Goal: Task Accomplishment & Management: Manage account settings

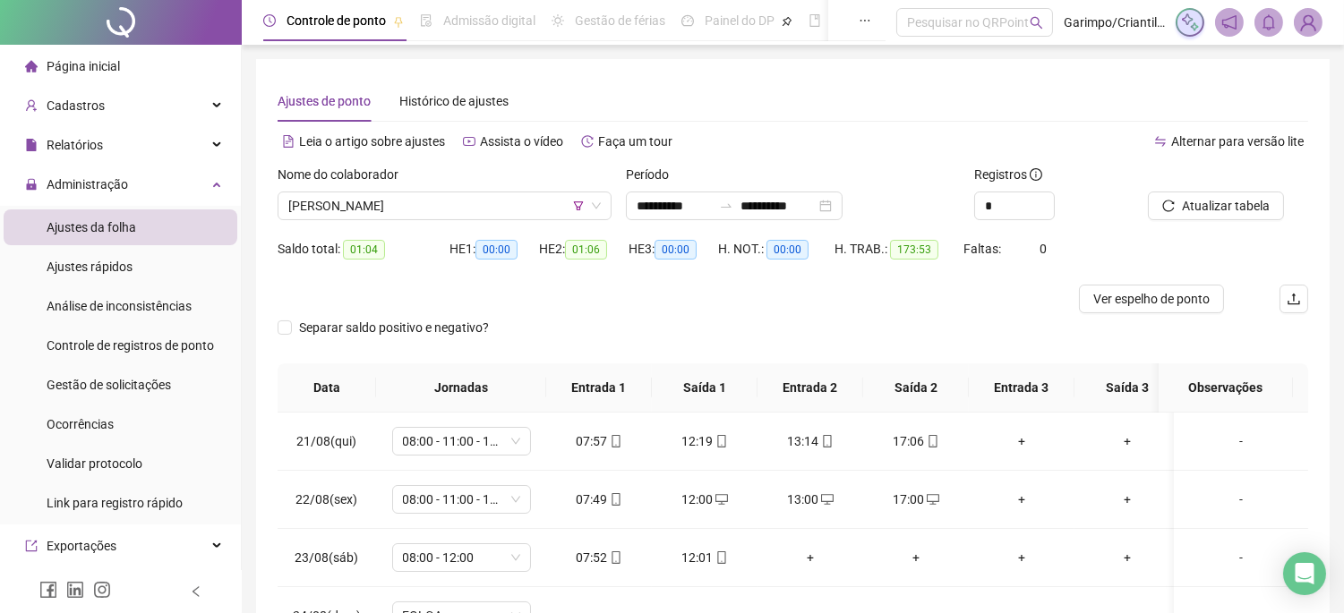
scroll to position [809, 0]
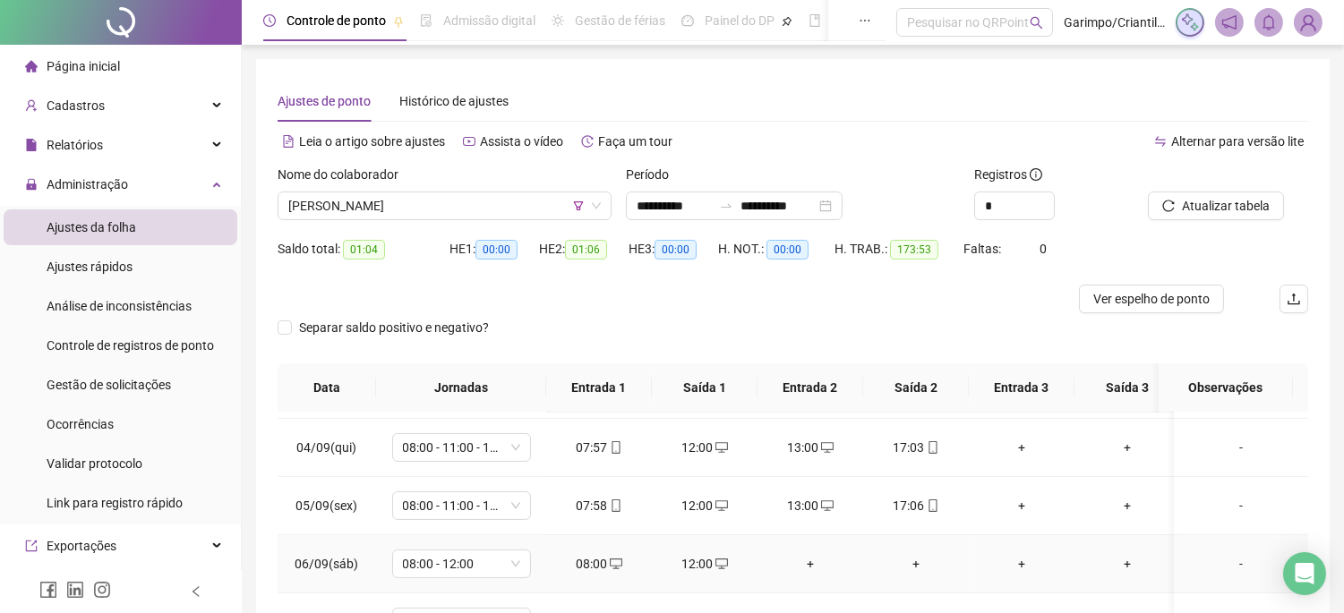
click at [350, 561] on span "06/09(sáb)" at bounding box center [328, 564] width 64 height 14
click at [452, 203] on span "[PERSON_NAME]" at bounding box center [444, 206] width 313 height 27
click at [131, 191] on div "Administração" at bounding box center [121, 185] width 234 height 36
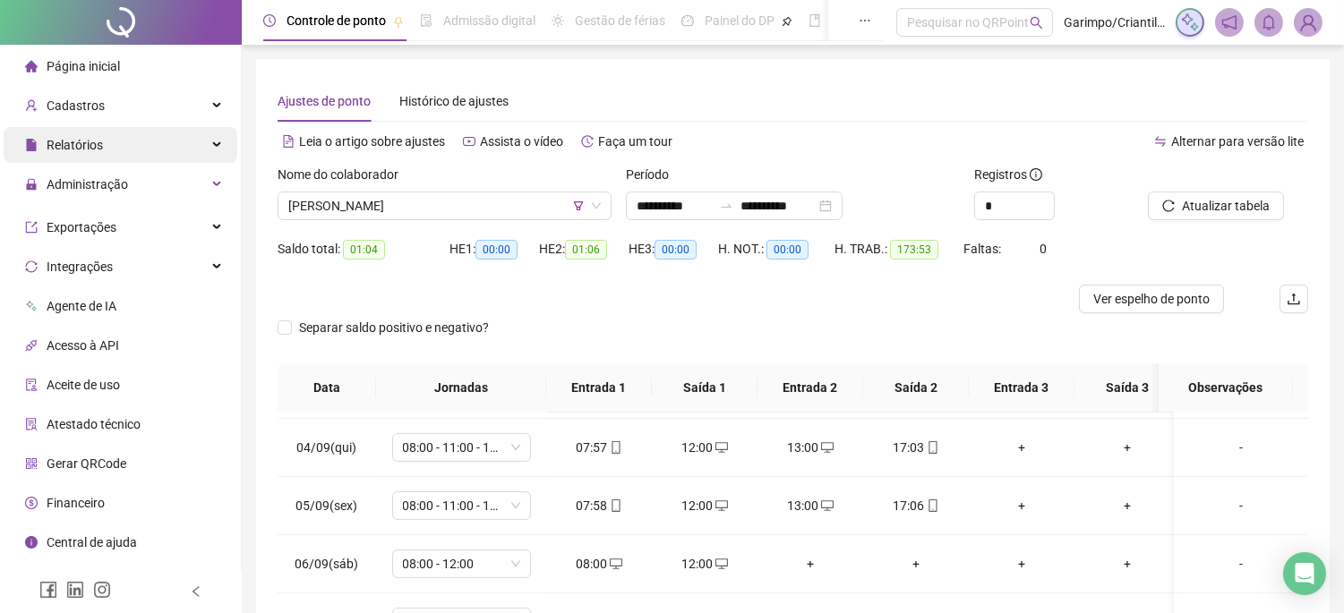
click at [133, 159] on div "Relatórios" at bounding box center [121, 145] width 234 height 36
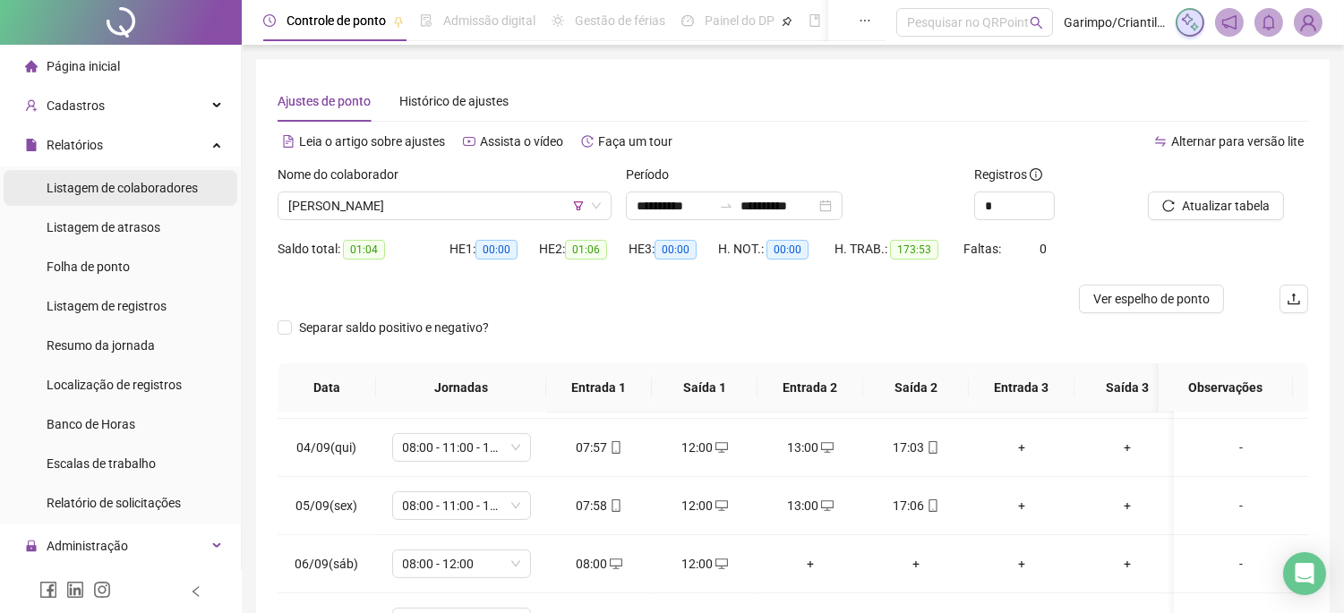
click at [127, 191] on span "Listagem de colaboradores" at bounding box center [122, 188] width 151 height 14
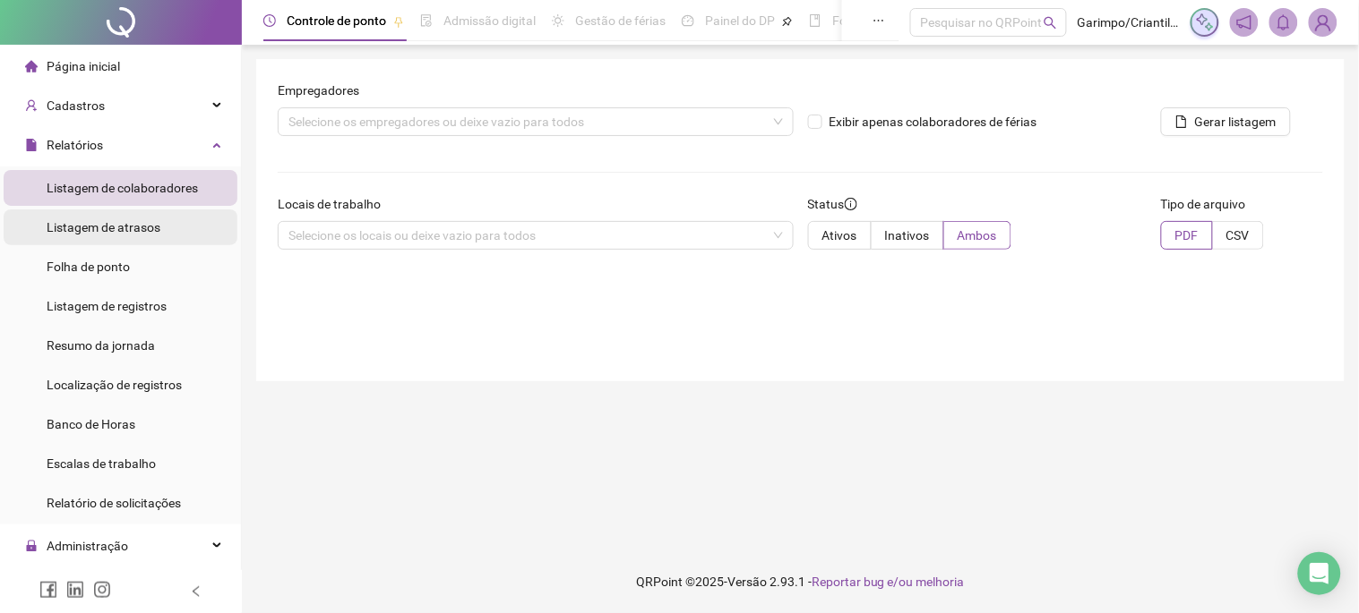
click at [135, 220] on span "Listagem de atrasos" at bounding box center [104, 227] width 114 height 14
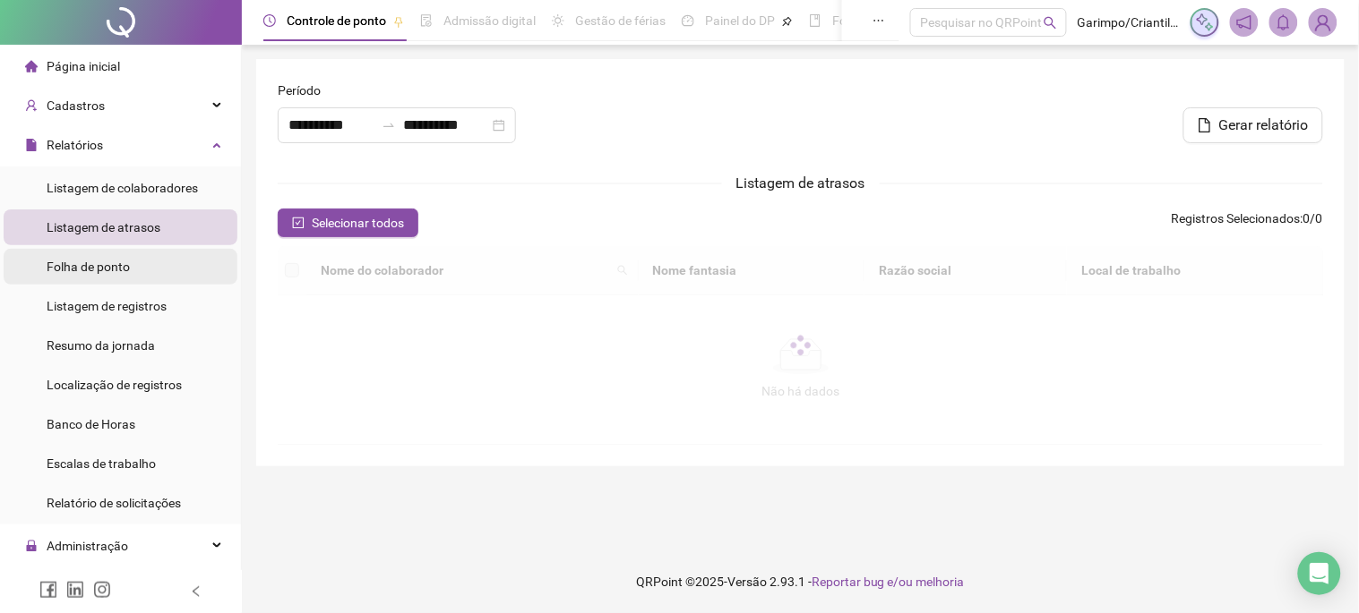
click at [132, 273] on li "Folha de ponto" at bounding box center [121, 267] width 234 height 36
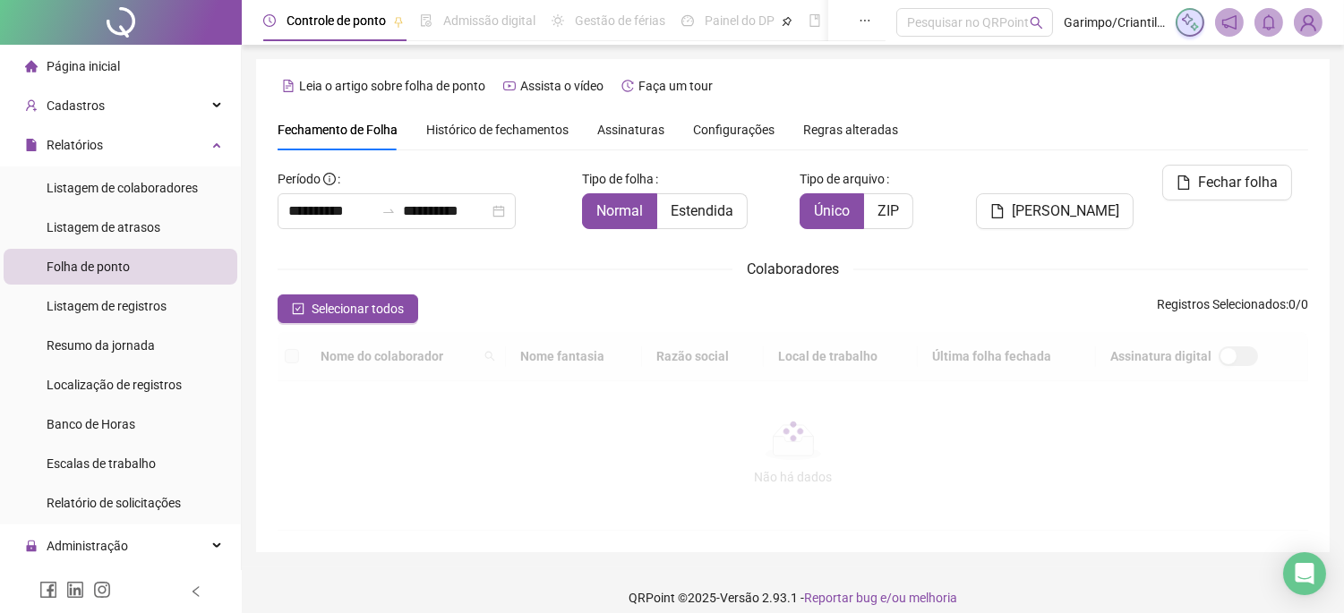
type input "**********"
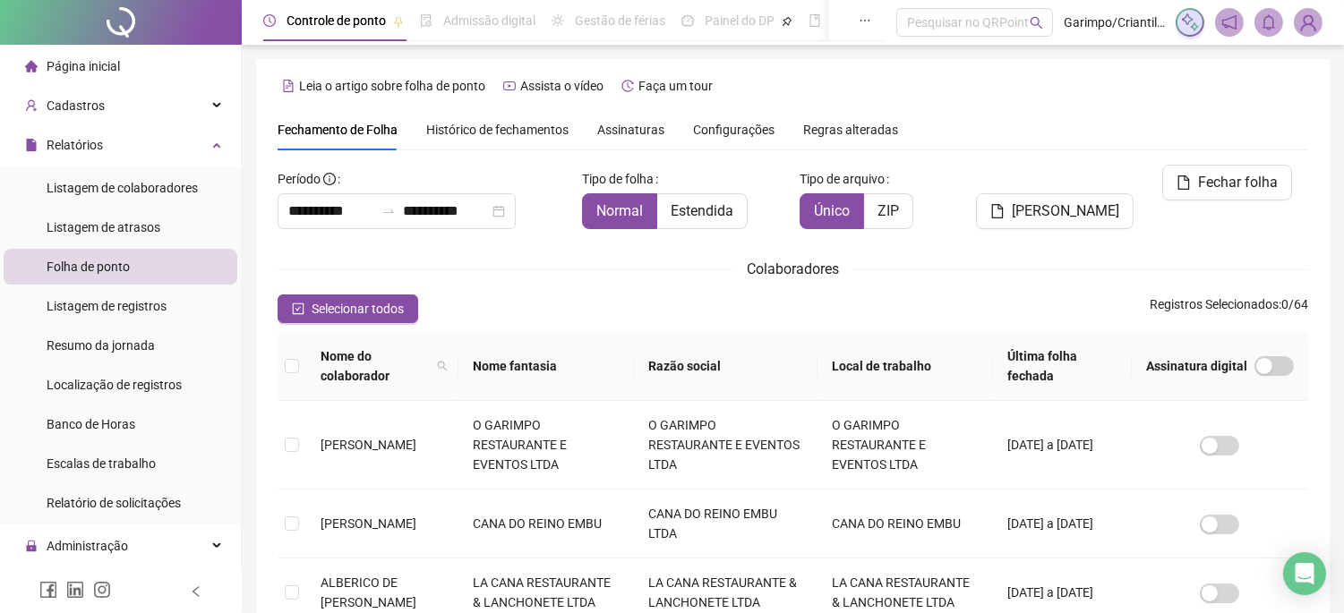
click at [437, 258] on div "Colaboradores" at bounding box center [793, 269] width 1031 height 22
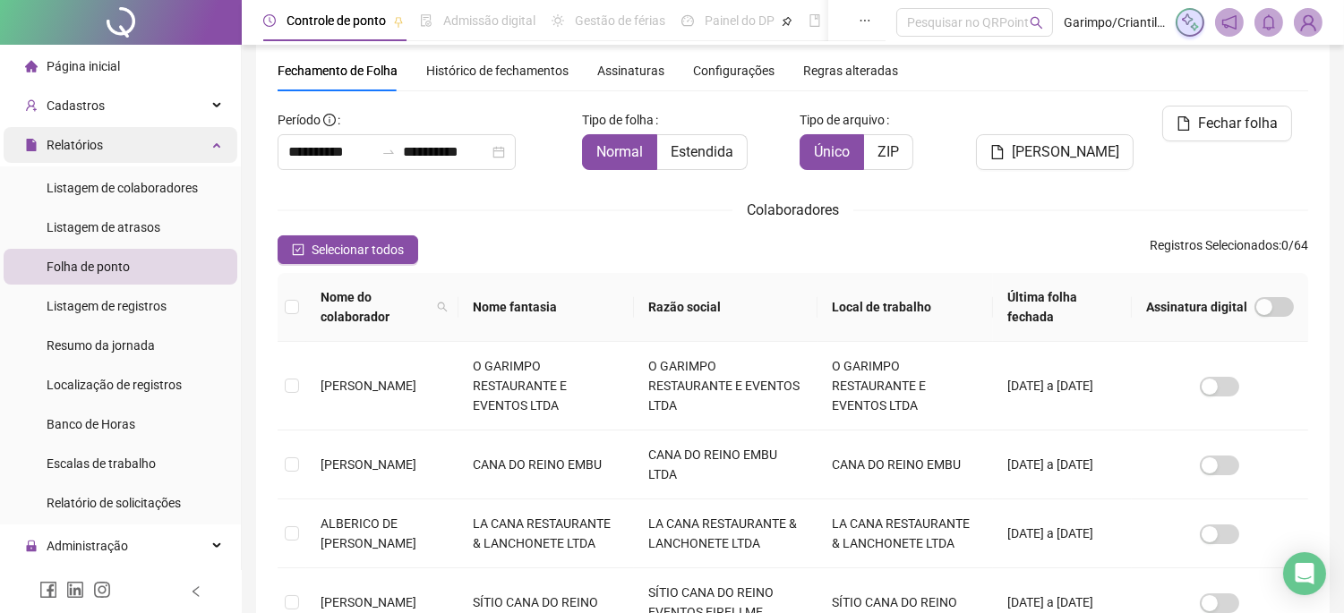
click at [140, 143] on div "Relatórios" at bounding box center [121, 145] width 234 height 36
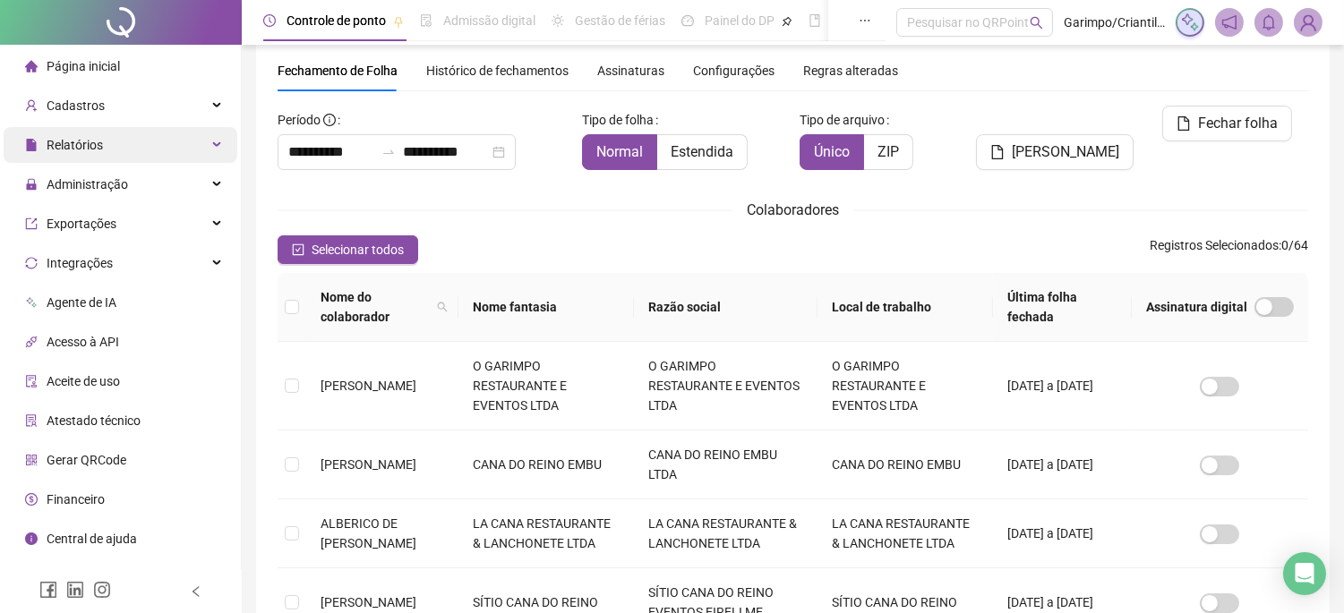
click at [129, 162] on div "Relatórios" at bounding box center [121, 145] width 234 height 36
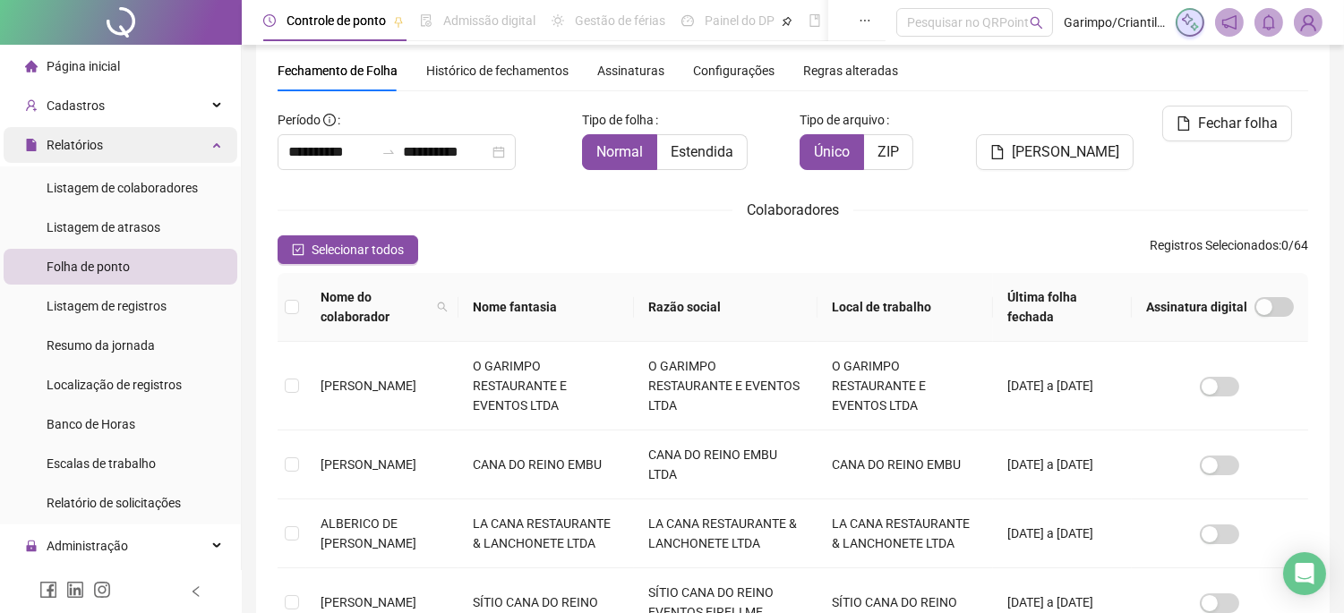
click at [135, 149] on div "Relatórios" at bounding box center [121, 145] width 234 height 36
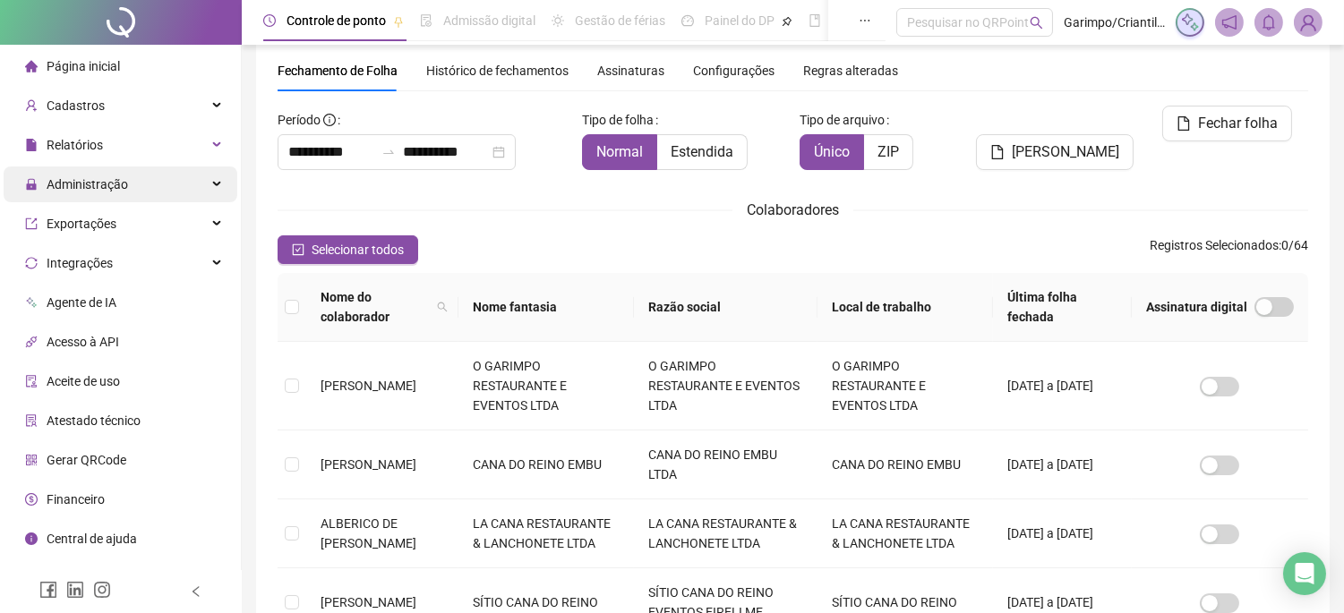
click at [114, 184] on span "Administração" at bounding box center [87, 184] width 81 height 14
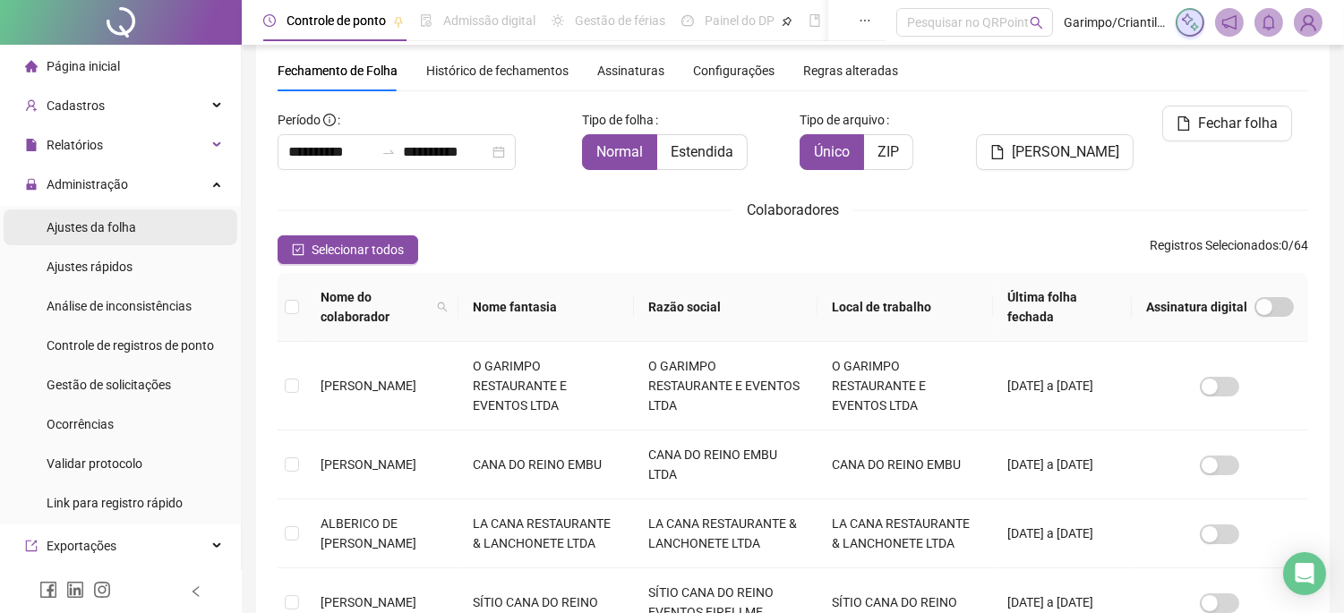
click at [111, 222] on span "Ajustes da folha" at bounding box center [92, 227] width 90 height 14
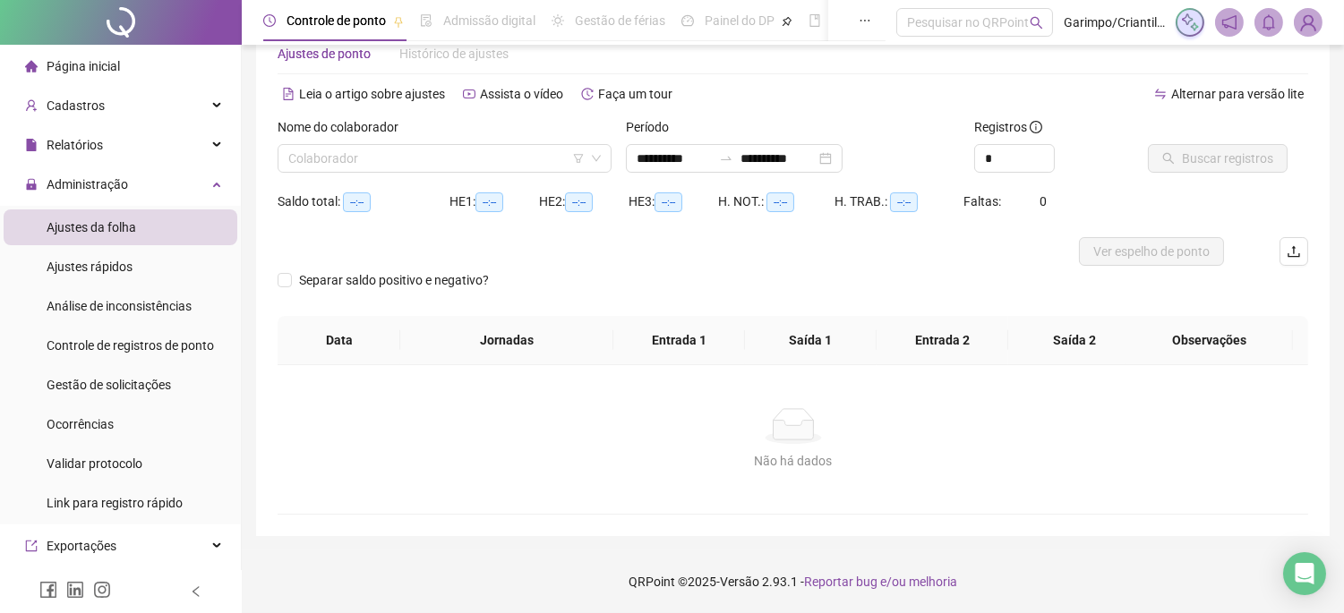
scroll to position [47, 0]
type input "**********"
click at [480, 158] on input "search" at bounding box center [436, 159] width 296 height 27
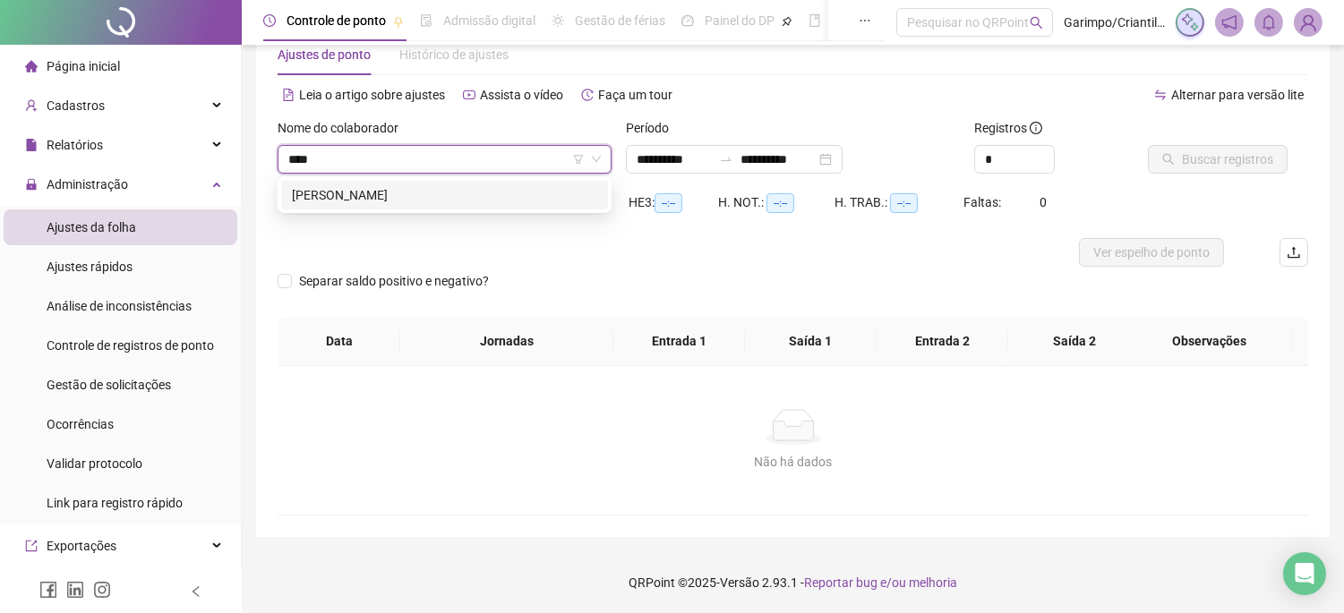
type input "*****"
click at [476, 201] on div "[PERSON_NAME]" at bounding box center [444, 195] width 305 height 20
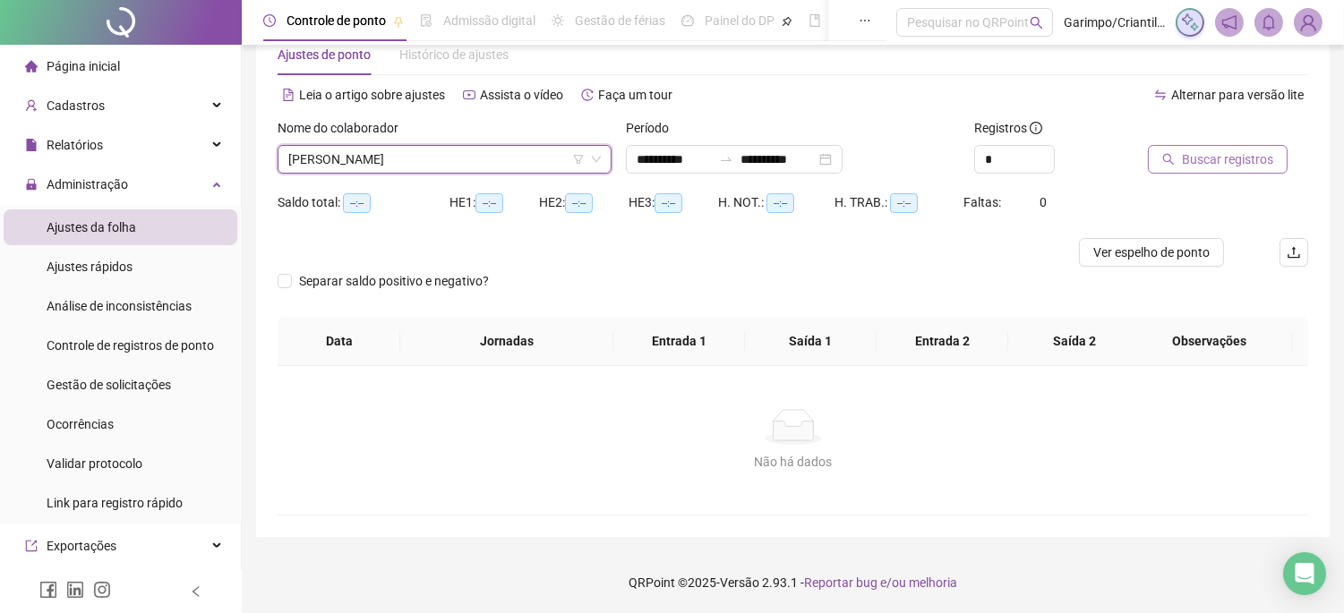
click at [1267, 153] on span "Buscar registros" at bounding box center [1227, 160] width 91 height 20
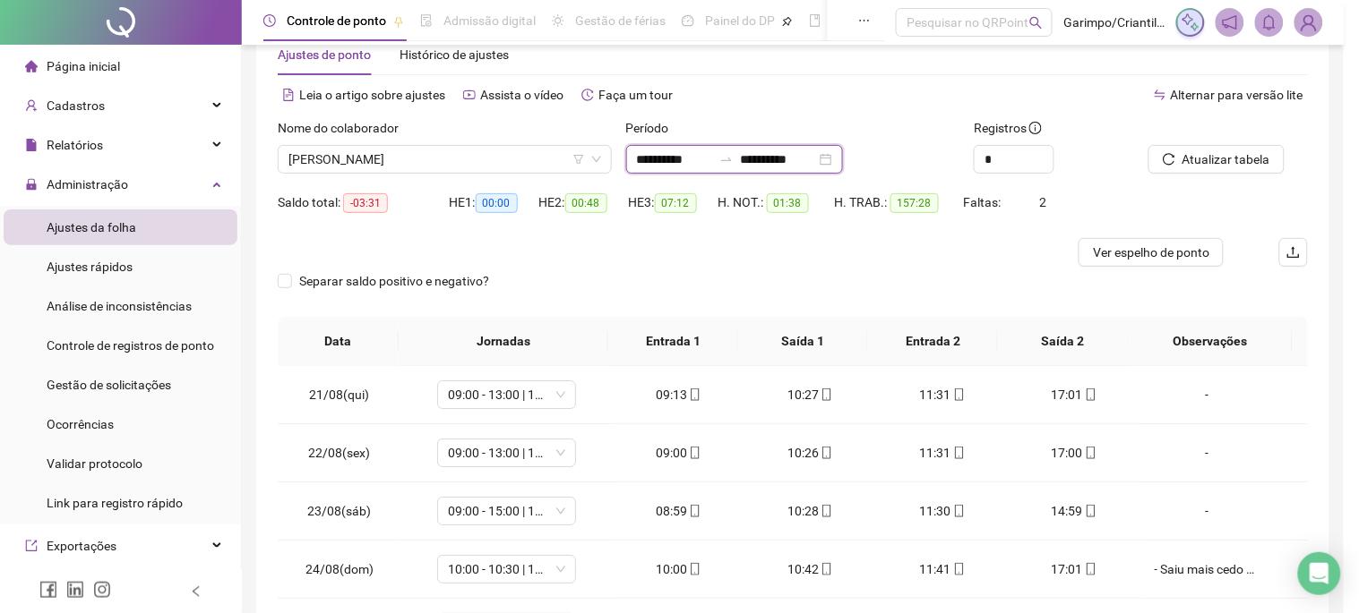
click at [816, 162] on input "**********" at bounding box center [778, 160] width 75 height 20
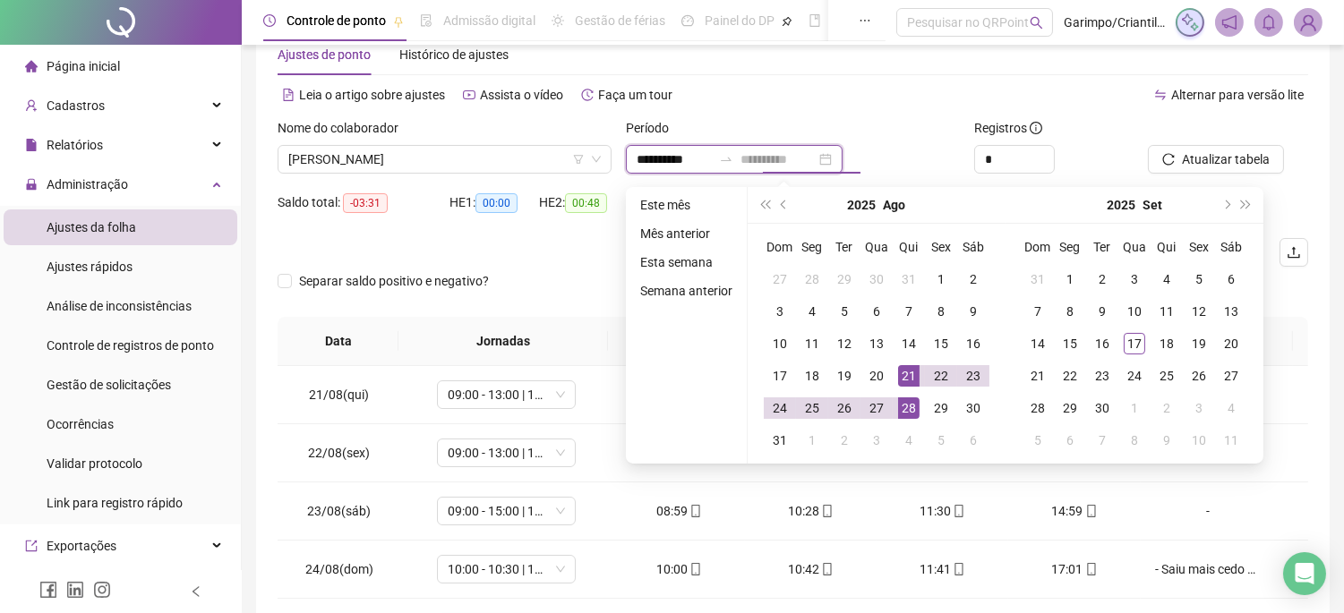
type input "**********"
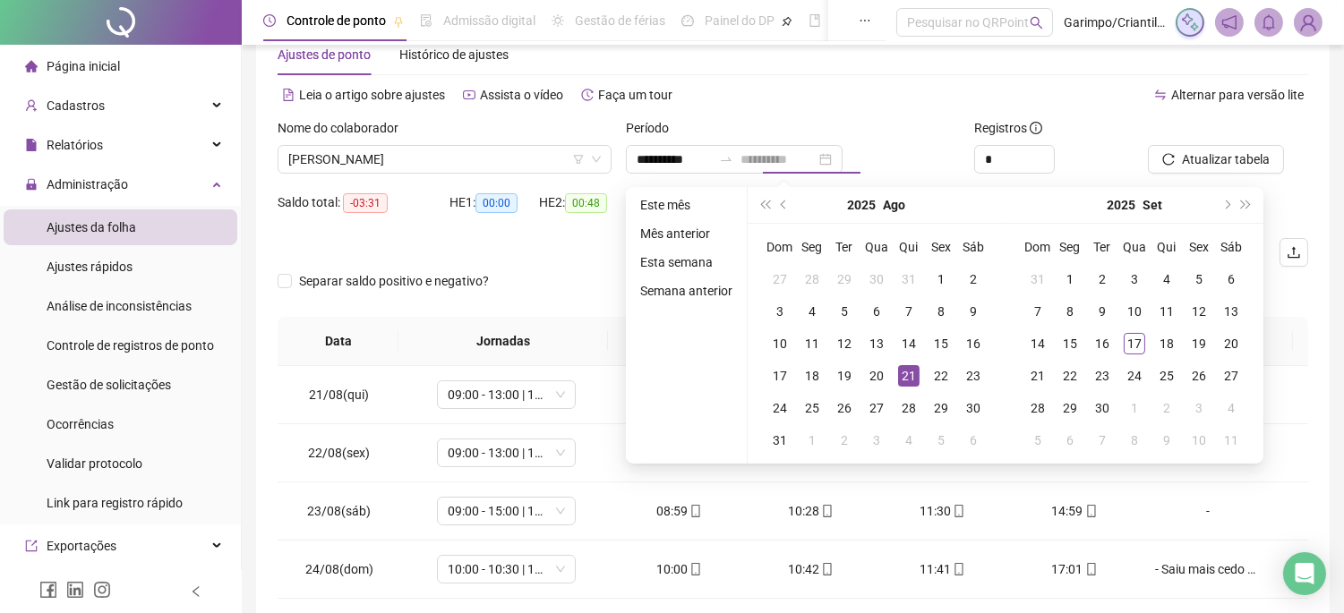
click at [901, 382] on div "21" at bounding box center [908, 375] width 21 height 21
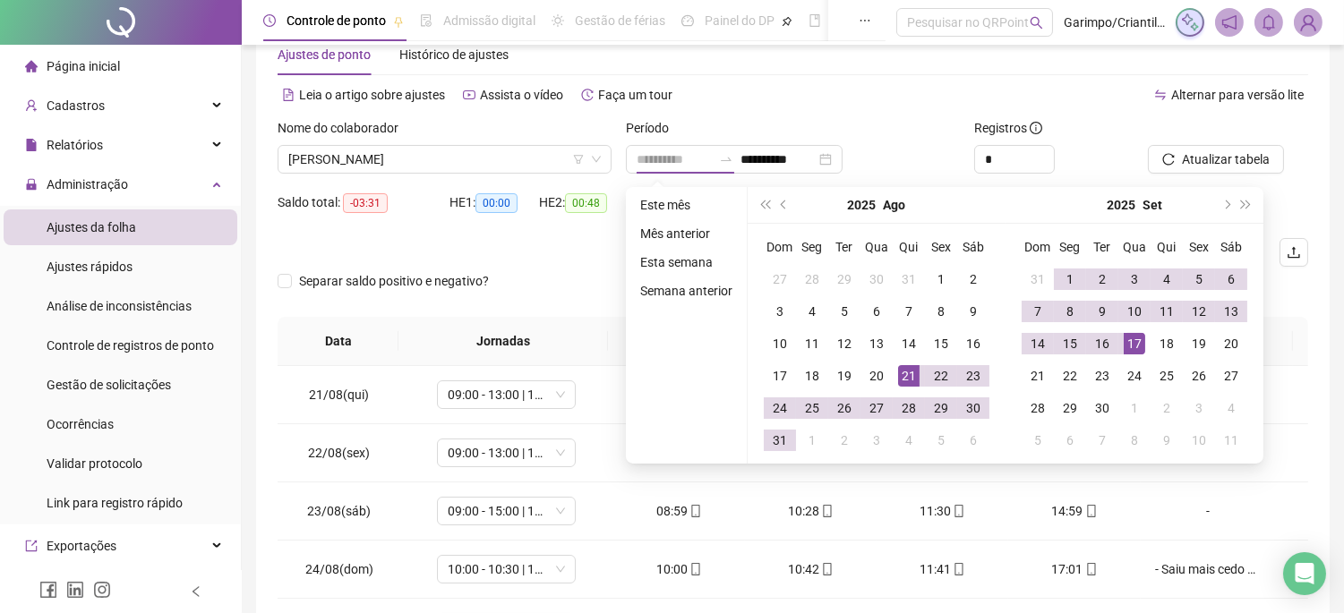
click at [1127, 344] on div "17" at bounding box center [1134, 343] width 21 height 21
type input "**********"
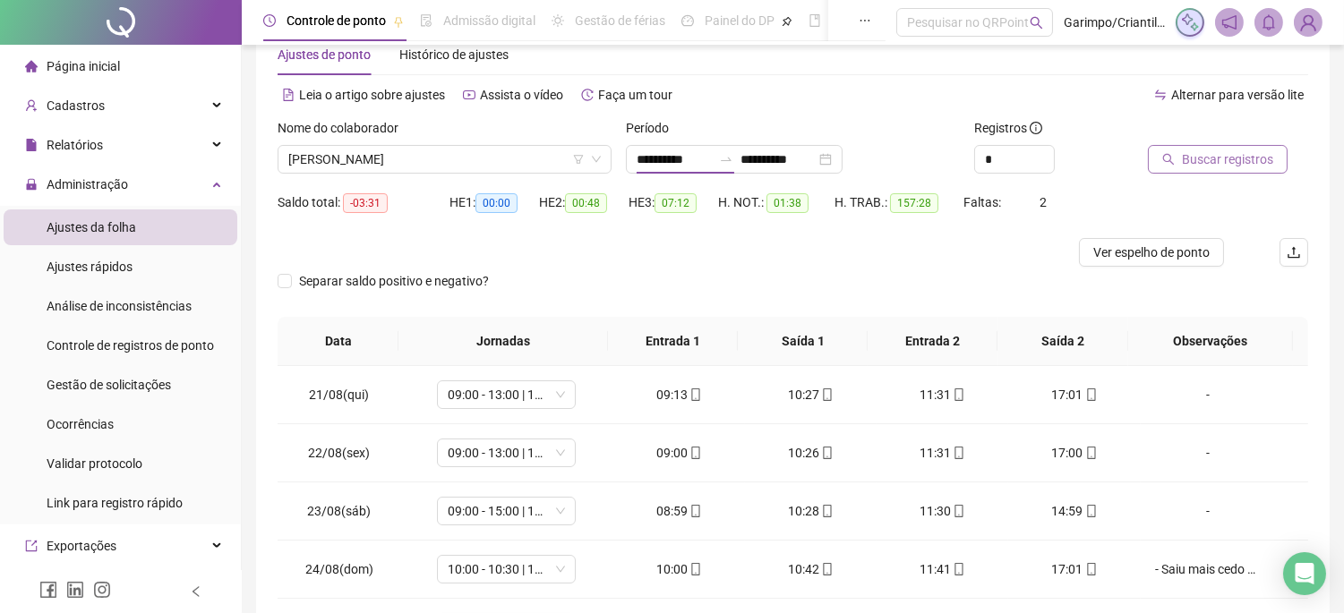
click at [1237, 162] on span "Buscar registros" at bounding box center [1227, 160] width 91 height 20
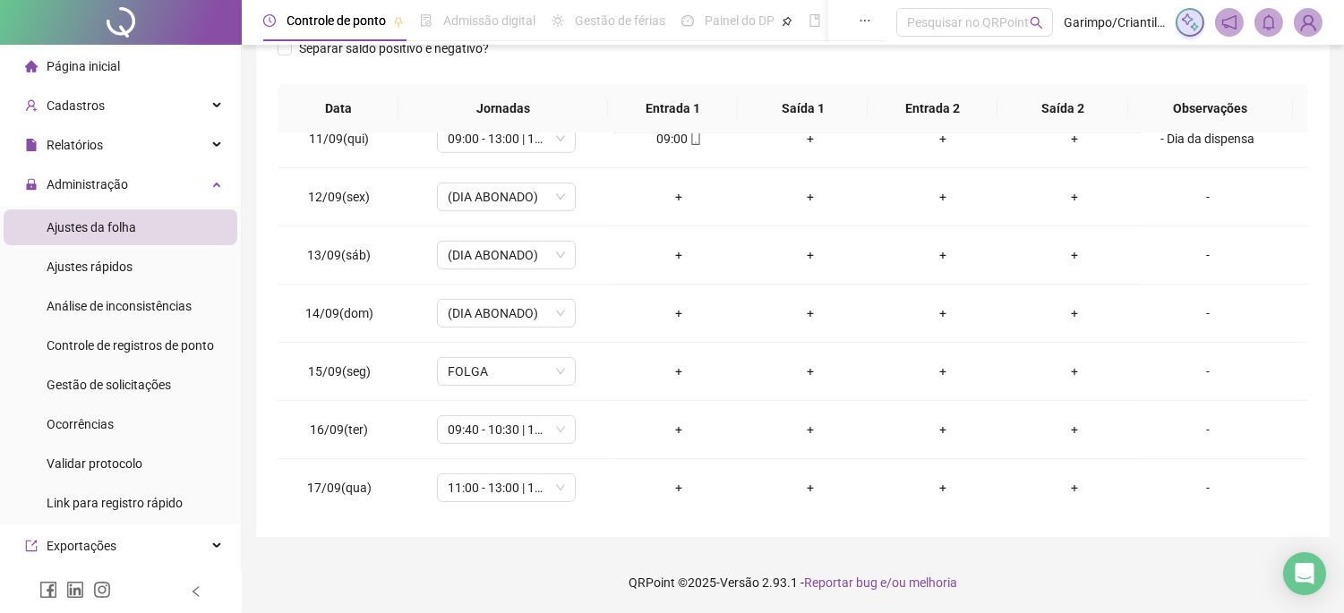
scroll to position [1249, 0]
click at [1209, 368] on div "-" at bounding box center [1208, 370] width 106 height 20
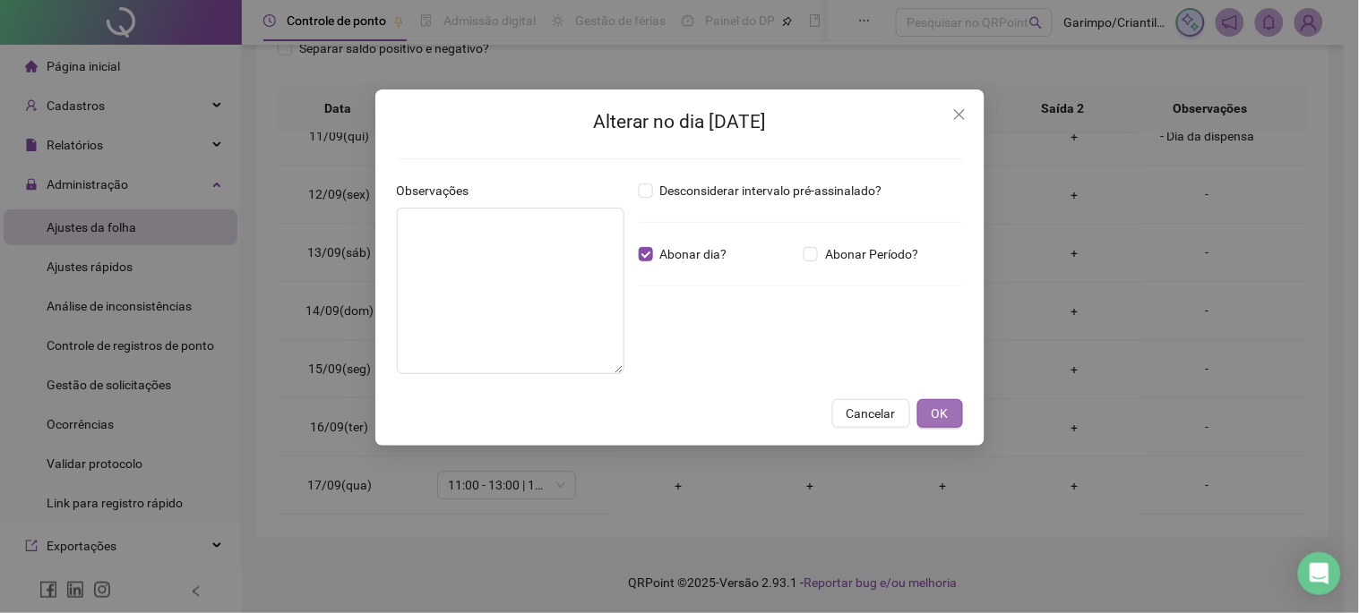
click at [936, 413] on span "OK" at bounding box center [939, 414] width 17 height 20
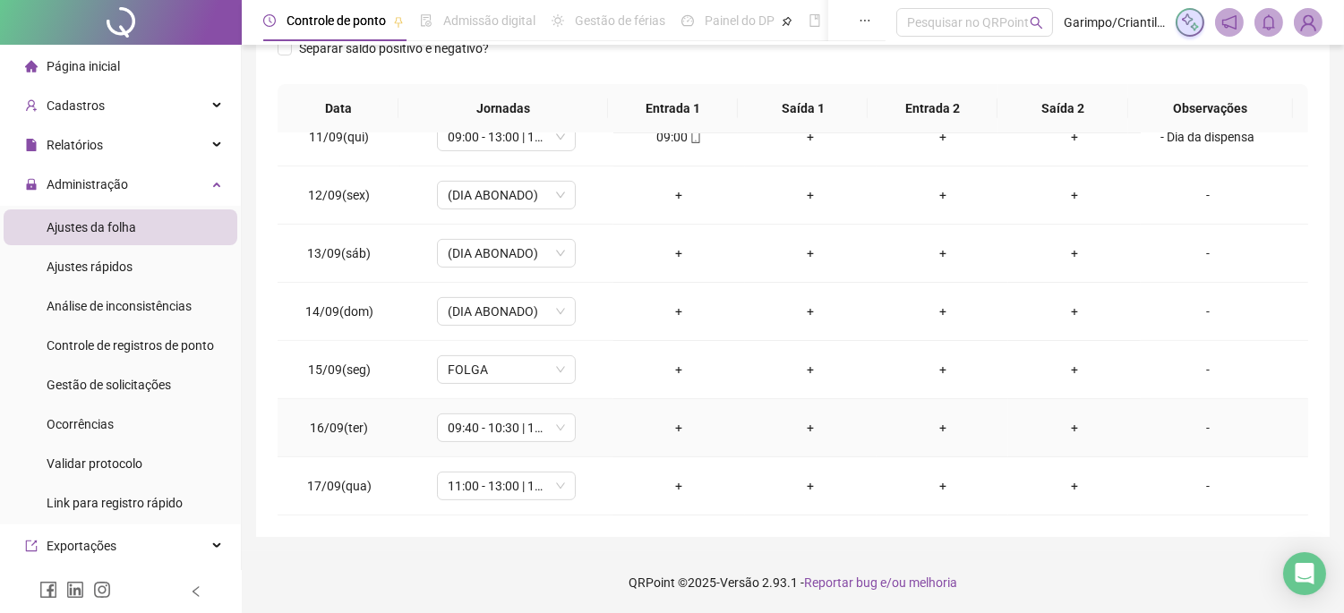
click at [1196, 421] on div "-" at bounding box center [1208, 428] width 106 height 20
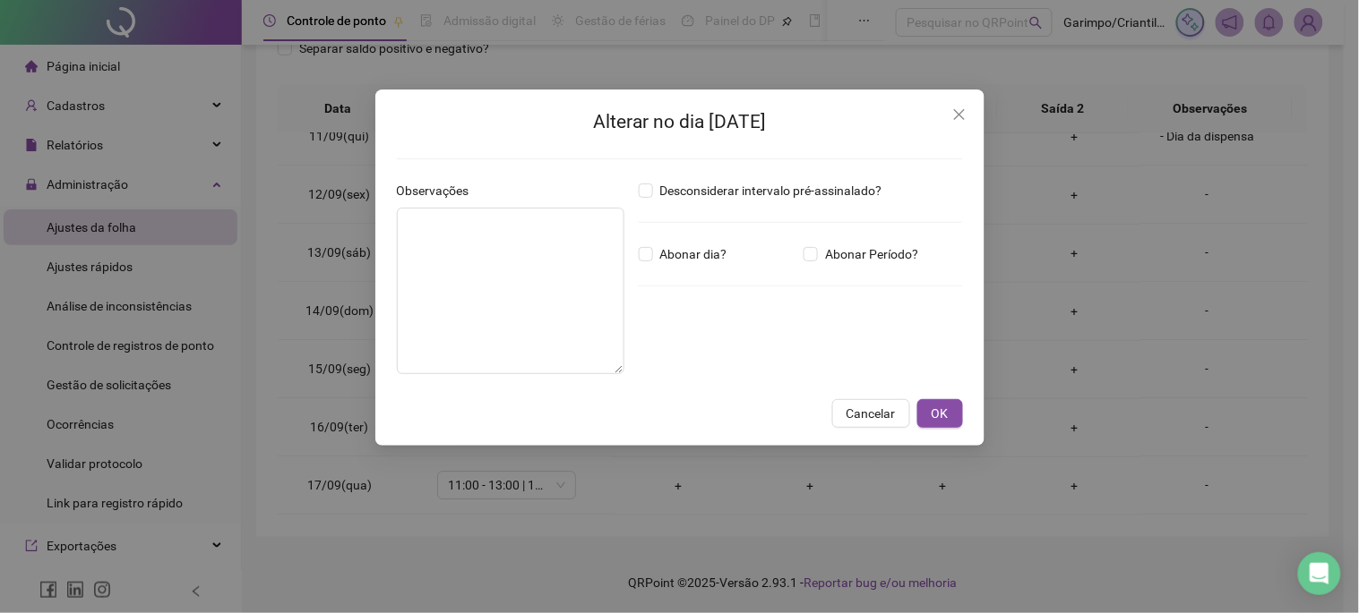
click at [652, 265] on div "Desconsiderar intervalo pré-assinalado? Abonar dia? Abonar Período? Horas a abo…" at bounding box center [800, 285] width 339 height 208
click at [656, 253] on span "Abonar dia?" at bounding box center [693, 254] width 81 height 20
click at [961, 406] on button "OK" at bounding box center [940, 413] width 46 height 29
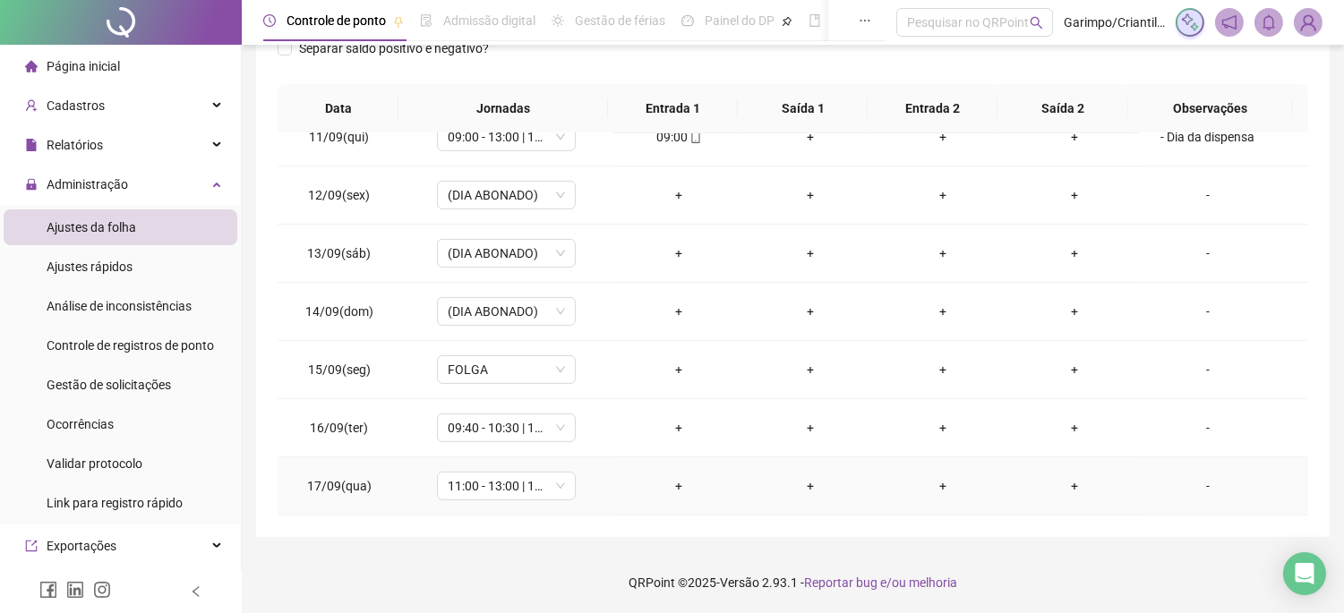
click at [1188, 491] on div "-" at bounding box center [1208, 486] width 106 height 20
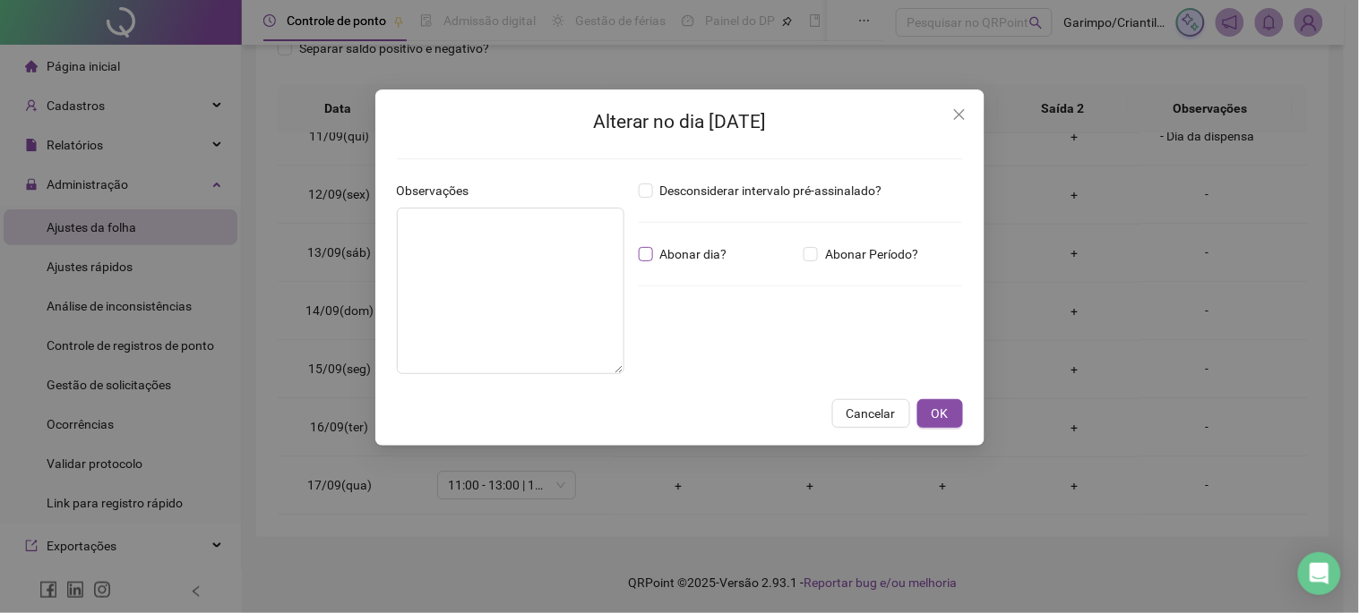
click at [654, 245] on span "Abonar dia?" at bounding box center [693, 254] width 81 height 20
click at [946, 400] on button "OK" at bounding box center [940, 413] width 46 height 29
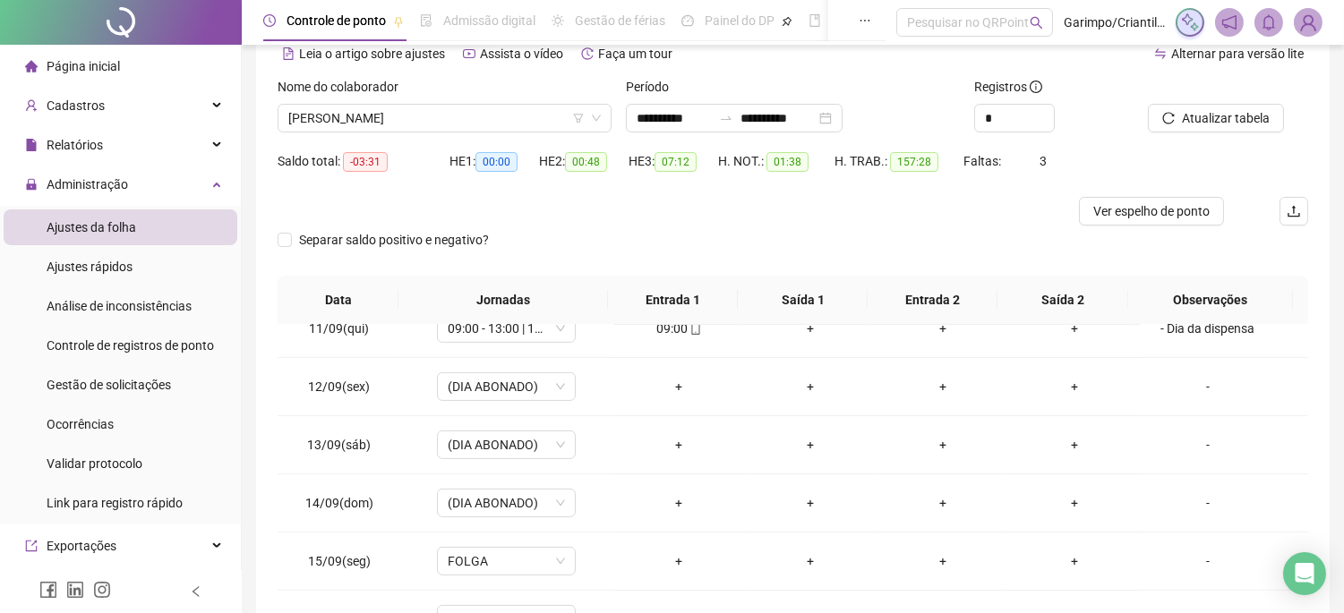
scroll to position [81, 0]
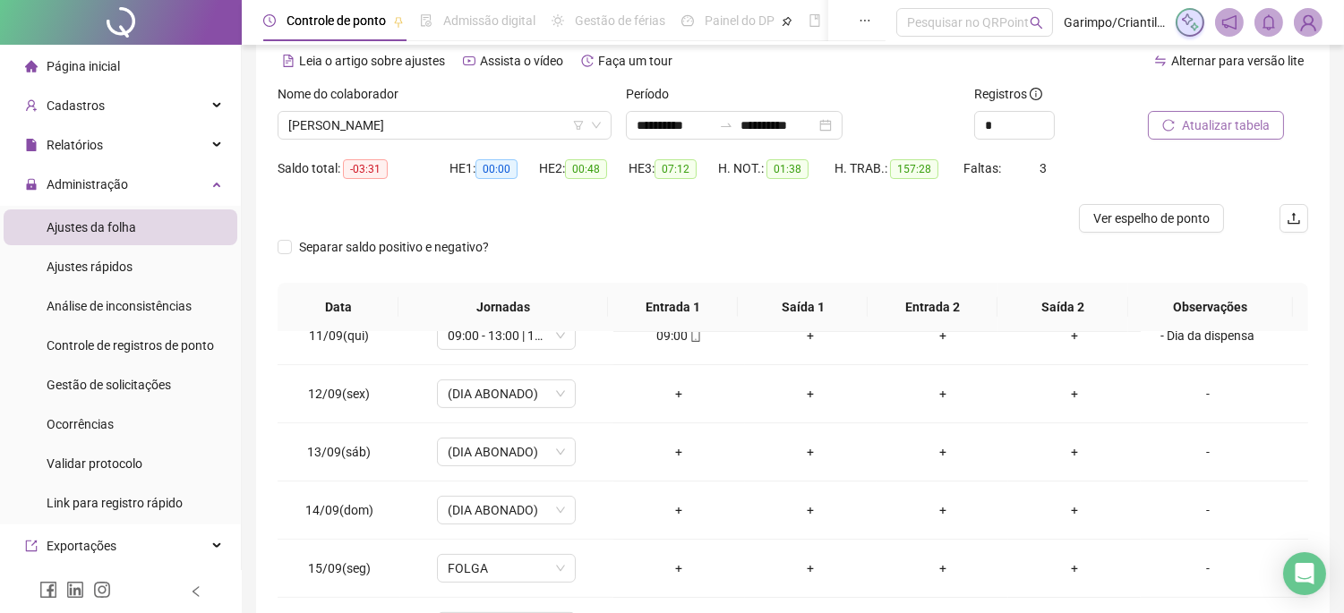
click at [1196, 119] on span "Atualizar tabela" at bounding box center [1226, 126] width 88 height 20
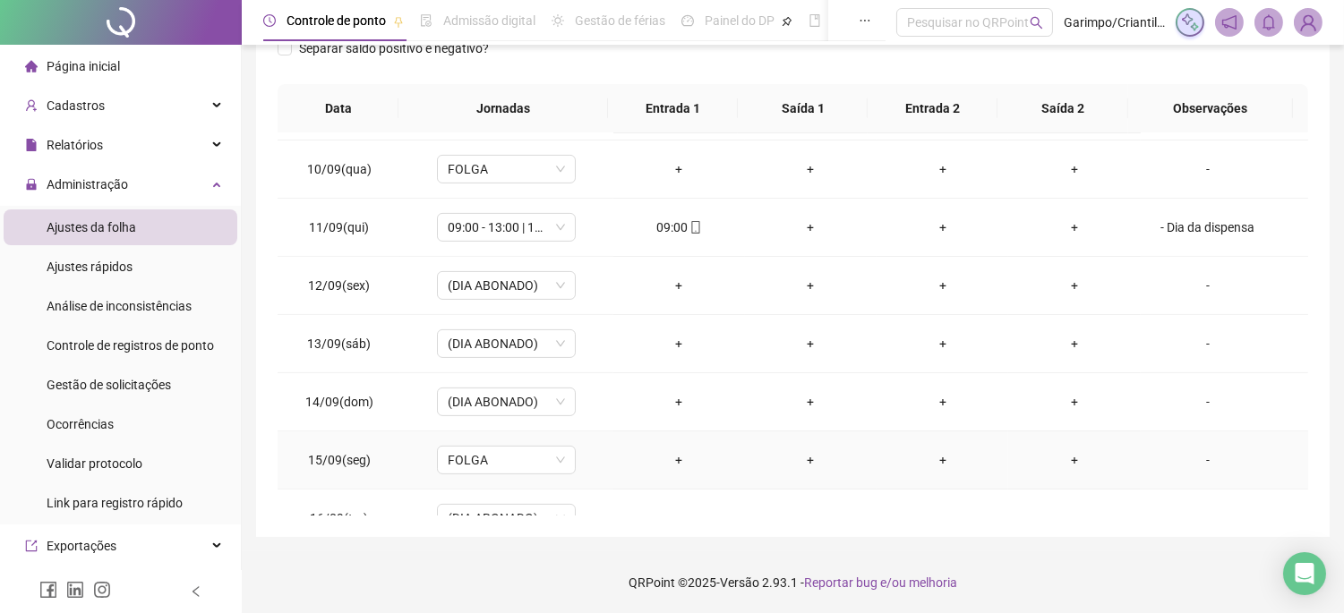
scroll to position [1050, 0]
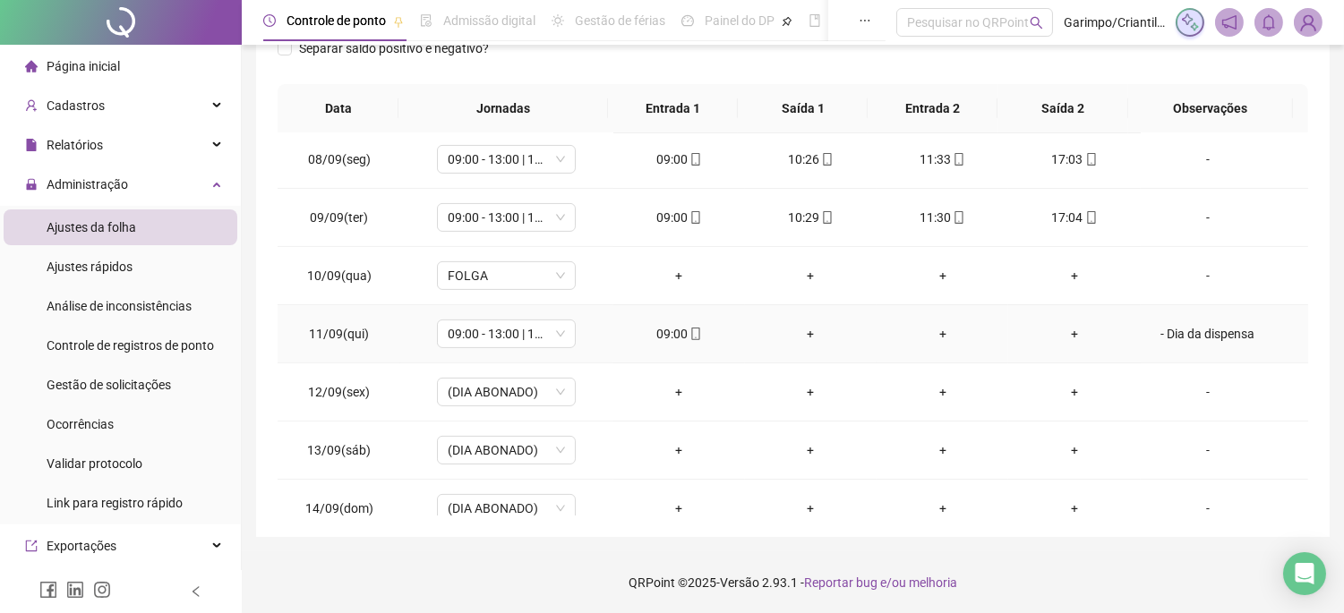
click at [1191, 326] on div "- Dia da dispensa" at bounding box center [1208, 334] width 106 height 20
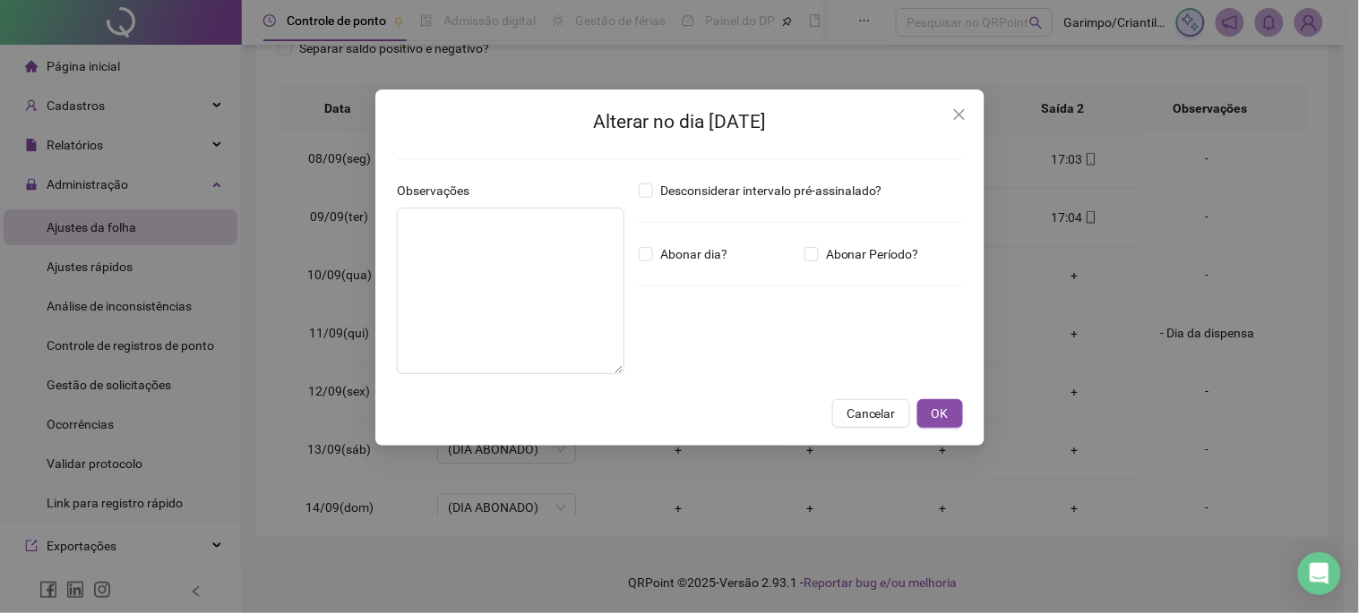
type textarea "**********"
click at [666, 272] on div "Desconsiderar intervalo pré-assinalado? Abonar dia? Abonar Período? Horas a abo…" at bounding box center [800, 285] width 339 height 208
click at [950, 407] on button "OK" at bounding box center [940, 413] width 46 height 29
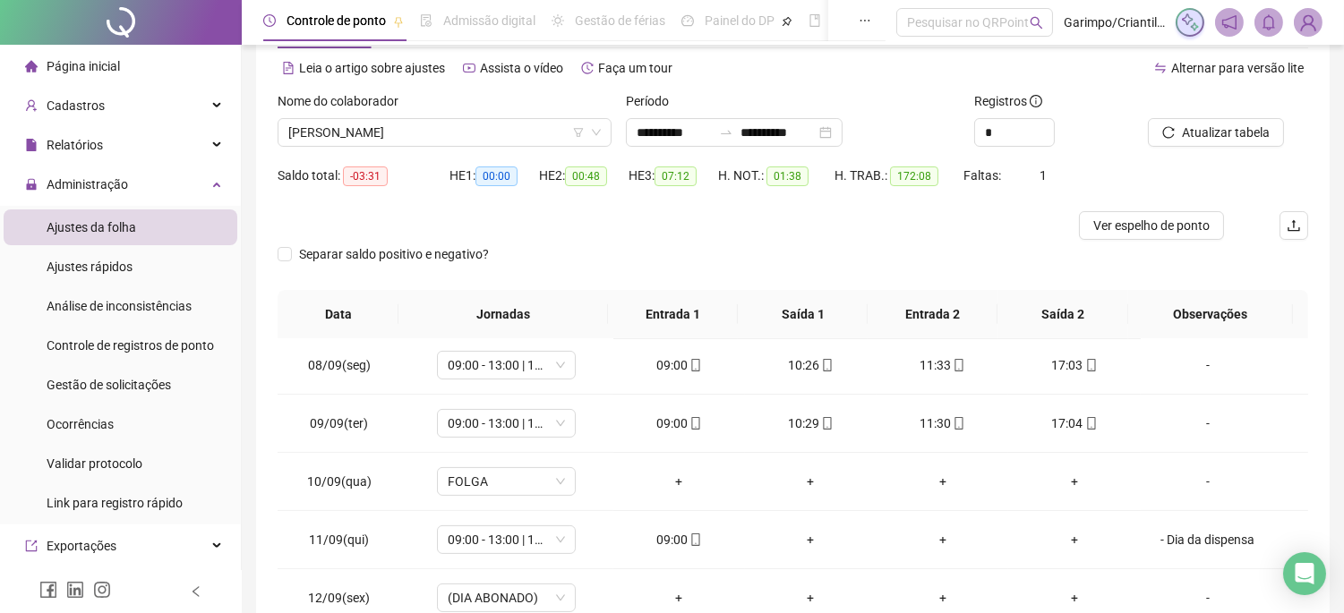
scroll to position [0, 0]
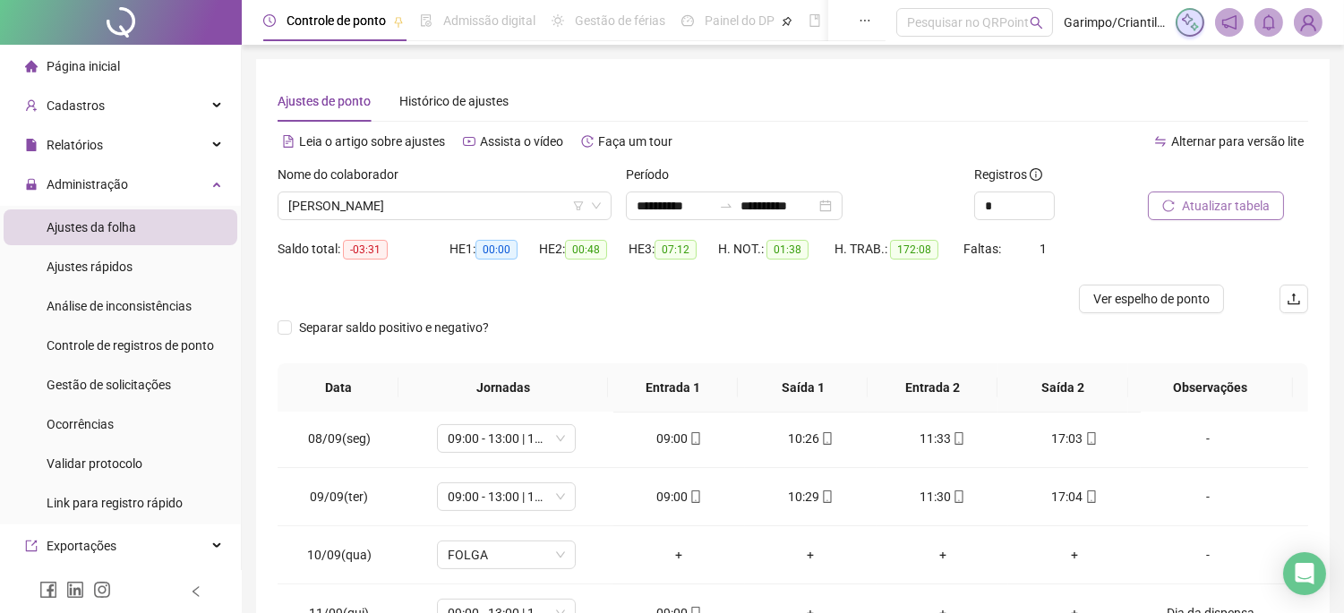
click at [1215, 199] on span "Atualizar tabela" at bounding box center [1226, 206] width 88 height 20
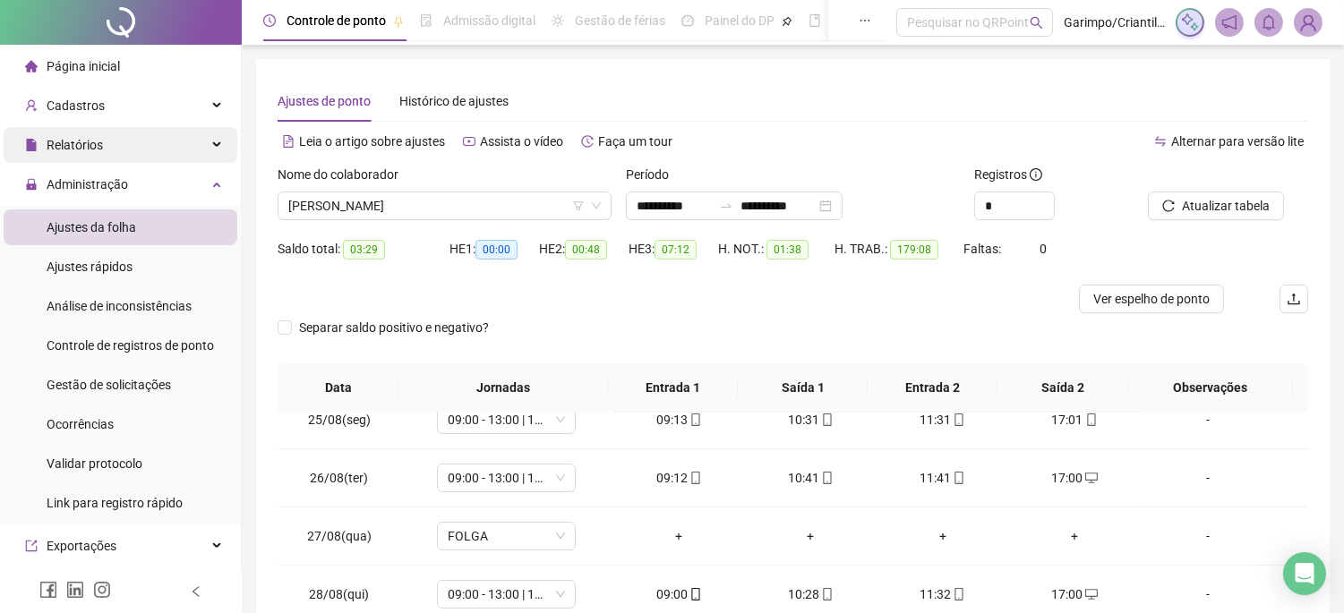
click at [114, 144] on div "Relatórios" at bounding box center [121, 145] width 234 height 36
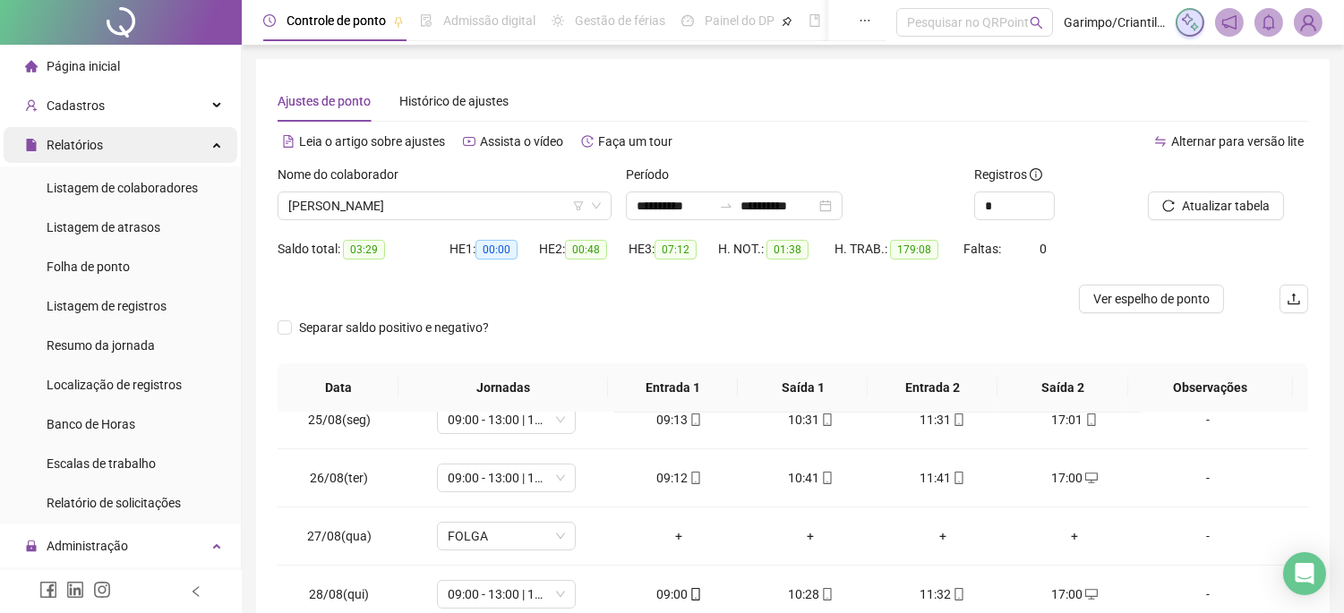
click at [167, 128] on div "Relatórios" at bounding box center [121, 145] width 234 height 36
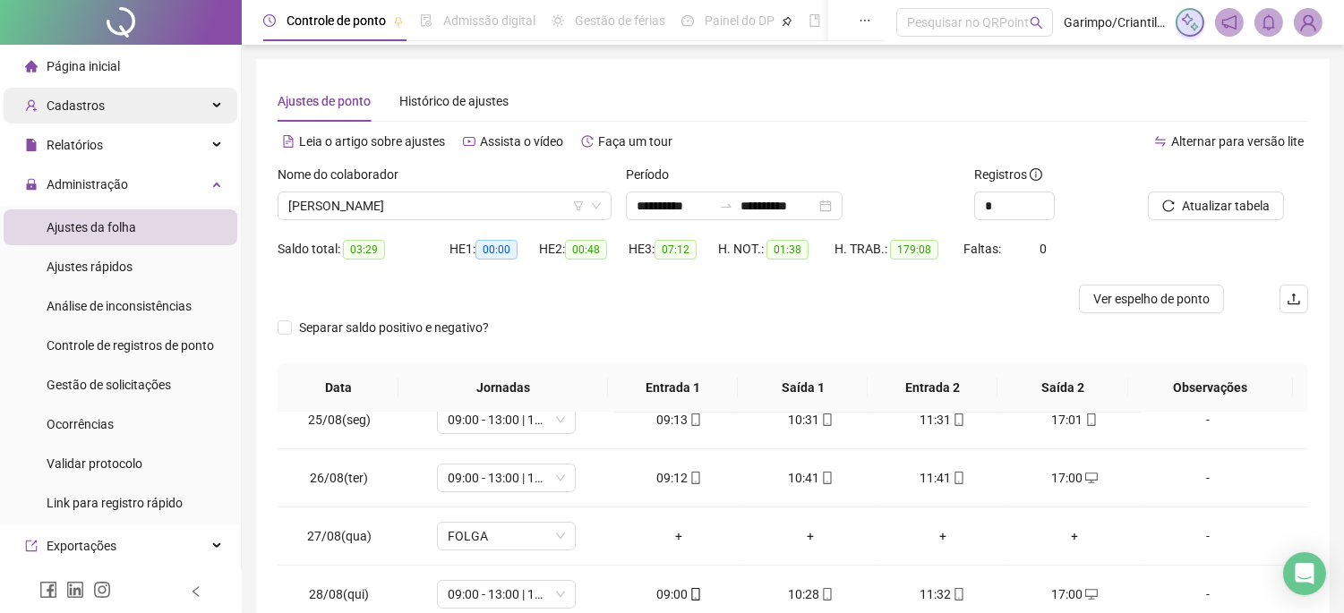
click at [167, 112] on div "Cadastros" at bounding box center [121, 106] width 234 height 36
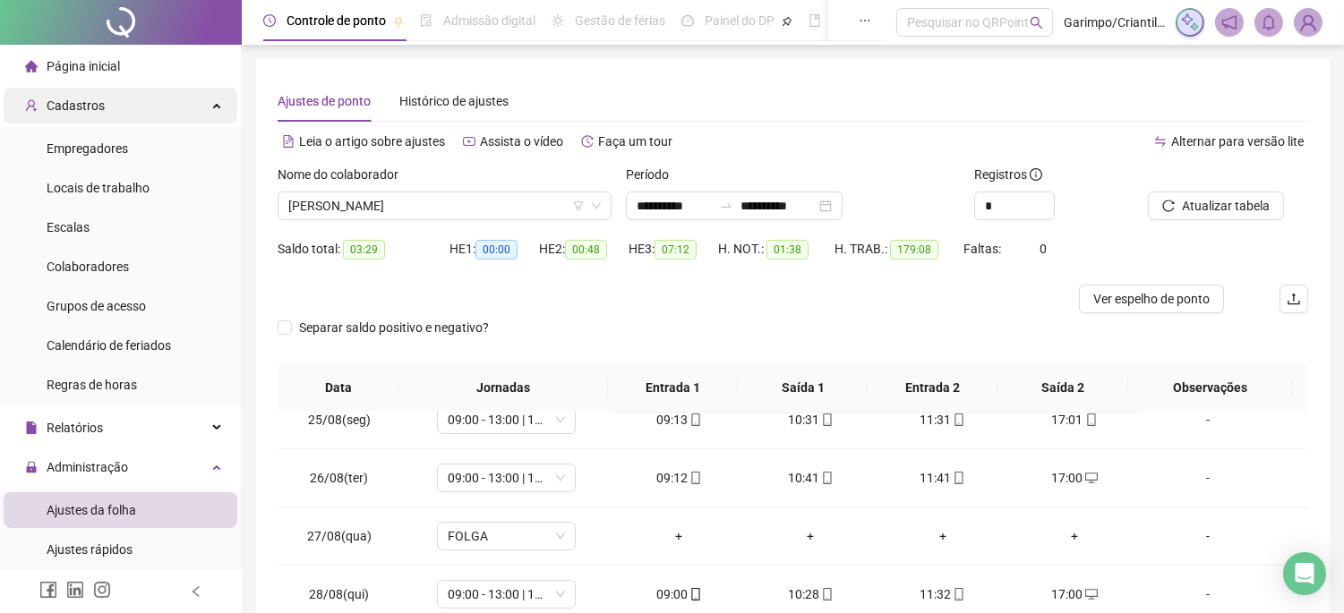
click at [181, 115] on div "Cadastros" at bounding box center [121, 106] width 234 height 36
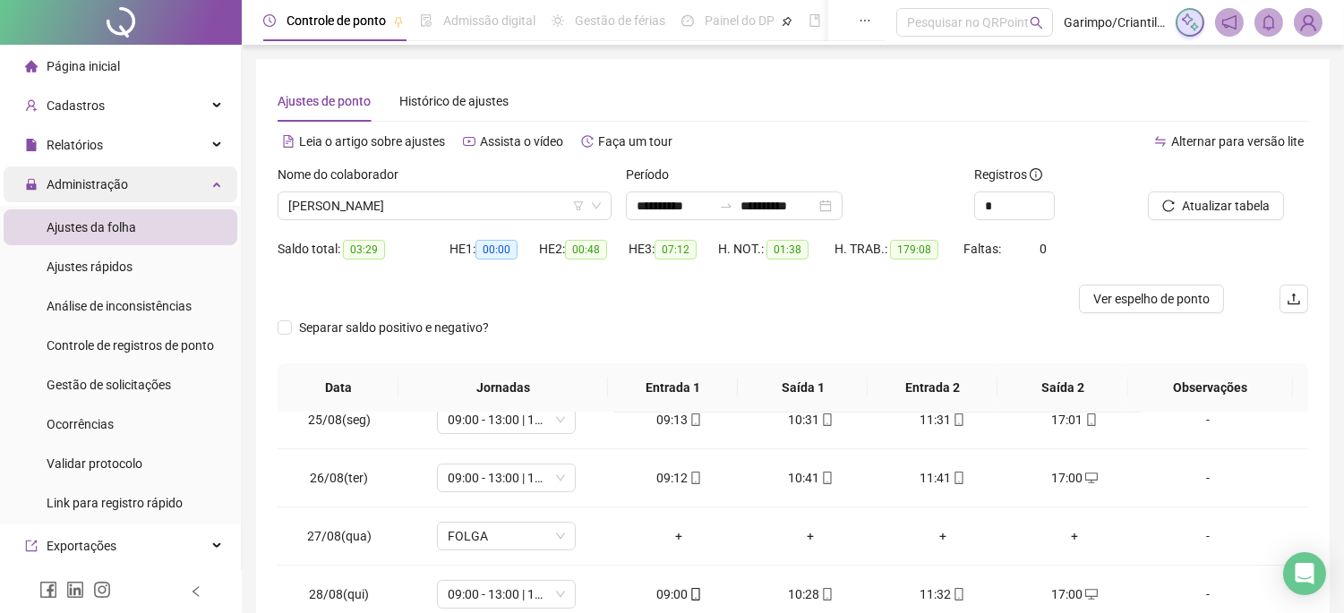
click at [149, 176] on div "Administração" at bounding box center [121, 185] width 234 height 36
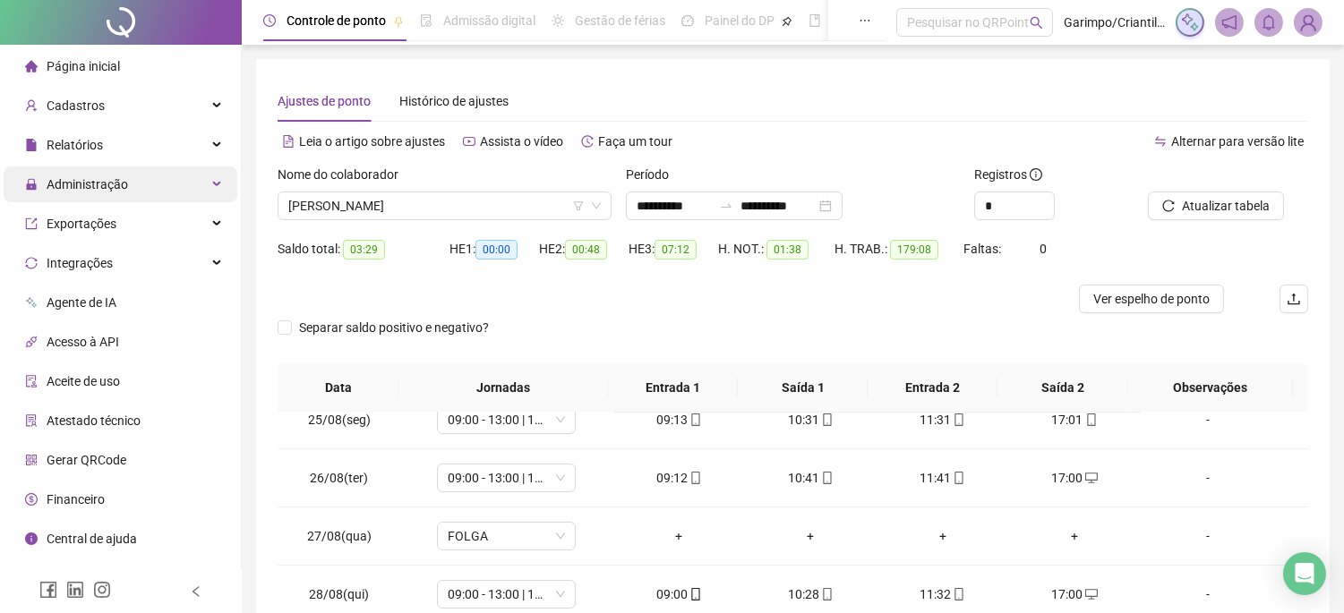
click at [133, 200] on div "Administração" at bounding box center [121, 185] width 234 height 36
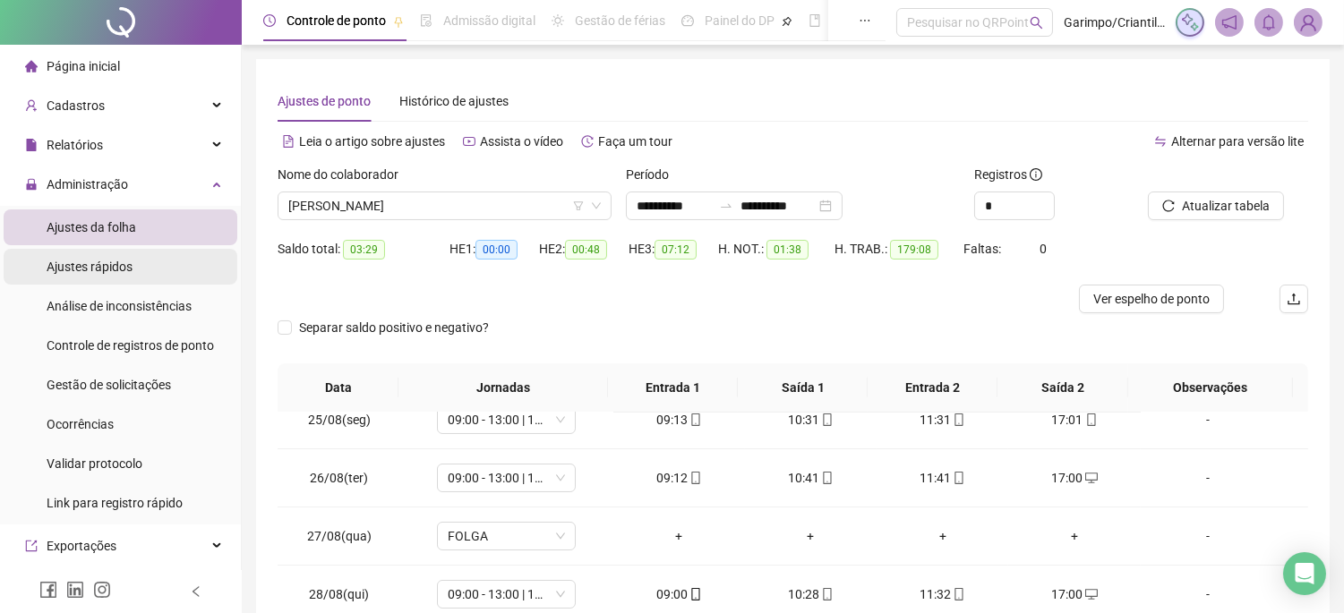
click at [124, 269] on span "Ajustes rápidos" at bounding box center [90, 267] width 86 height 14
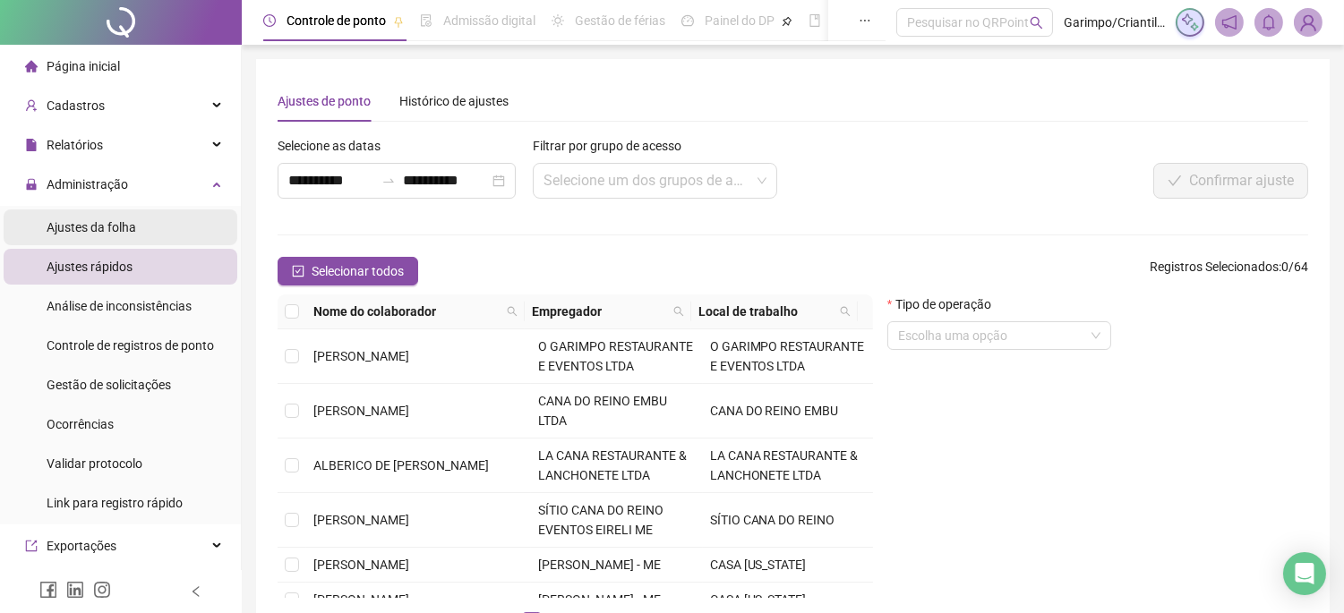
click at [126, 244] on div "Ajustes da folha" at bounding box center [92, 228] width 90 height 36
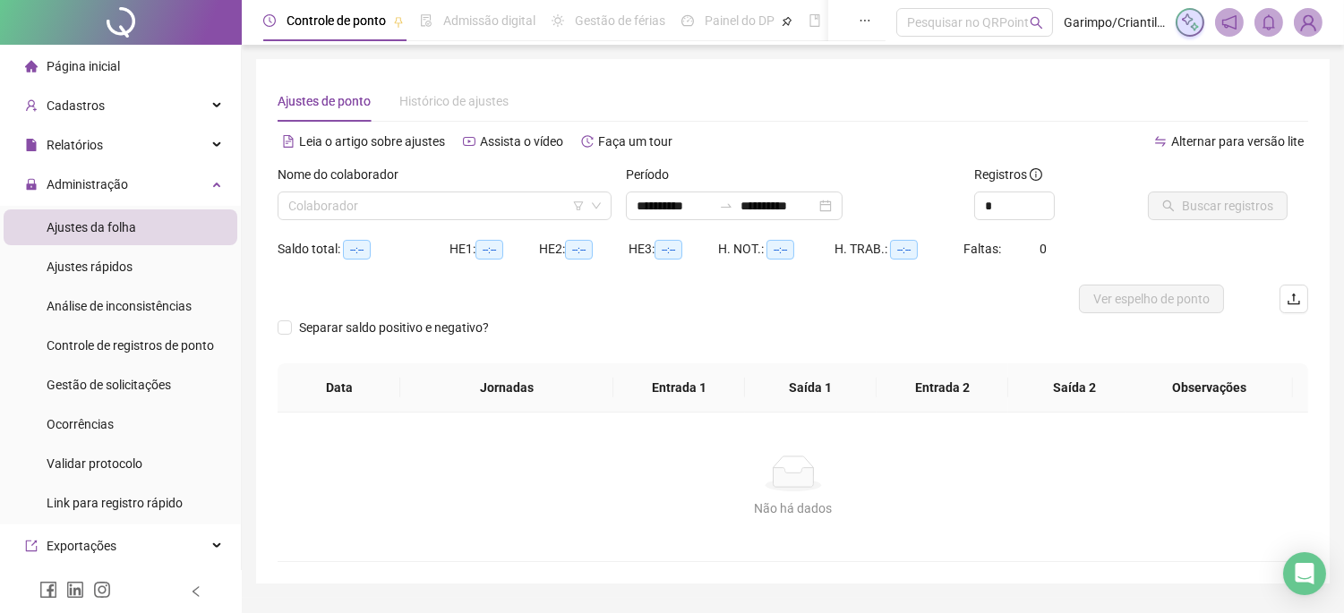
type input "**********"
click at [184, 193] on div "Administração" at bounding box center [121, 185] width 234 height 36
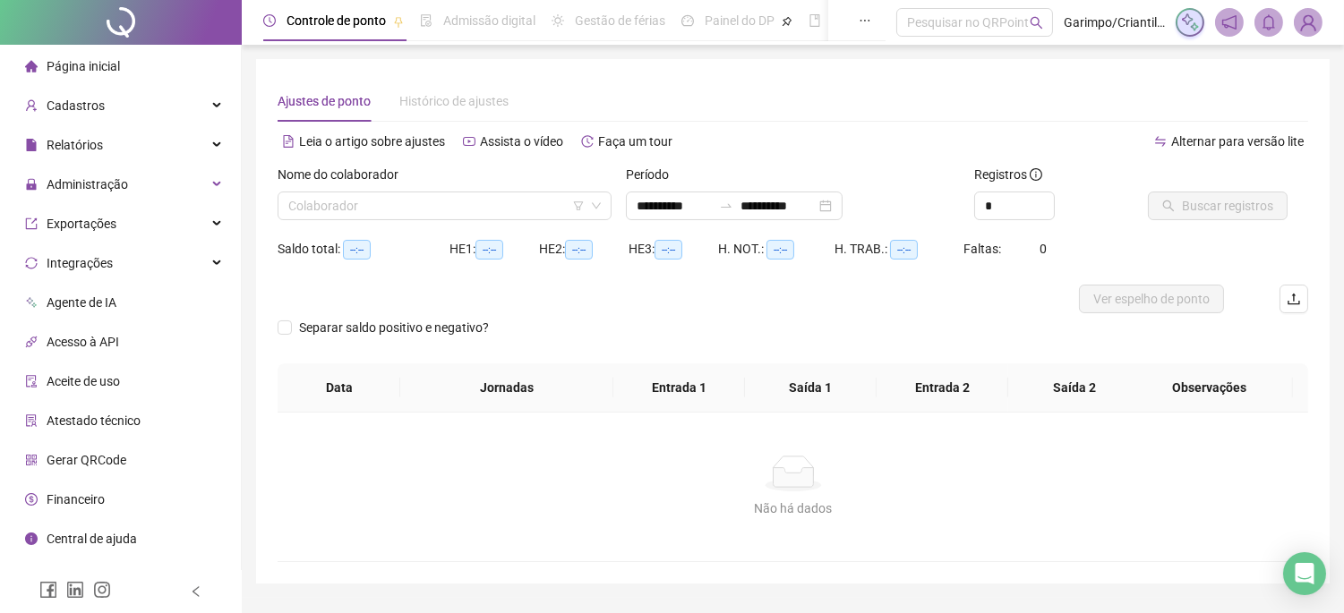
click at [183, 164] on ul "Página inicial Cadastros Empregadores Locais de trabalho Escalas Colaboradores …" at bounding box center [121, 322] width 242 height 555
click at [181, 150] on div "Relatórios" at bounding box center [121, 145] width 234 height 36
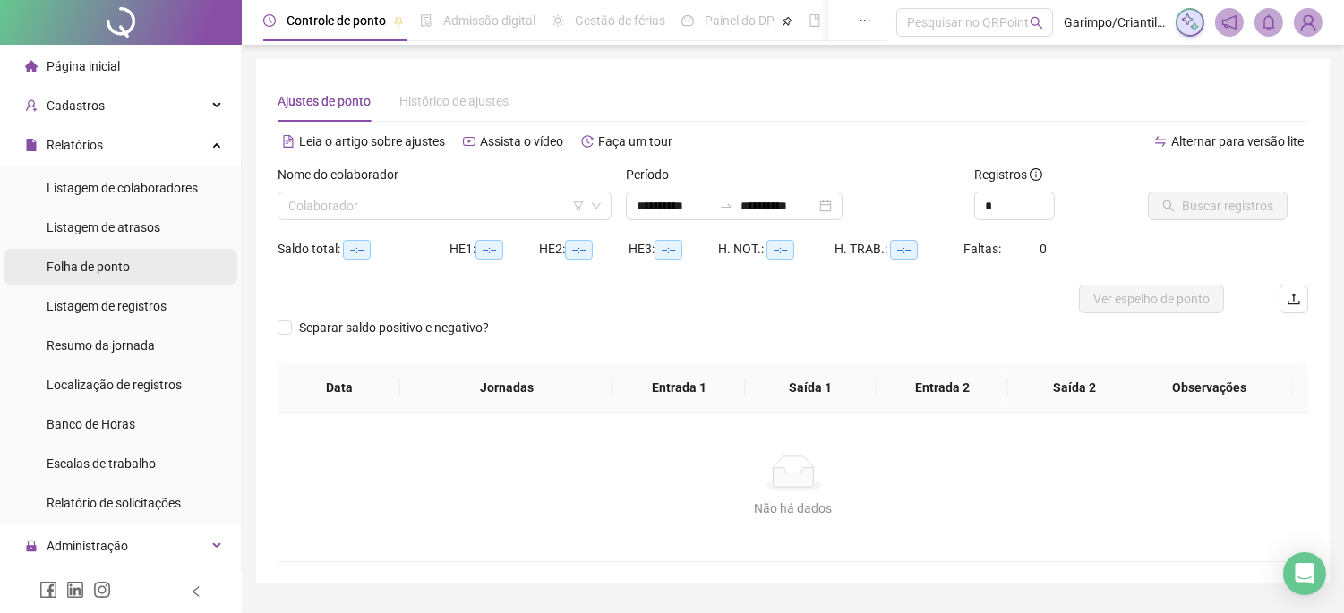
click at [139, 274] on li "Folha de ponto" at bounding box center [121, 267] width 234 height 36
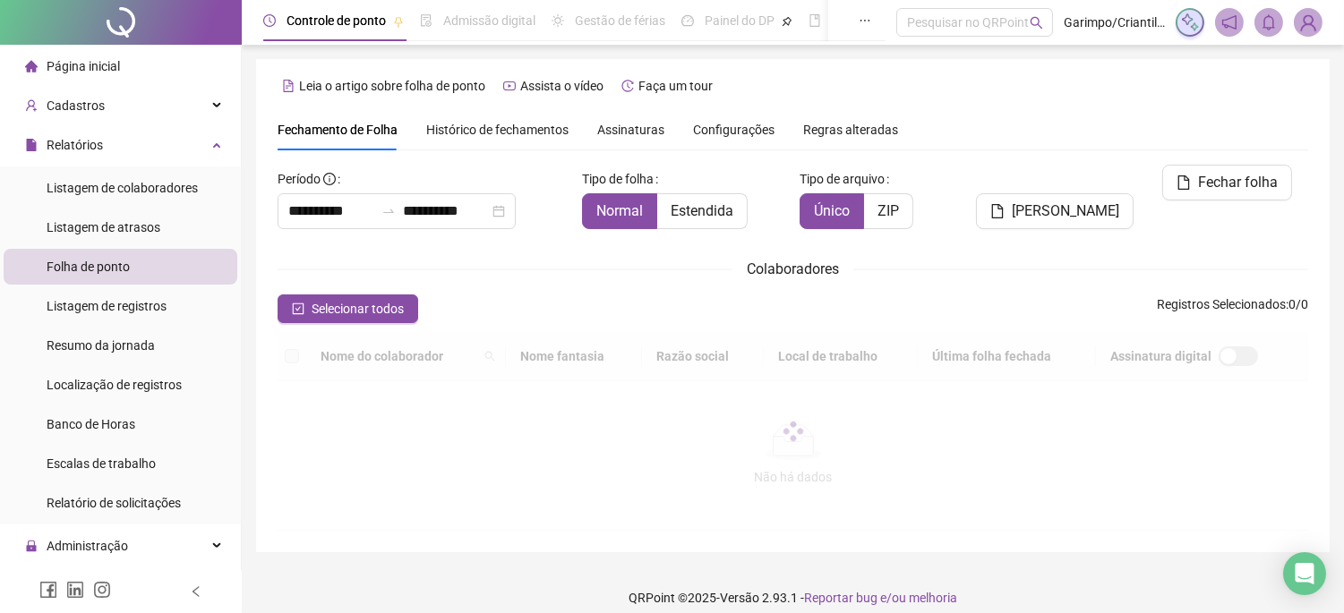
type input "**********"
click at [700, 258] on div "Colaboradores" at bounding box center [793, 269] width 1031 height 22
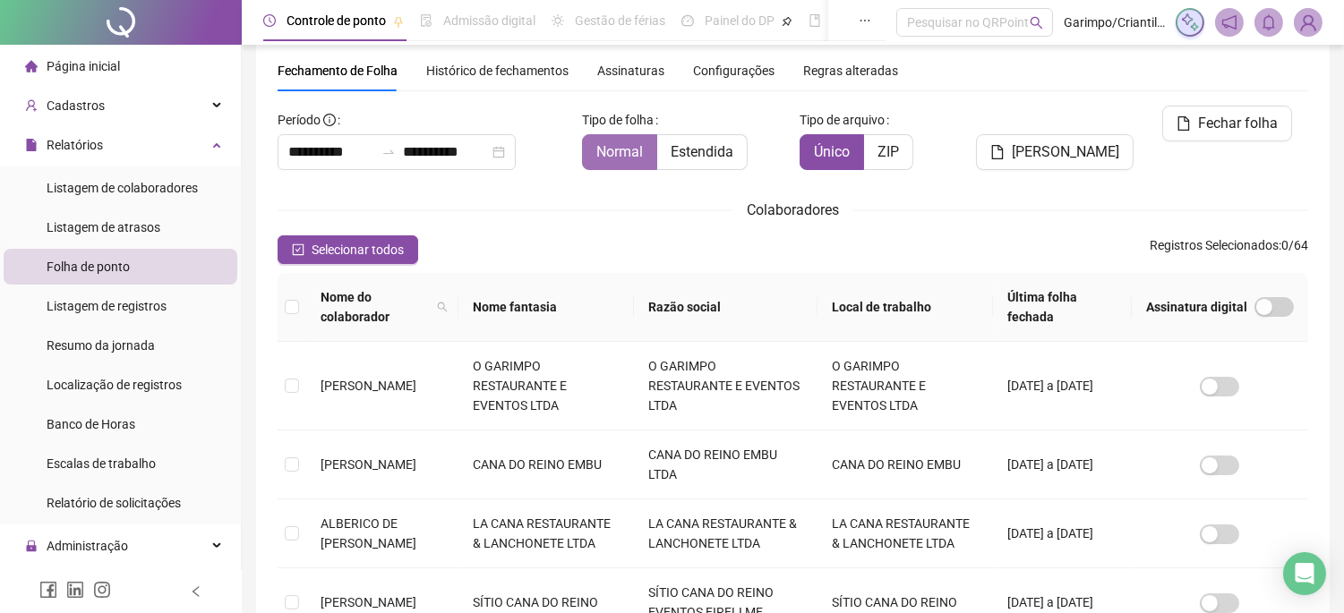
click at [656, 141] on span at bounding box center [619, 152] width 73 height 34
click at [713, 164] on label "Estendida" at bounding box center [702, 152] width 90 height 36
click at [516, 158] on div "**********" at bounding box center [397, 152] width 238 height 36
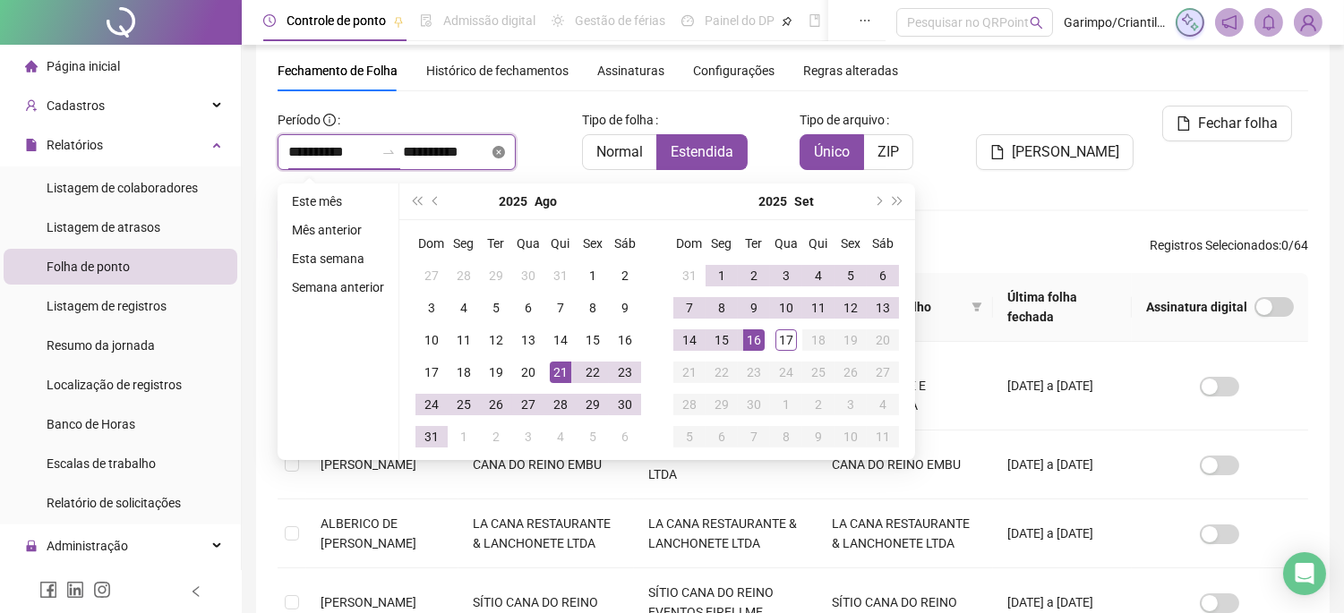
click at [505, 153] on icon "close-circle" at bounding box center [499, 152] width 13 height 13
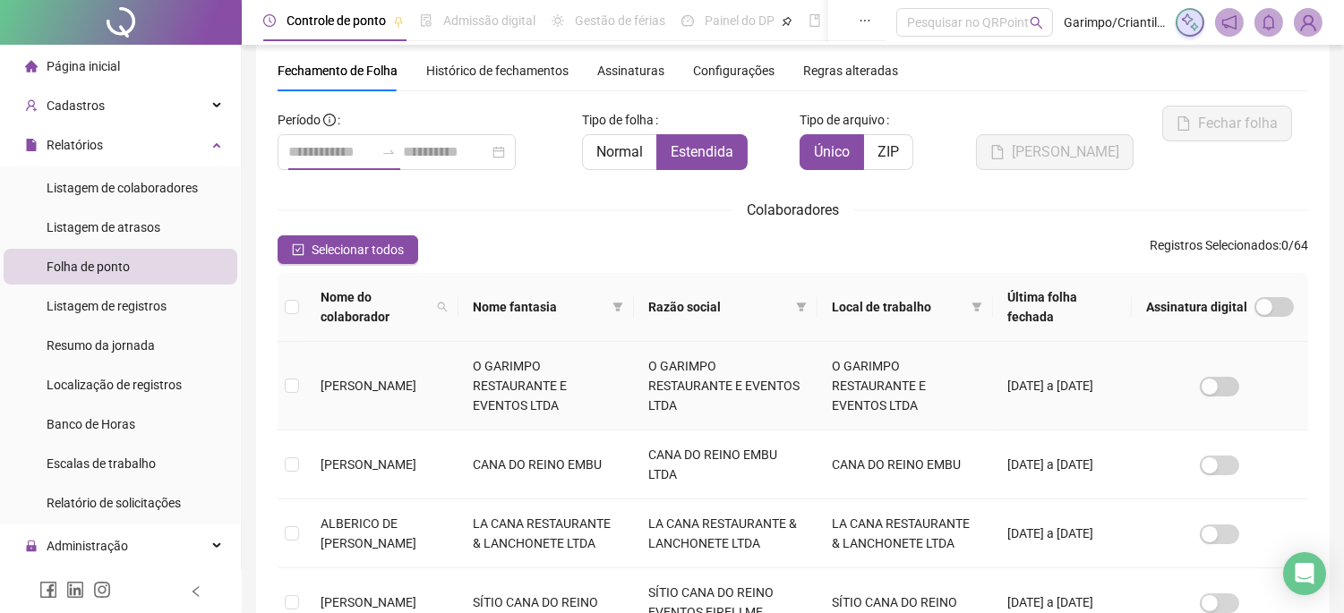
click at [562, 367] on td "O GARIMPO RESTAURANTE E EVENTOS LTDA" at bounding box center [547, 386] width 176 height 89
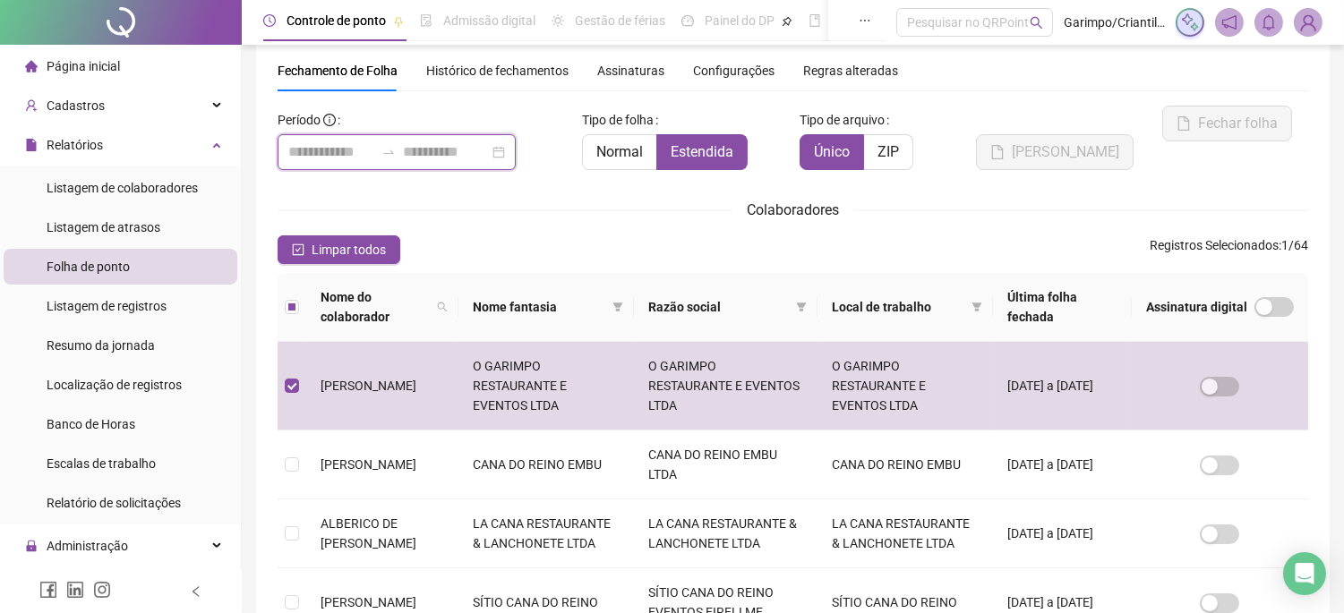
click at [489, 150] on input at bounding box center [446, 151] width 86 height 21
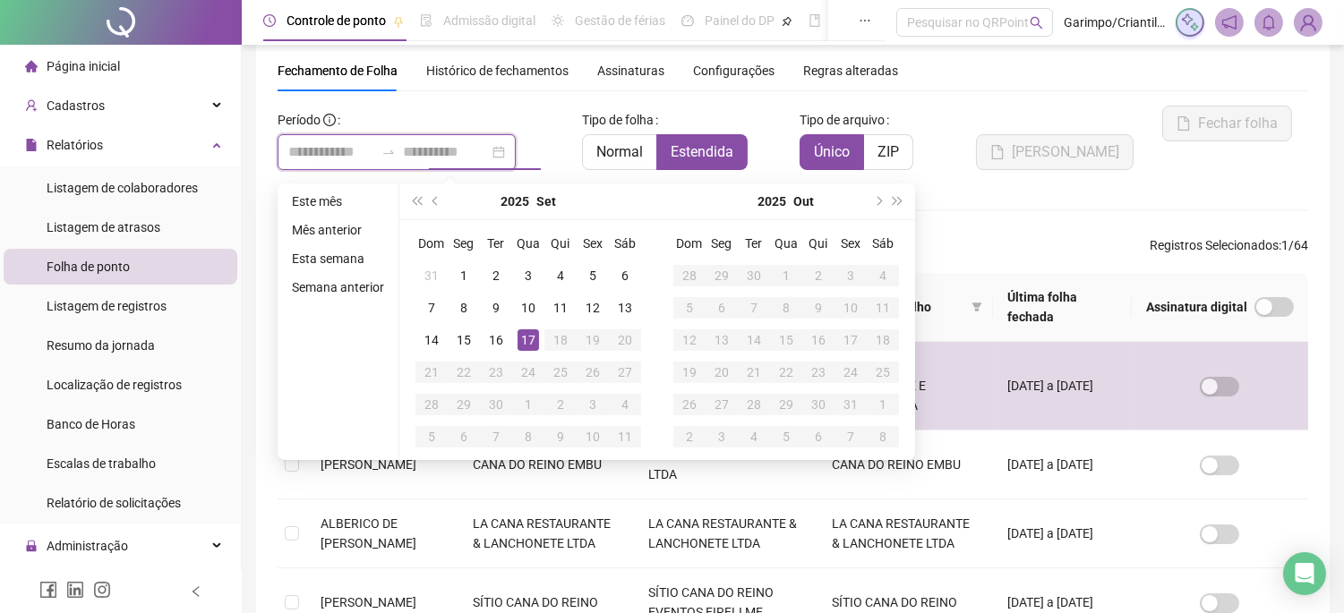
type input "**********"
click at [436, 200] on span "prev-year" at bounding box center [437, 201] width 9 height 9
type input "**********"
click at [550, 372] on div "21" at bounding box center [560, 372] width 21 height 21
type input "**********"
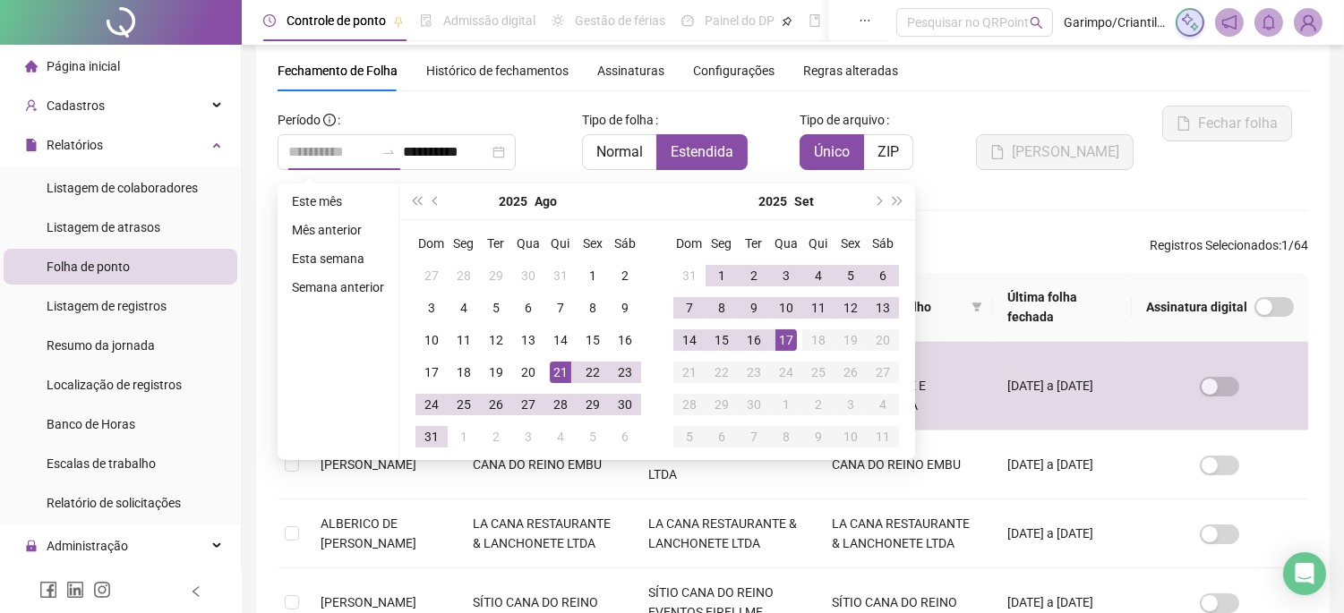
click at [785, 345] on div "17" at bounding box center [786, 340] width 21 height 21
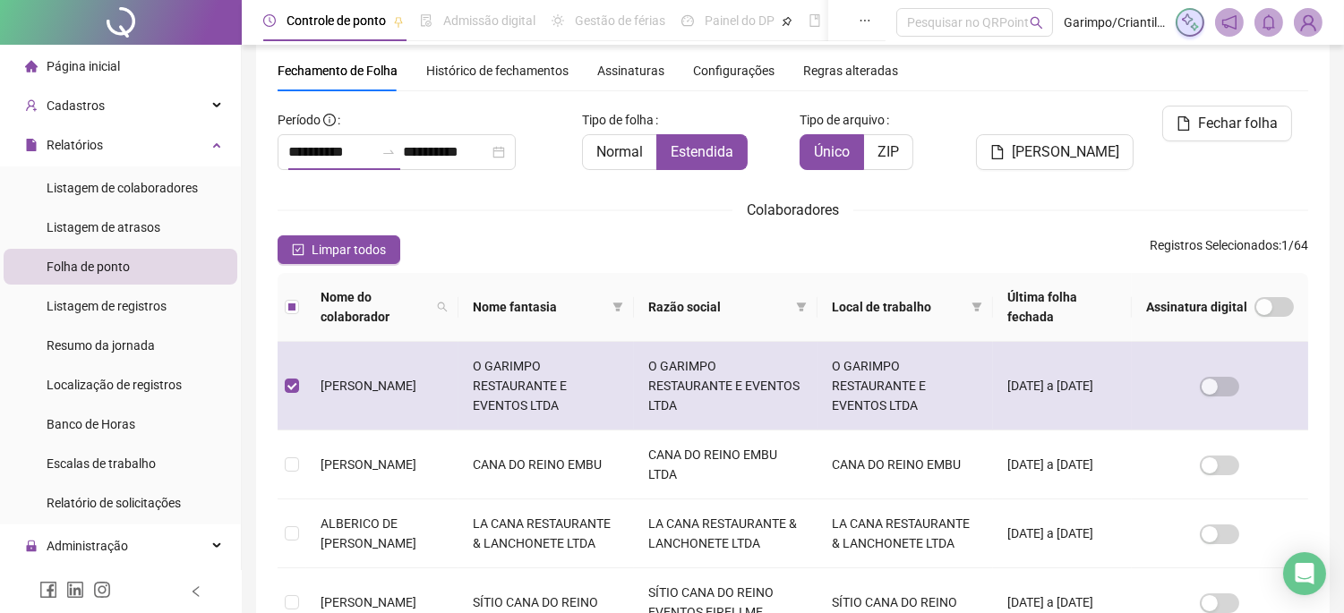
type input "**********"
click at [301, 386] on td at bounding box center [292, 386] width 29 height 89
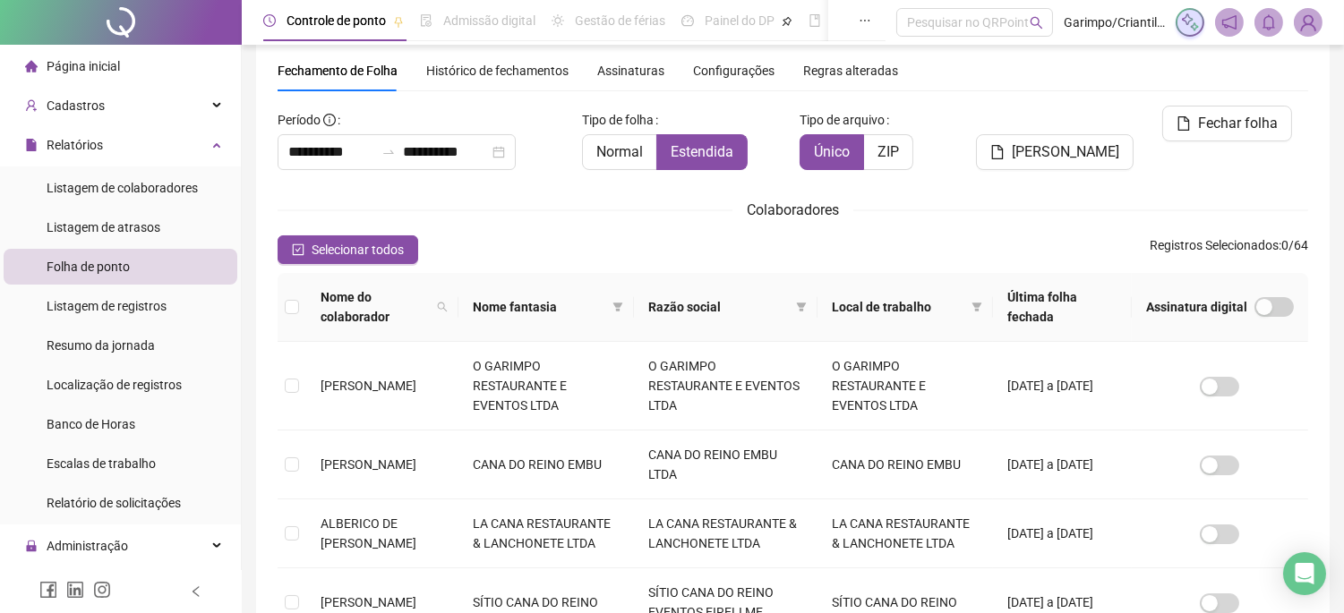
click at [516, 309] on span "Nome fantasia" at bounding box center [539, 307] width 133 height 20
click at [634, 300] on th "Nome fantasia" at bounding box center [547, 307] width 176 height 69
click at [627, 312] on span at bounding box center [618, 307] width 18 height 27
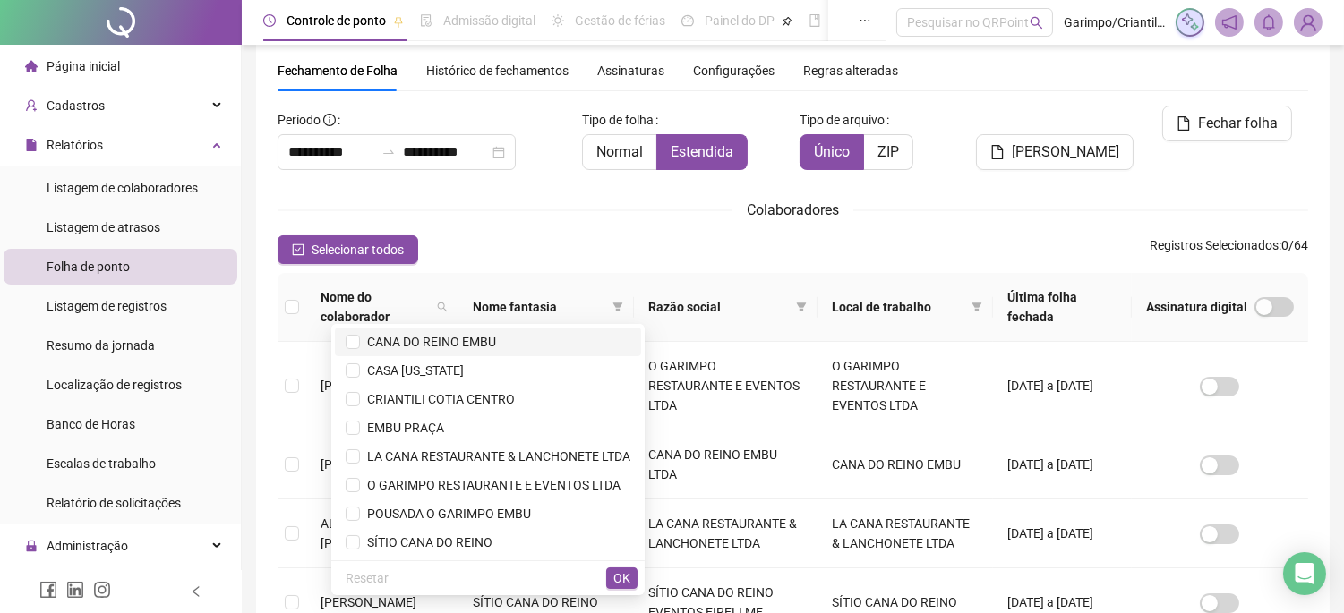
click at [344, 341] on li "CANA DO REINO EMBU" at bounding box center [488, 342] width 306 height 29
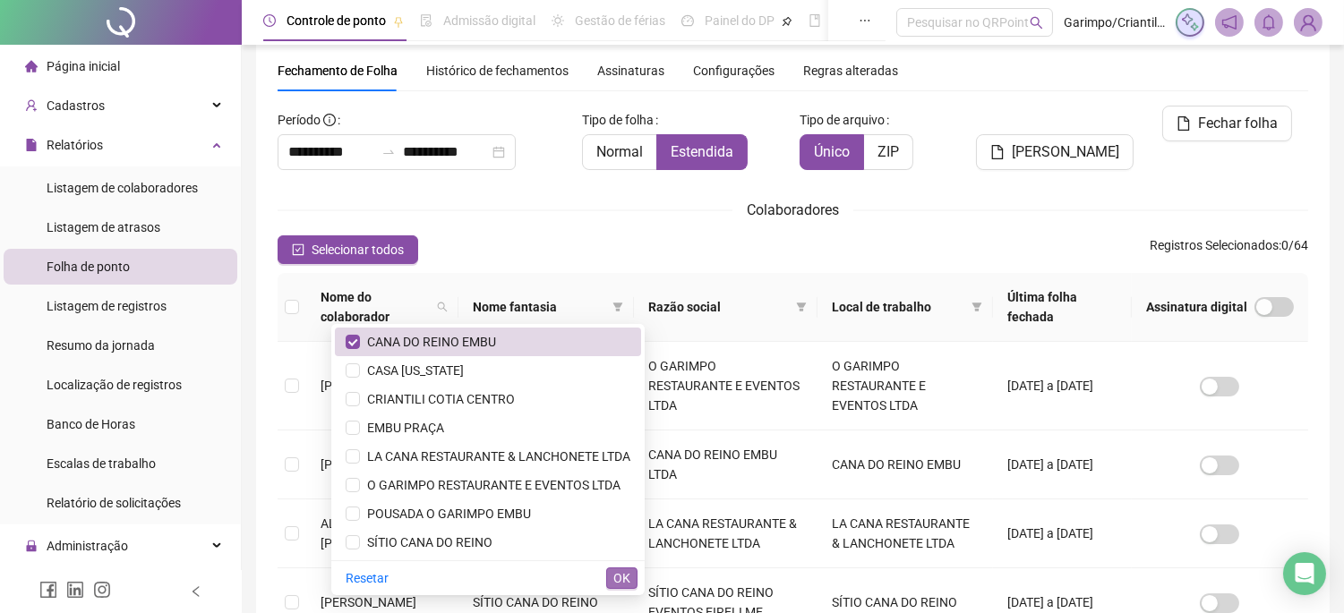
click at [620, 570] on span "OK" at bounding box center [621, 579] width 17 height 20
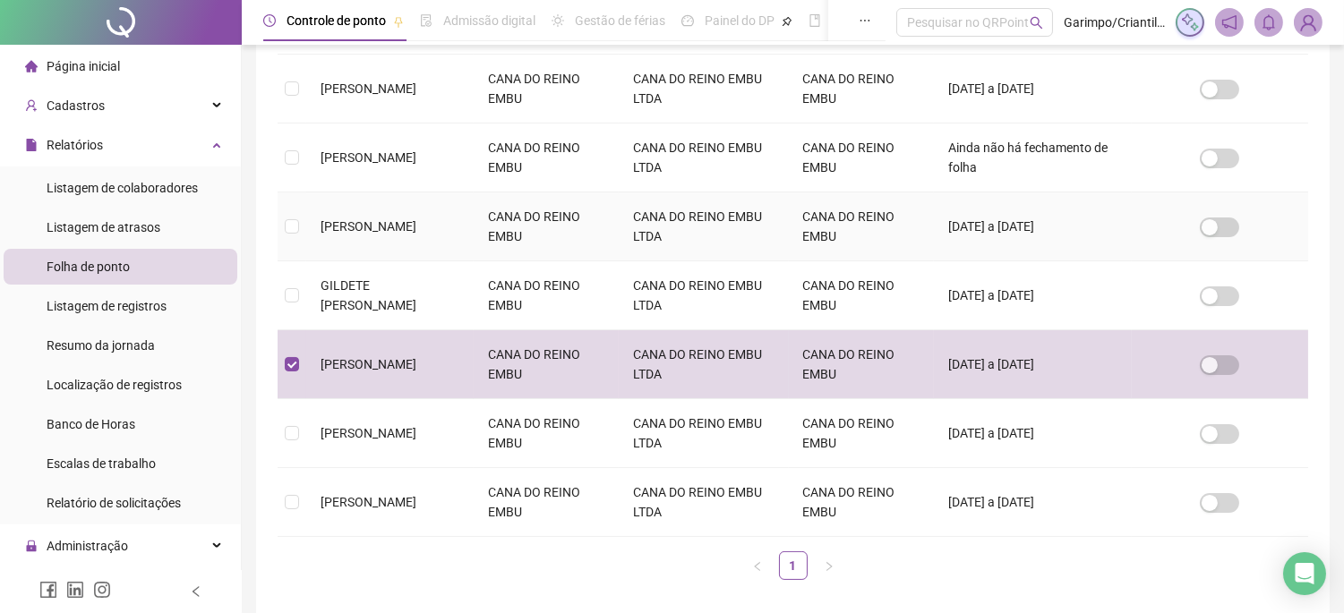
scroll to position [0, 0]
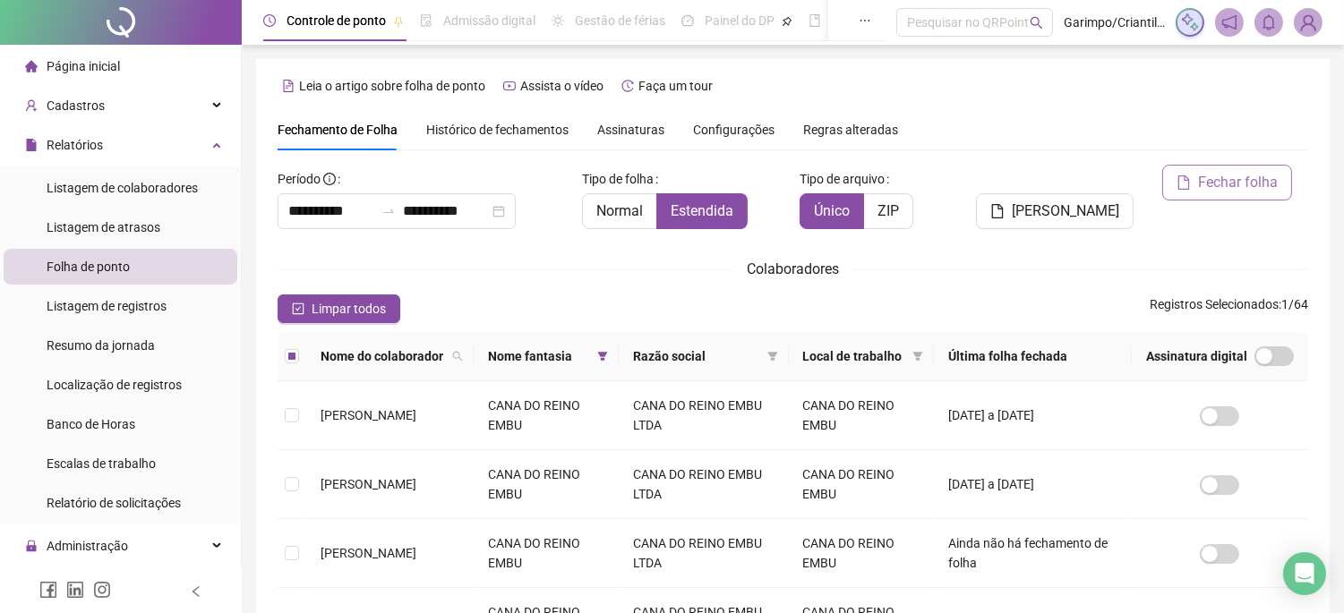
click at [1204, 182] on span "Fechar folha" at bounding box center [1238, 182] width 80 height 21
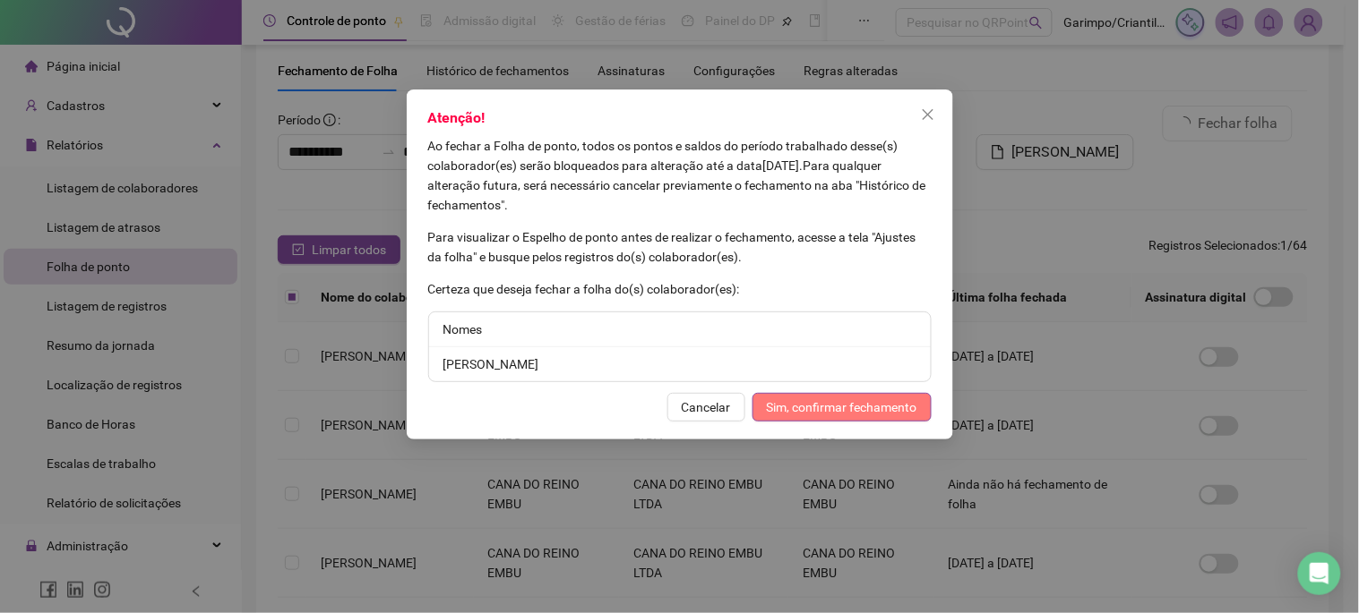
click at [820, 400] on span "Sim, confirmar fechamento" at bounding box center [842, 408] width 150 height 20
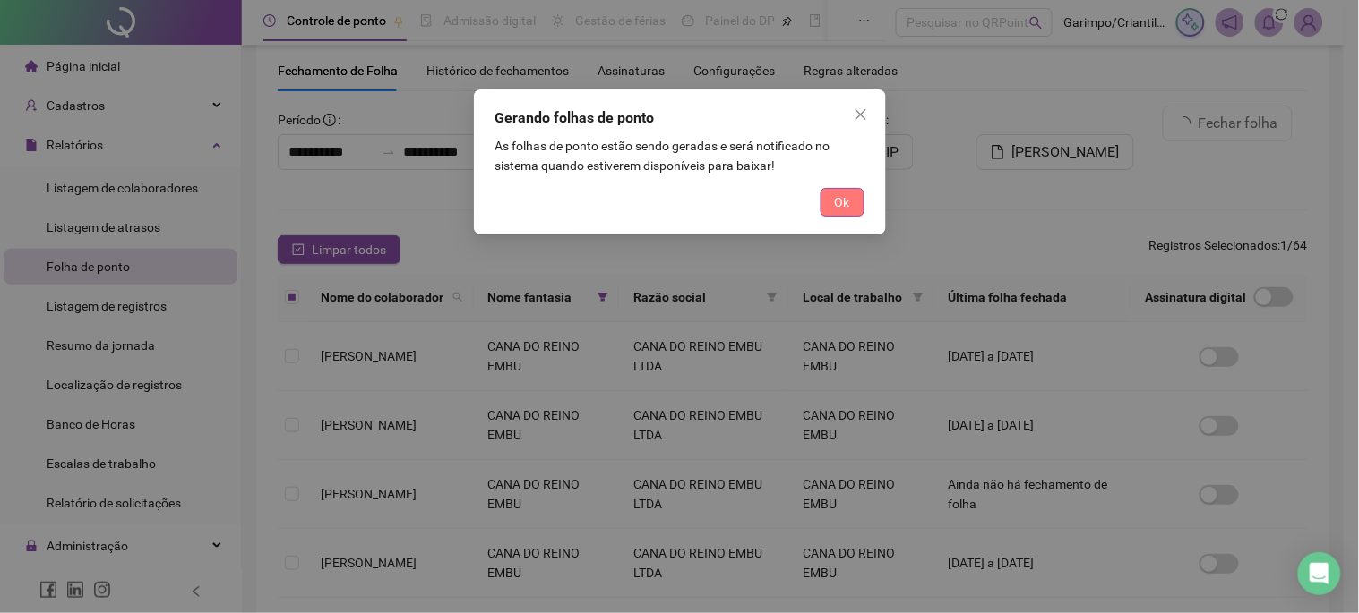
click at [853, 212] on button "Ok" at bounding box center [842, 202] width 44 height 29
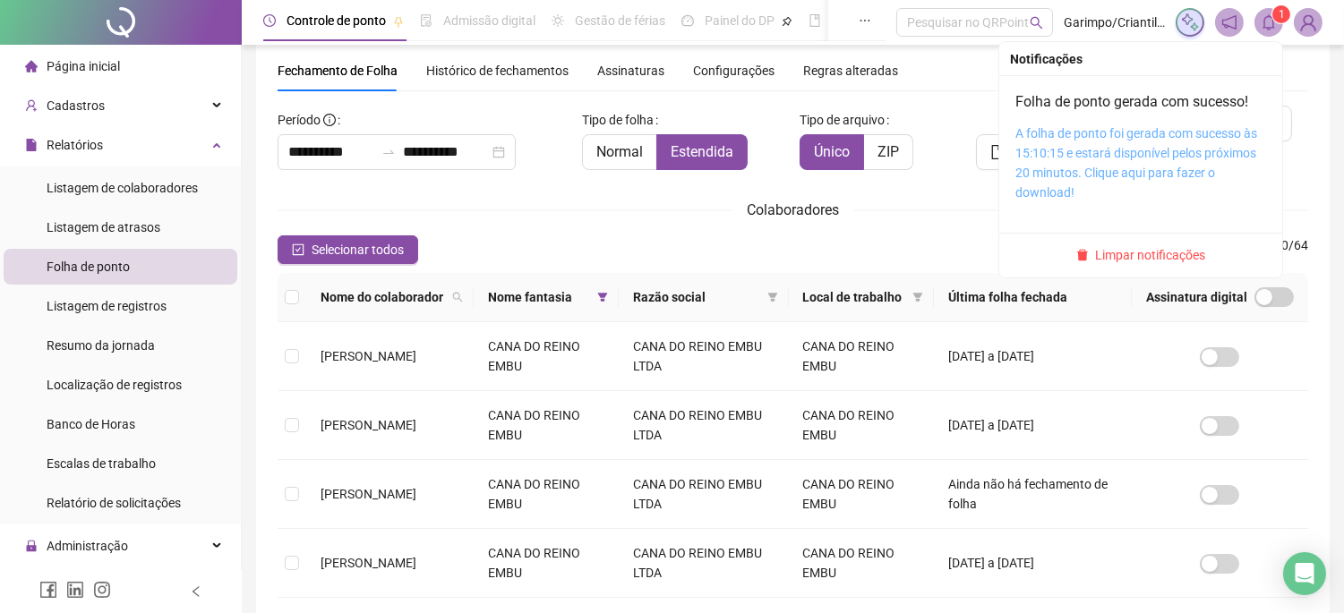
click at [1188, 152] on link "A folha de ponto foi gerada com sucesso às 15:10:15 e estará disponível pelos p…" at bounding box center [1137, 162] width 242 height 73
click at [1171, 138] on link "A folha de ponto foi gerada com sucesso às 15:10:15 e estará disponível pelos p…" at bounding box center [1137, 162] width 242 height 73
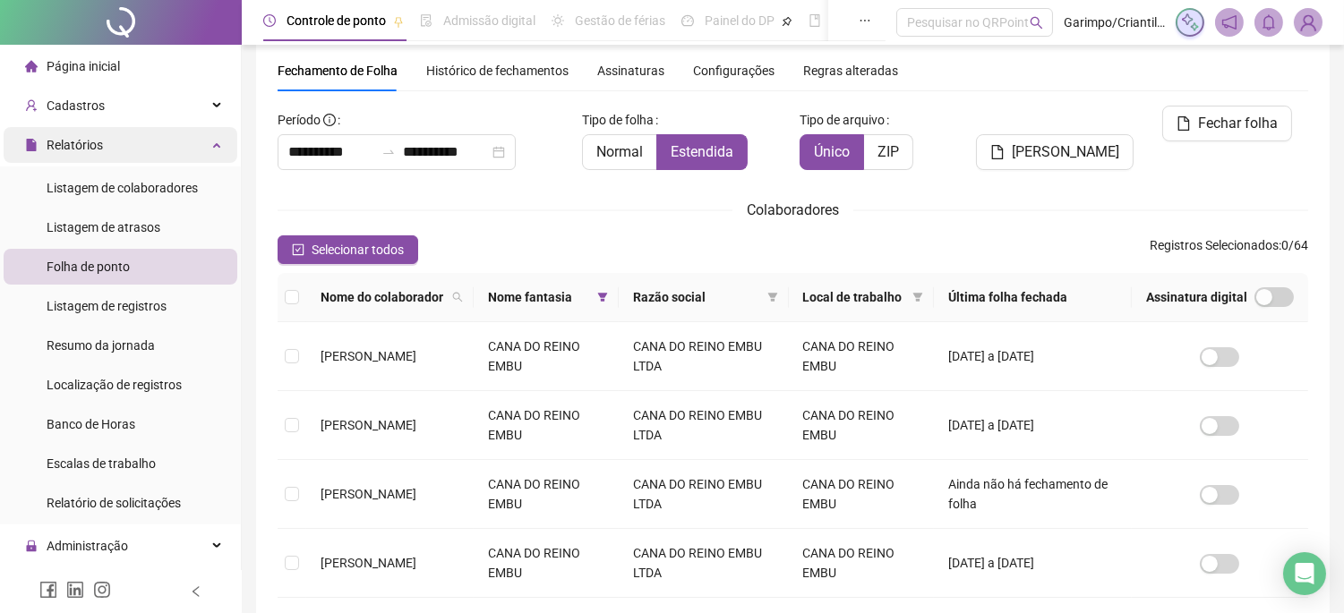
click at [171, 136] on div "Relatórios" at bounding box center [121, 145] width 234 height 36
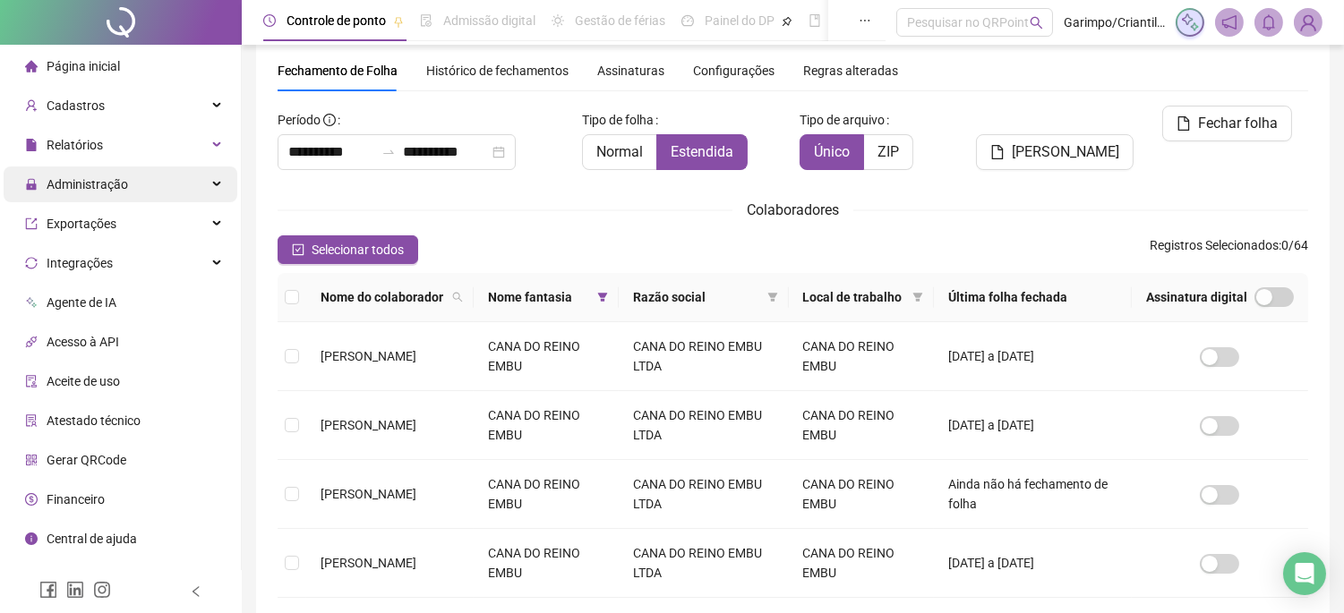
click at [201, 180] on div "Administração" at bounding box center [121, 185] width 234 height 36
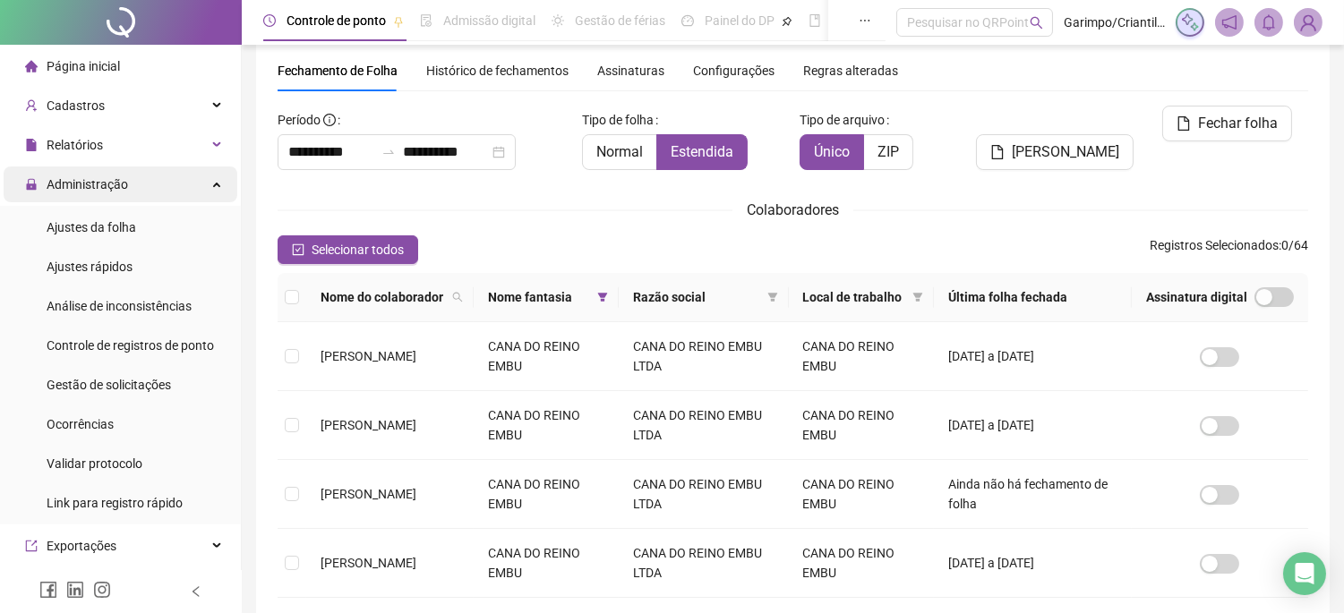
click at [209, 177] on div "Administração" at bounding box center [121, 185] width 234 height 36
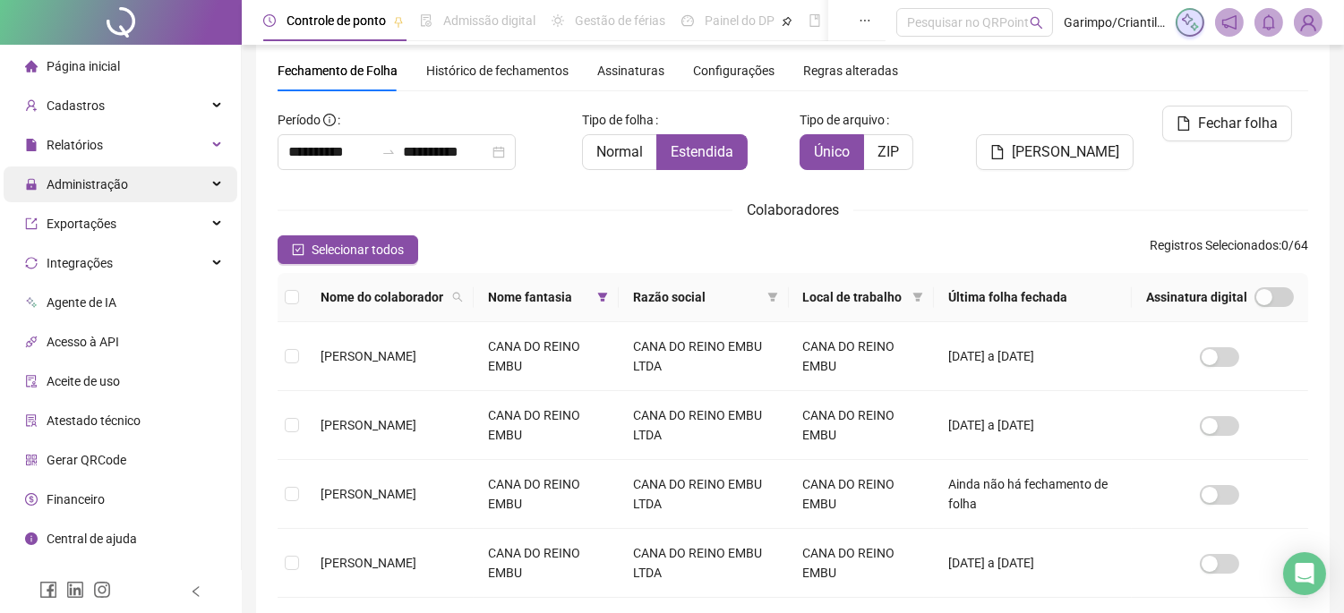
click at [207, 188] on div "Administração" at bounding box center [121, 185] width 234 height 36
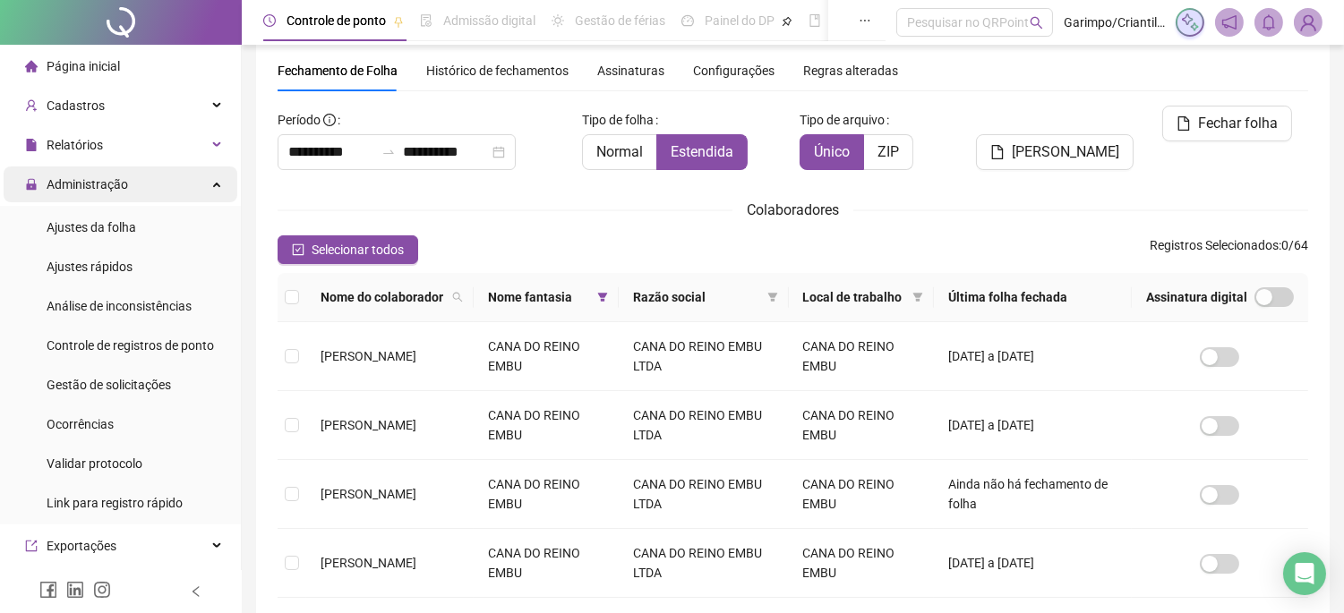
click at [207, 188] on div "Administração" at bounding box center [121, 185] width 234 height 36
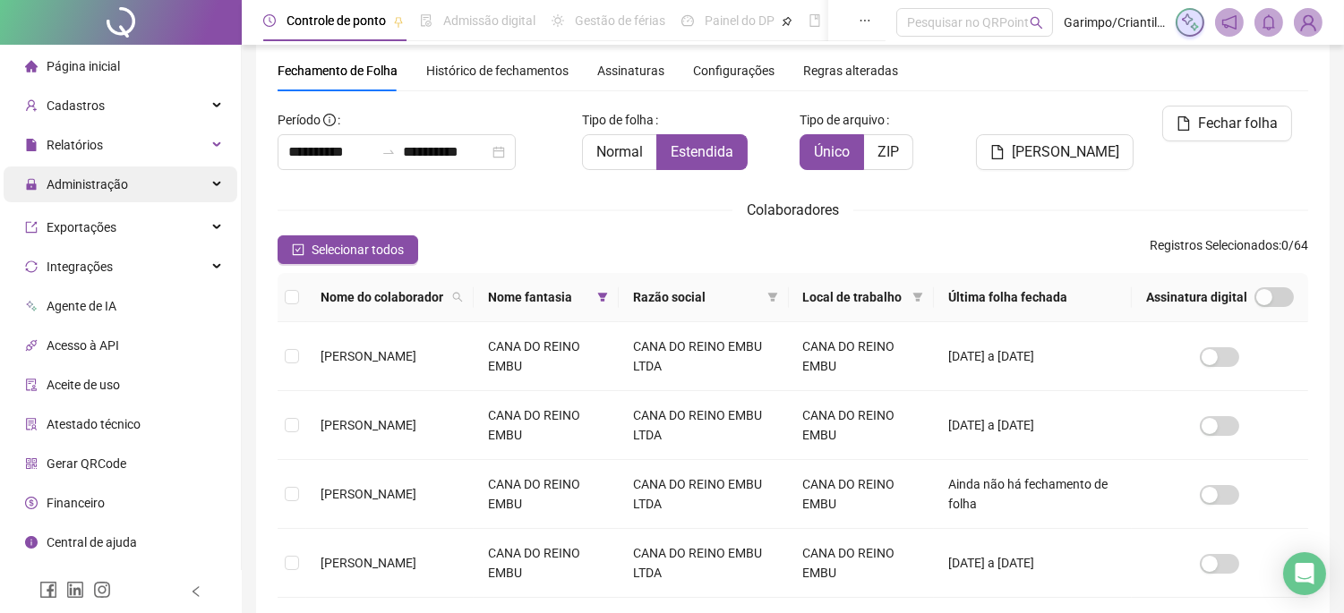
click at [207, 188] on div "Administração" at bounding box center [121, 185] width 234 height 36
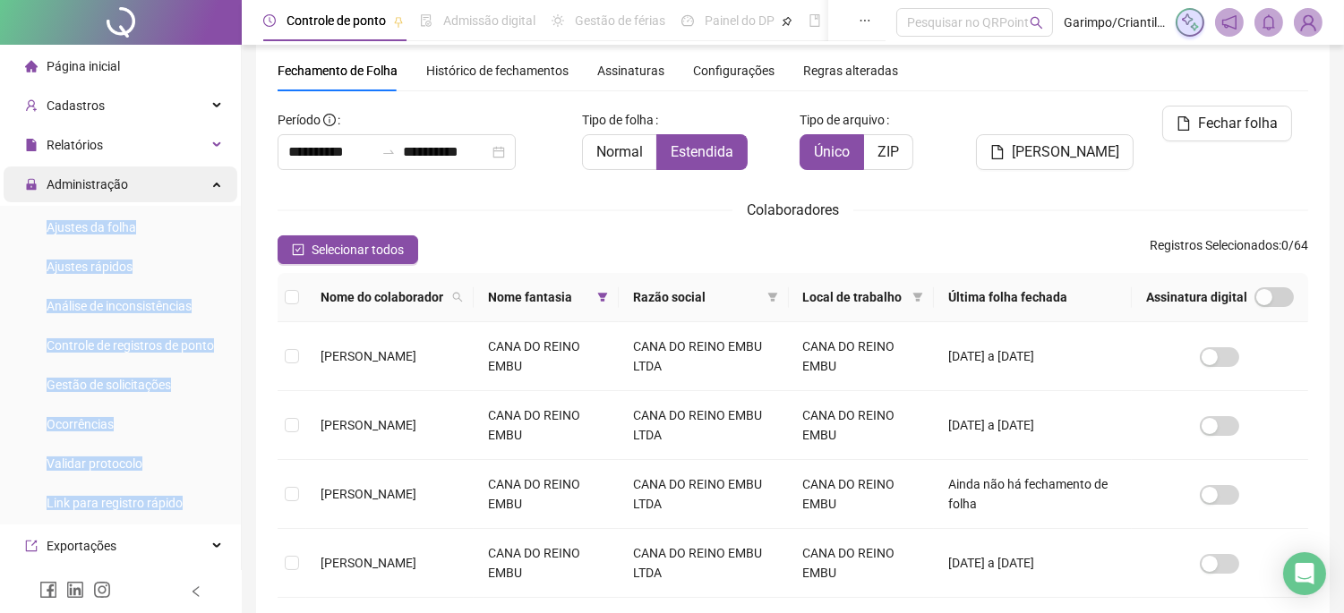
click at [195, 184] on div "Administração" at bounding box center [121, 185] width 234 height 36
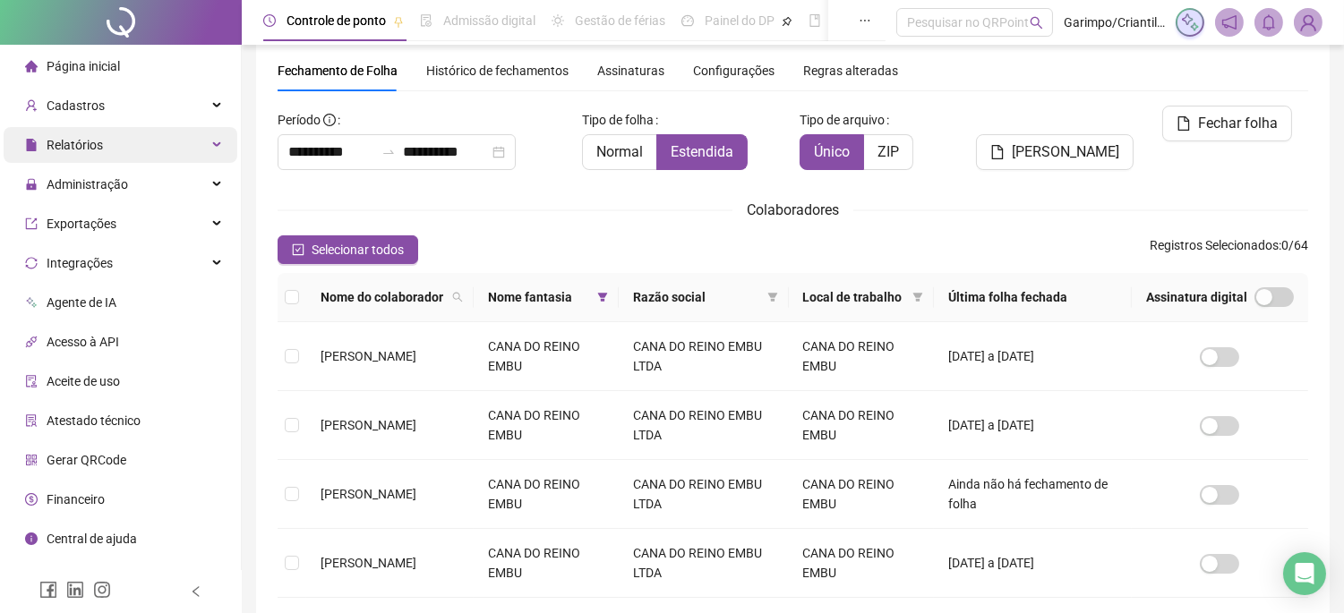
click at [114, 150] on div "Relatórios" at bounding box center [121, 145] width 234 height 36
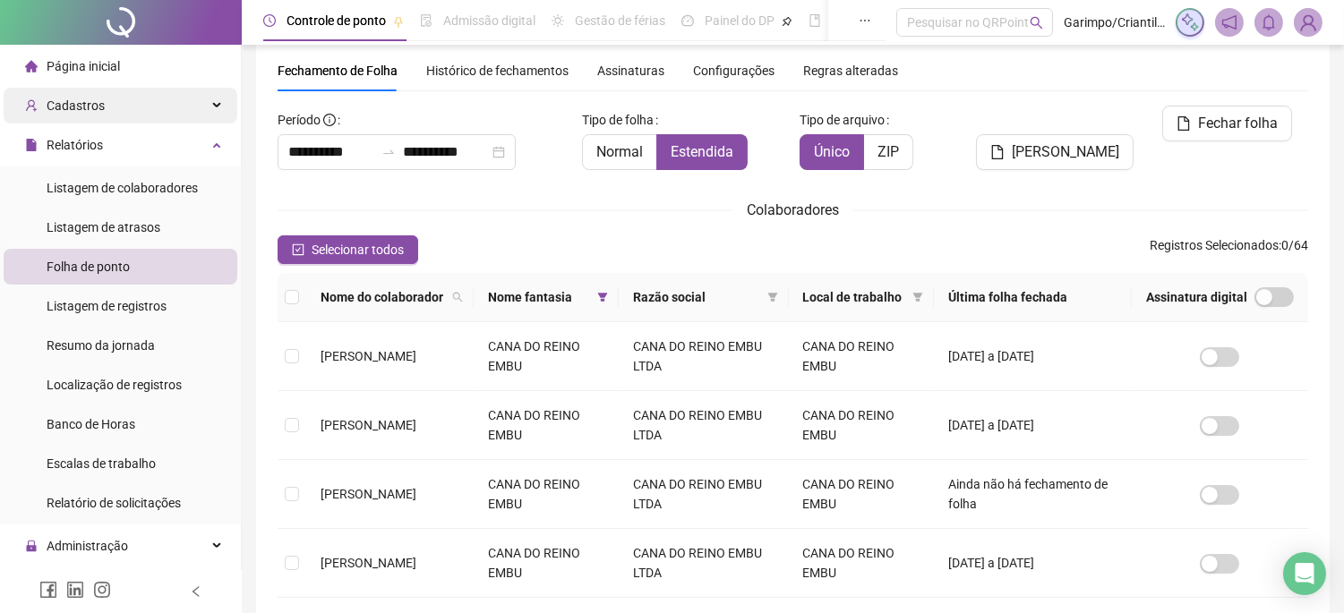
click at [129, 117] on div "Cadastros" at bounding box center [121, 106] width 234 height 36
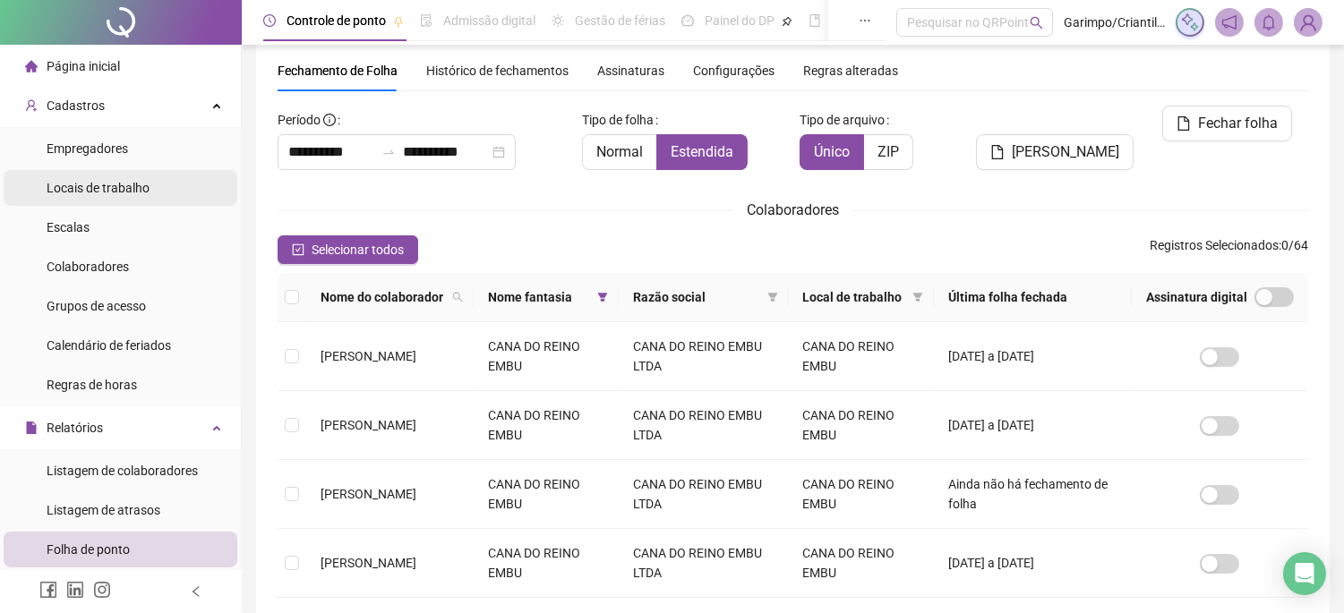
click at [132, 197] on div "Locais de trabalho" at bounding box center [98, 188] width 103 height 36
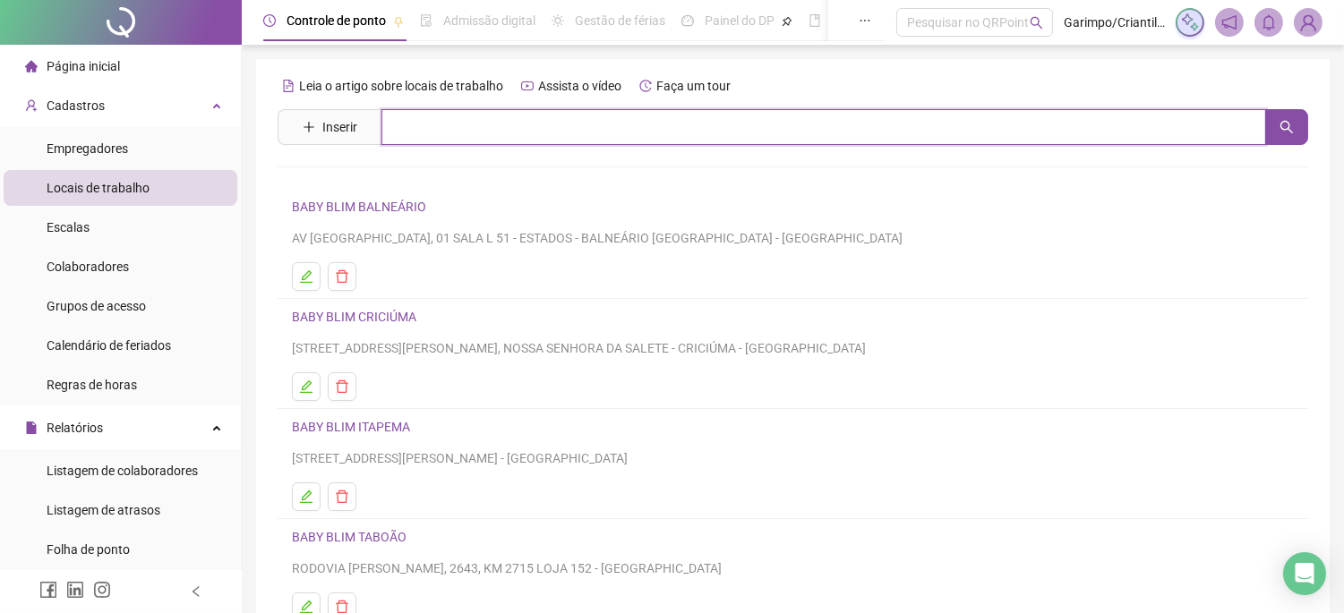
click at [451, 131] on input "text" at bounding box center [824, 127] width 885 height 36
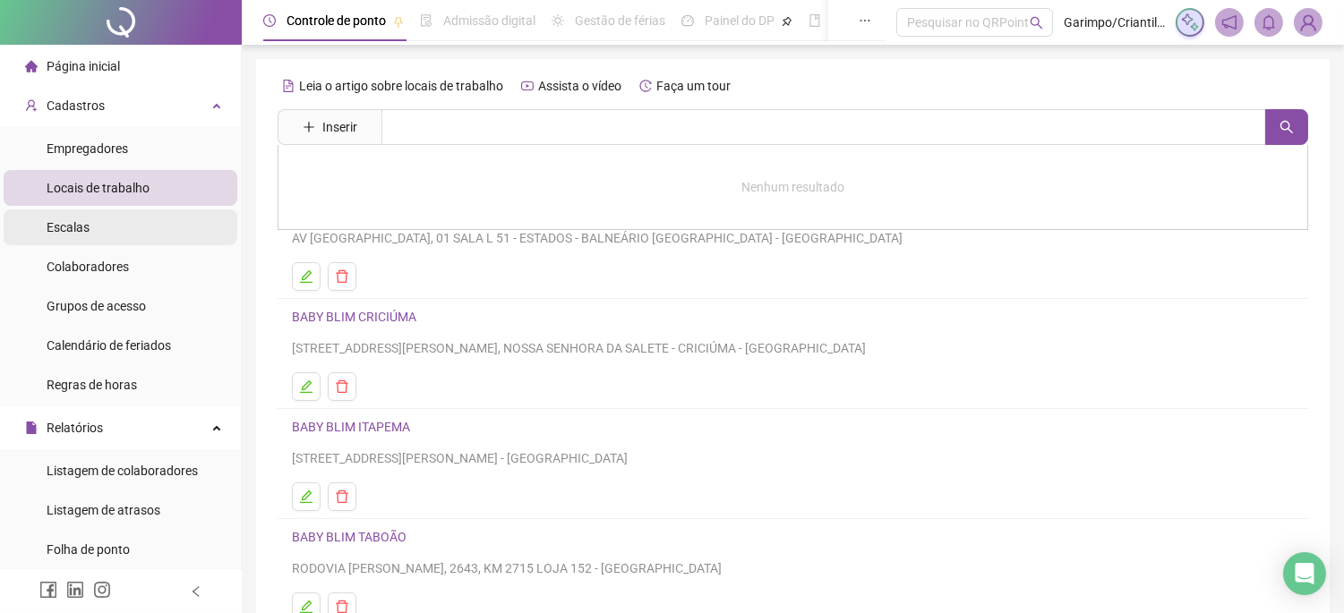
click at [104, 220] on li "Escalas" at bounding box center [121, 228] width 234 height 36
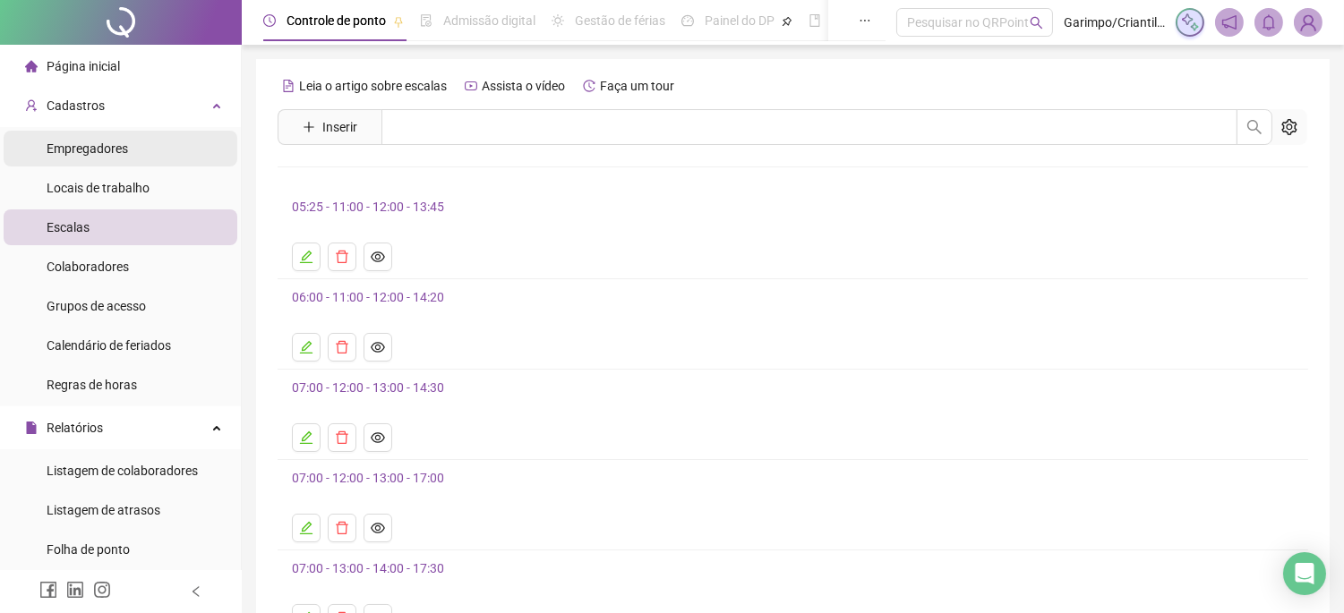
click at [153, 159] on li "Empregadores" at bounding box center [121, 149] width 234 height 36
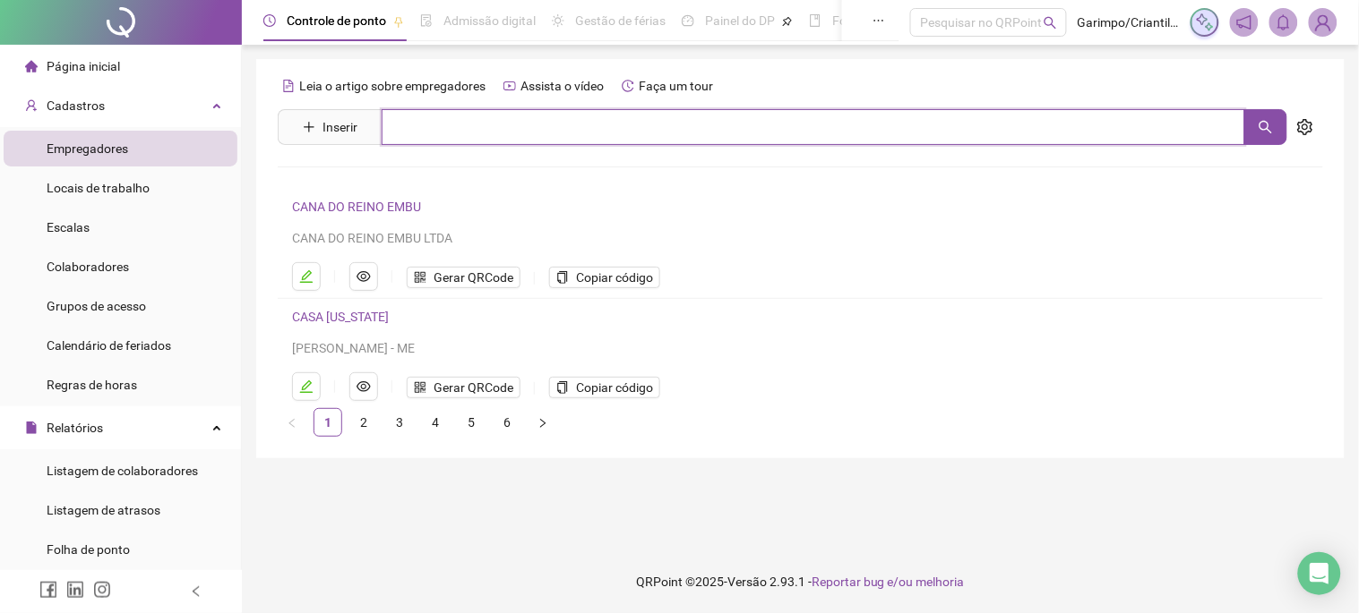
click at [452, 138] on input "text" at bounding box center [813, 127] width 863 height 36
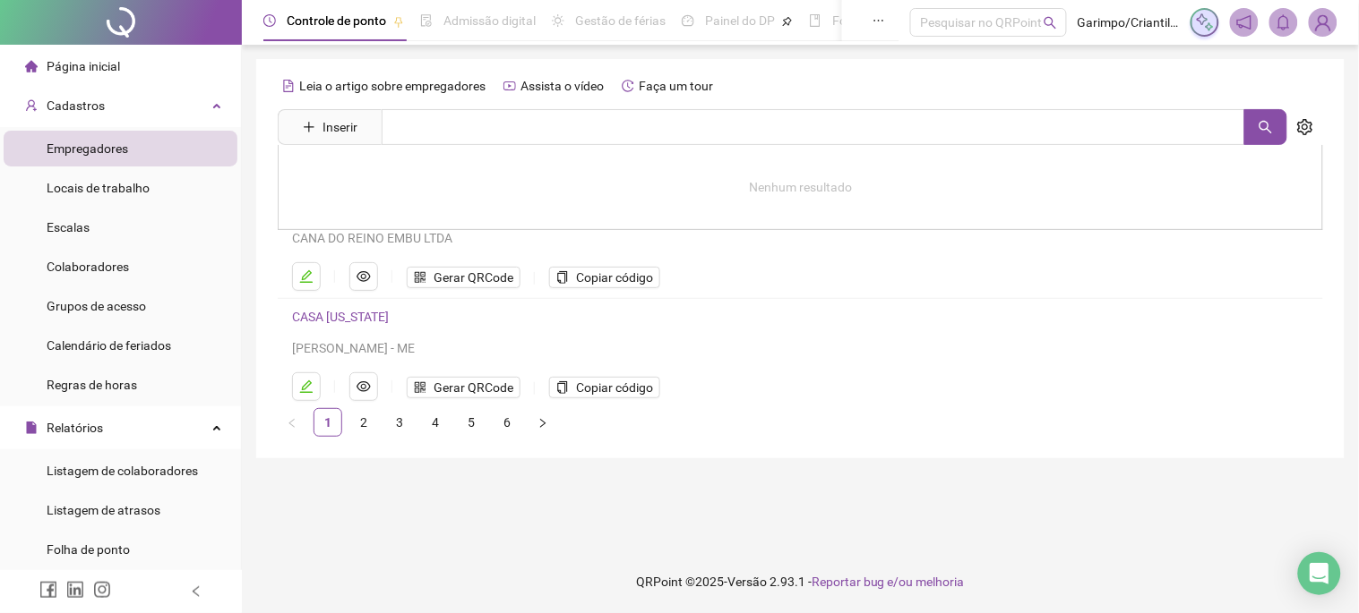
click at [139, 246] on ul "Empregadores Locais de trabalho Escalas Colaboradores Grupos de acesso Calendár…" at bounding box center [120, 266] width 241 height 279
click at [131, 257] on li "Colaboradores" at bounding box center [121, 267] width 234 height 36
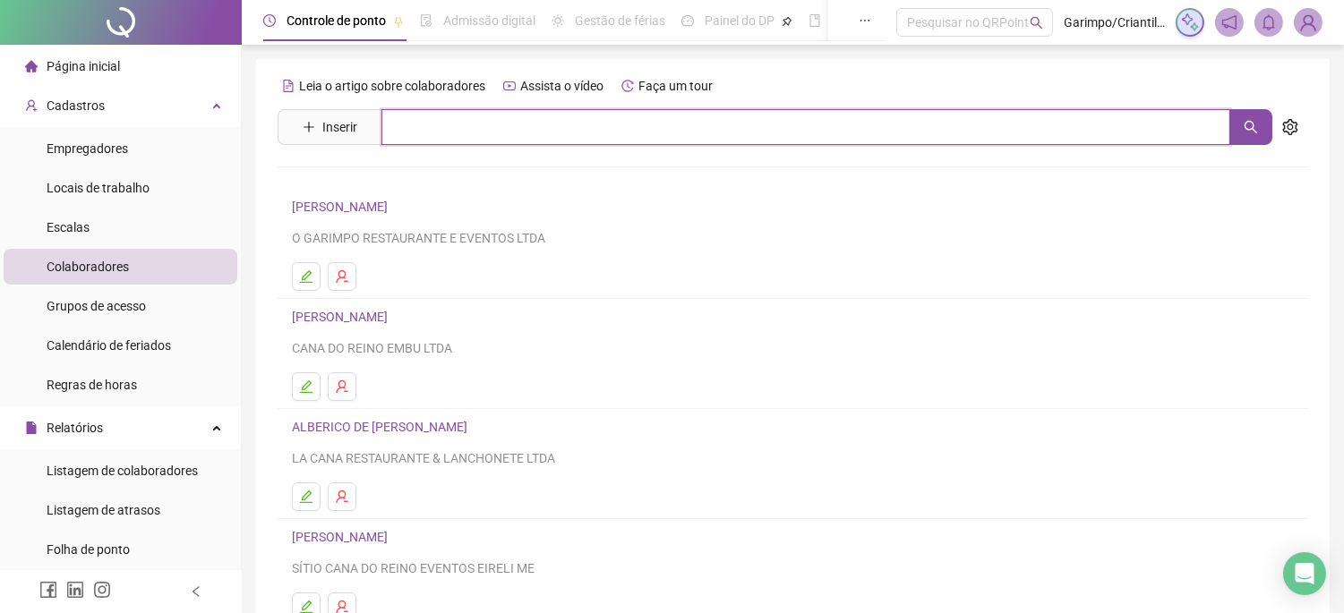
click at [482, 140] on input "text" at bounding box center [806, 127] width 849 height 36
type input "*"
type input "*******"
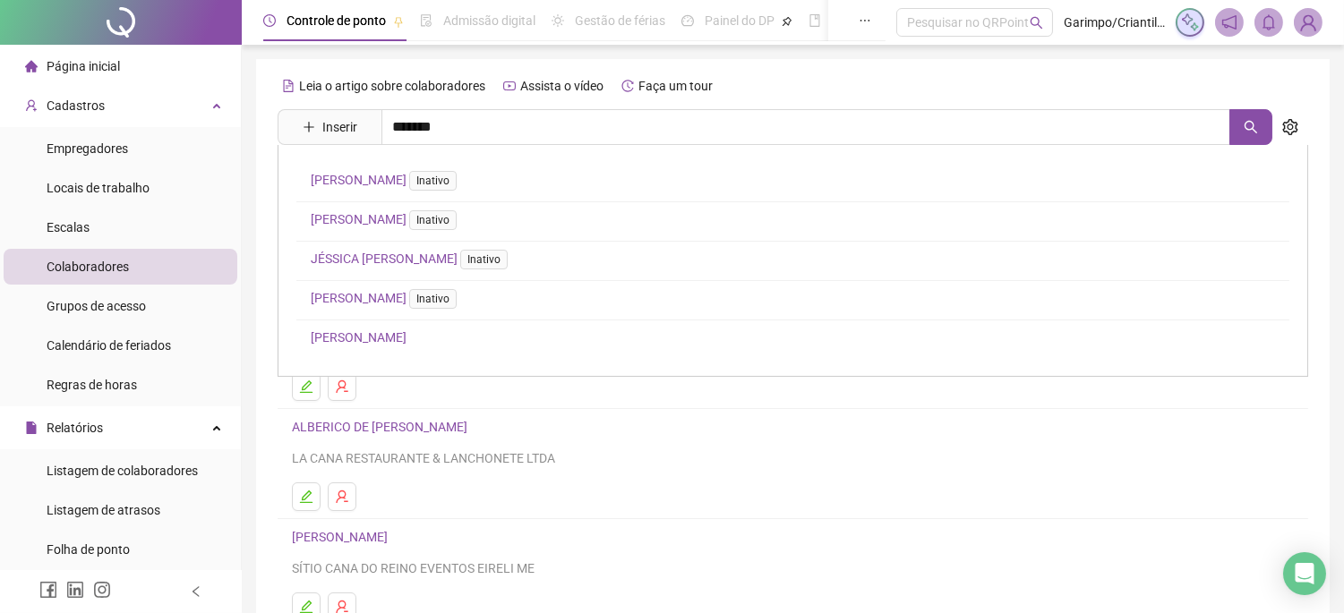
click at [407, 331] on link "[PERSON_NAME]" at bounding box center [359, 337] width 96 height 14
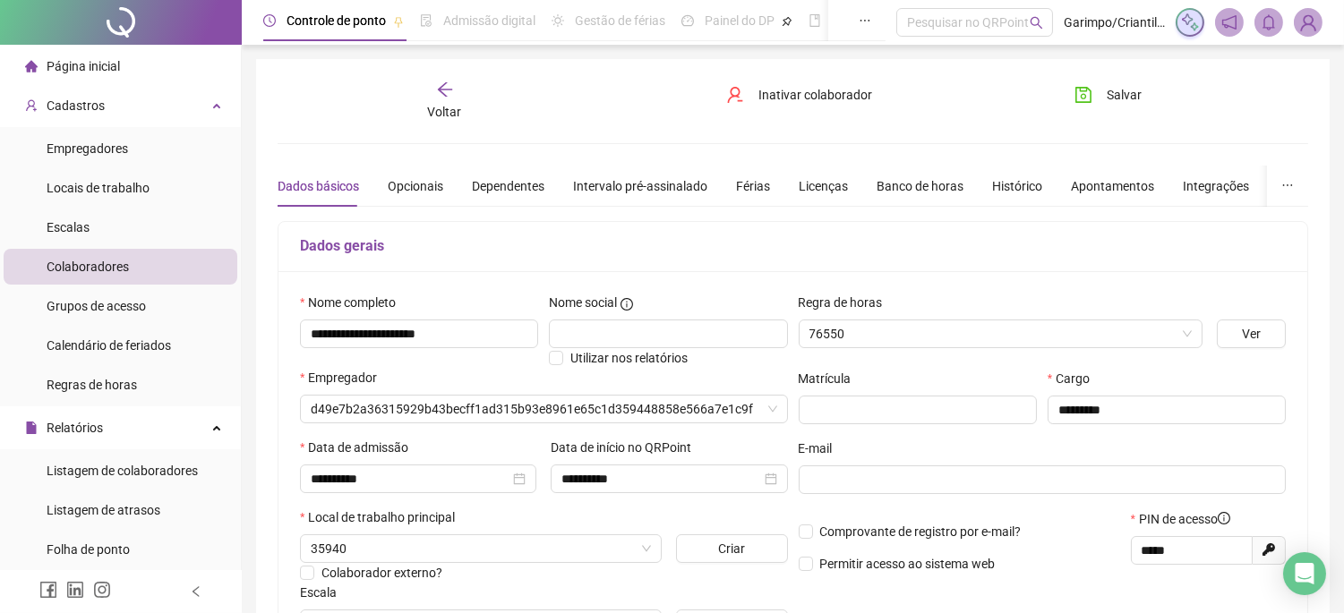
type input "**********"
click at [727, 111] on div "Inativar colaborador" at bounding box center [793, 101] width 175 height 41
click at [732, 103] on icon "user-delete" at bounding box center [735, 95] width 18 height 18
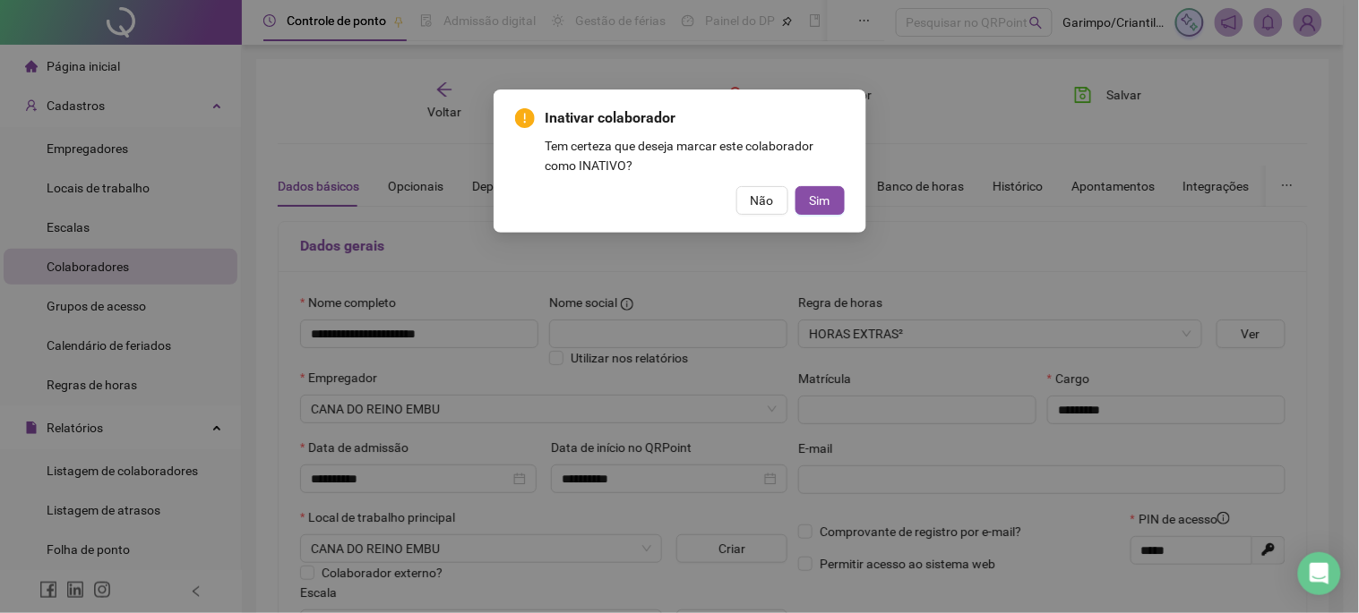
click at [869, 164] on div "Inativar colaborador Tem certeza que deseja marcar este colaborador como INATIV…" at bounding box center [679, 306] width 1359 height 613
click at [822, 202] on span "Sim" at bounding box center [820, 201] width 21 height 20
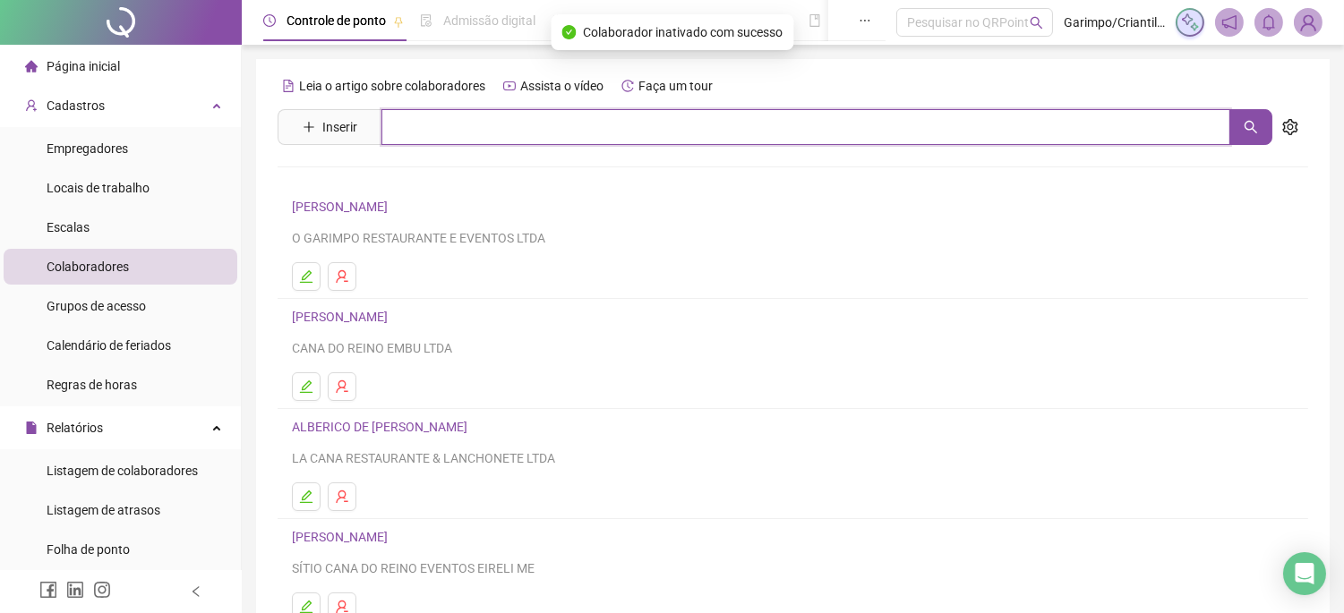
click at [630, 116] on input "text" at bounding box center [806, 127] width 849 height 36
type input "******"
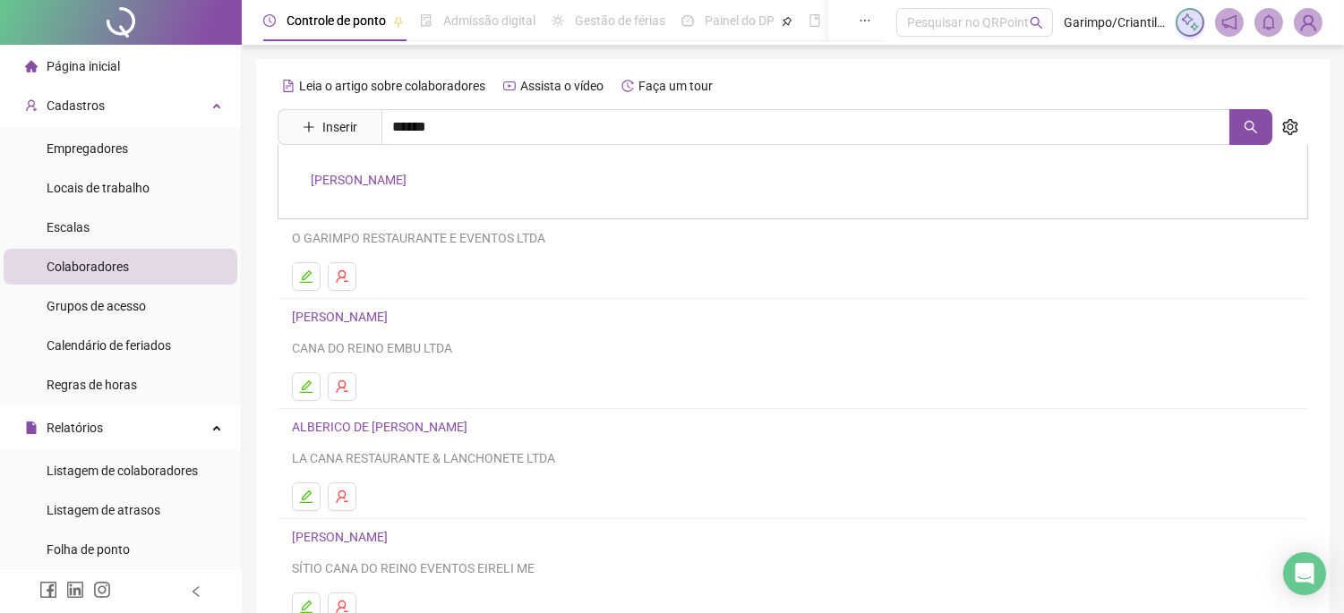
click at [495, 192] on div "[PERSON_NAME]" at bounding box center [793, 182] width 1031 height 74
click at [495, 192] on li "[PERSON_NAME] O GARIMPO RESTAURANTE E EVENTOS LTDA" at bounding box center [793, 244] width 1031 height 110
click at [532, 131] on input "******" at bounding box center [806, 127] width 849 height 36
click at [407, 175] on link "[PERSON_NAME]" at bounding box center [359, 180] width 96 height 14
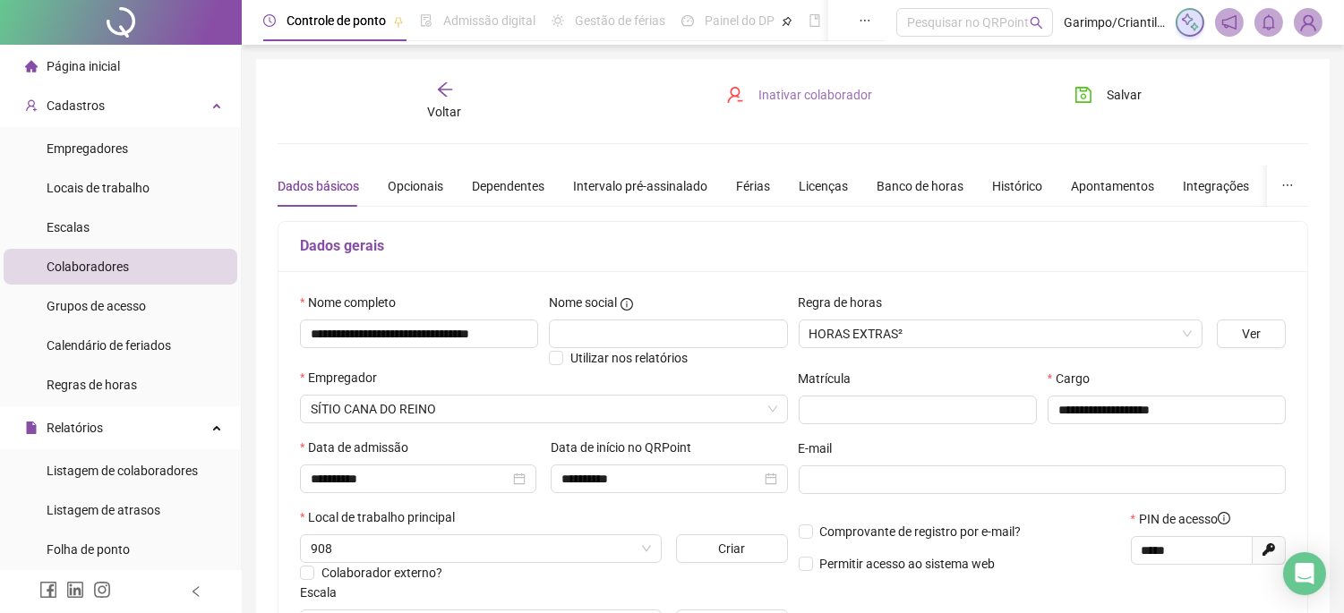
click at [794, 96] on span "Inativar colaborador" at bounding box center [816, 95] width 114 height 20
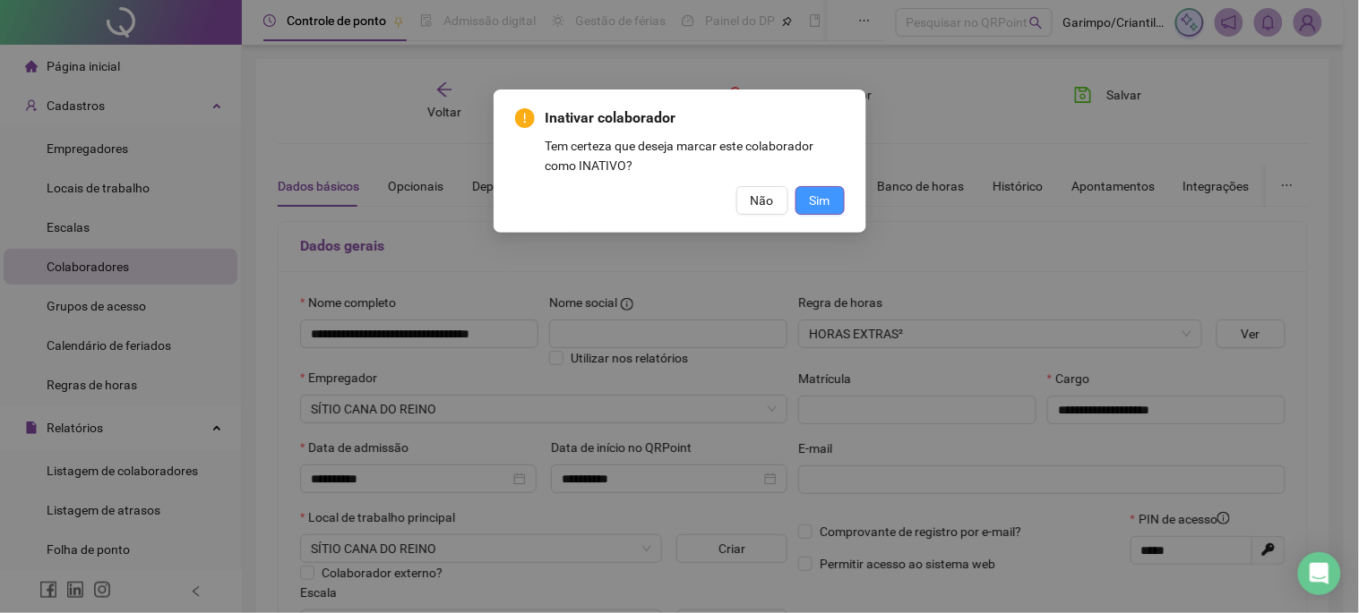
click at [818, 210] on span "Sim" at bounding box center [820, 201] width 21 height 20
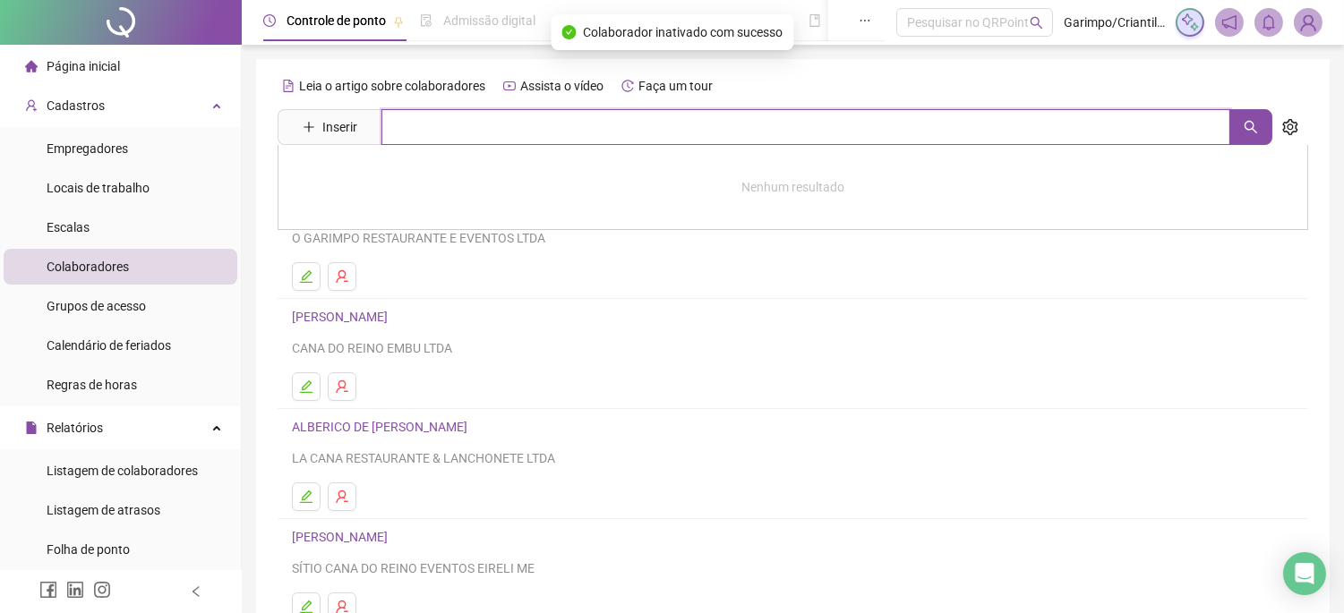
click at [731, 128] on input "text" at bounding box center [806, 127] width 849 height 36
type input "*********"
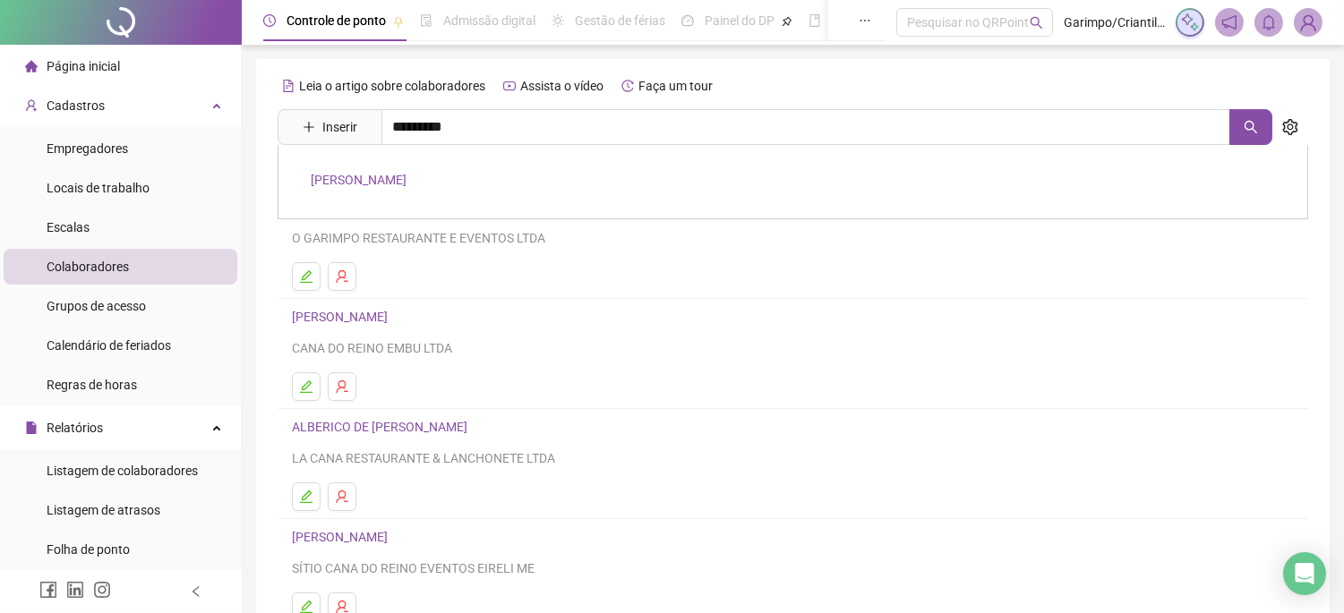
click at [407, 182] on link "[PERSON_NAME]" at bounding box center [359, 180] width 96 height 14
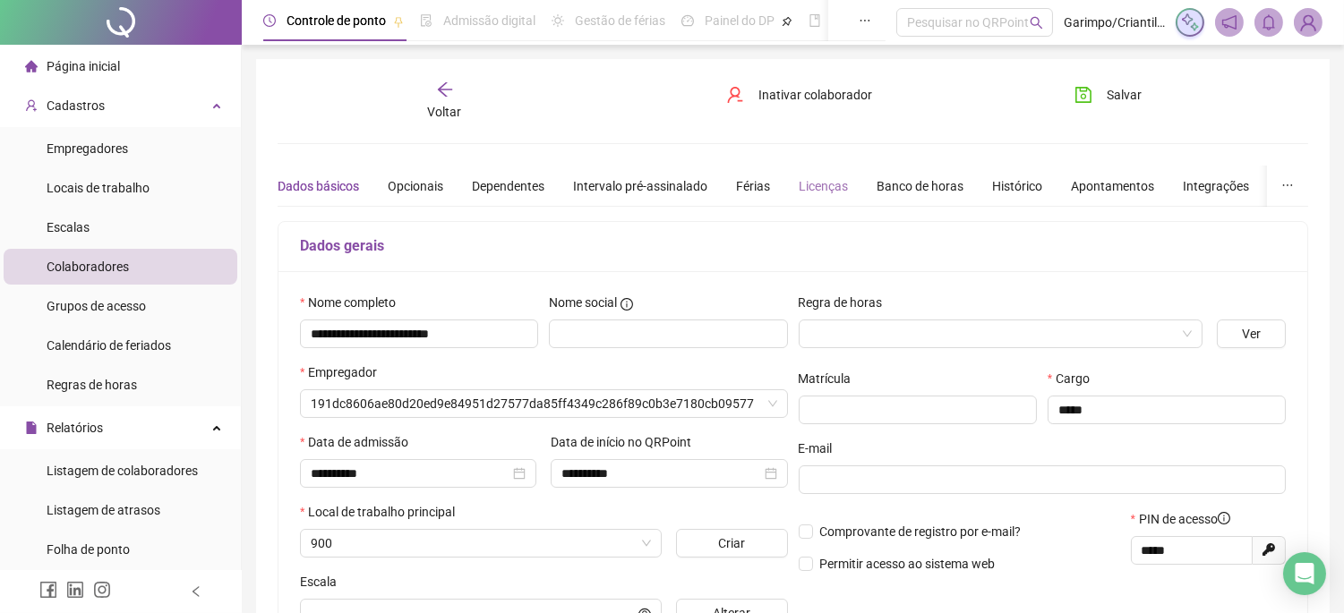
type input "**********"
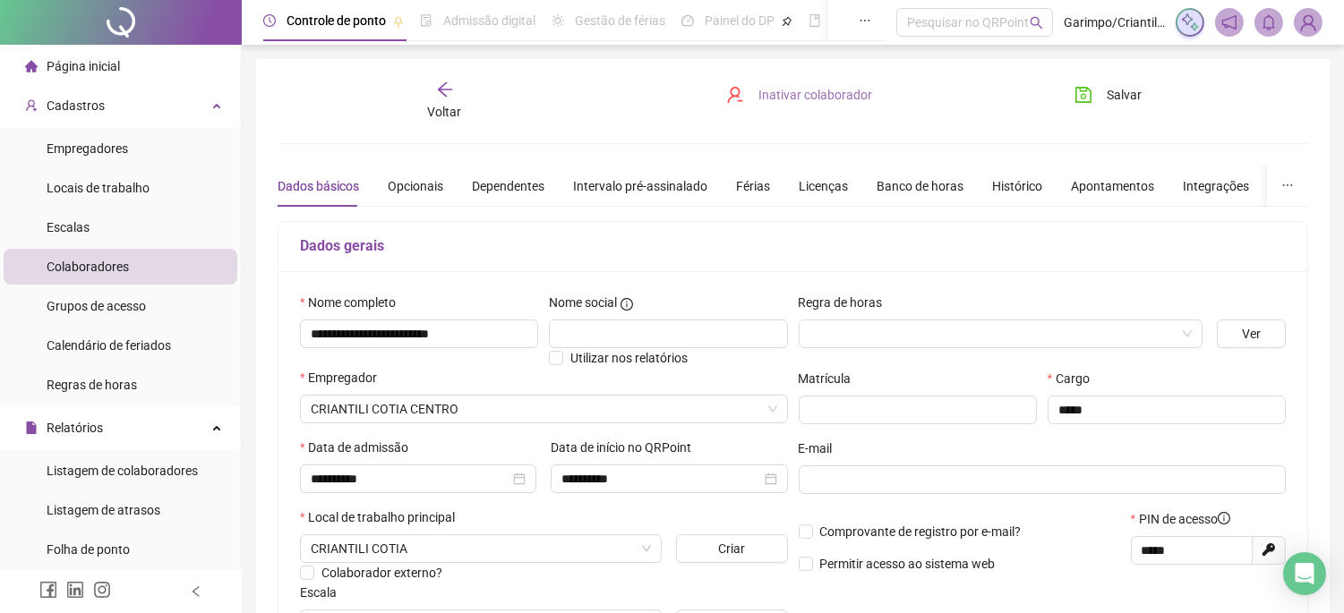
click at [815, 99] on span "Inativar colaborador" at bounding box center [816, 95] width 114 height 20
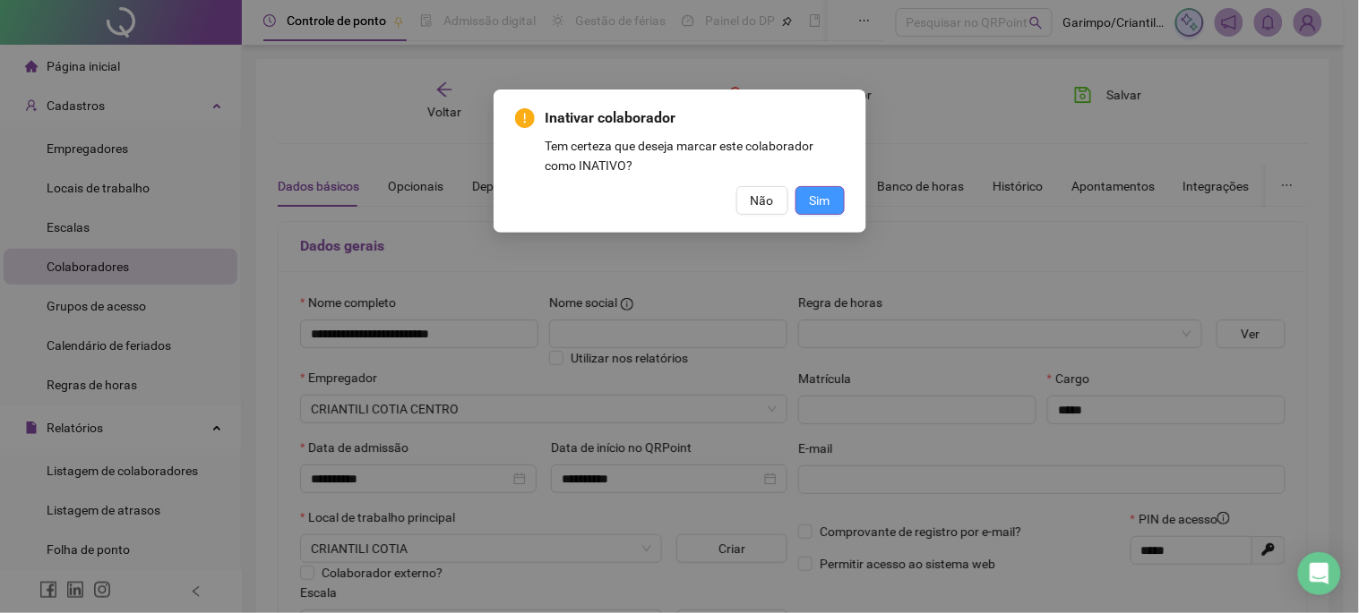
click at [833, 213] on button "Sim" at bounding box center [819, 200] width 49 height 29
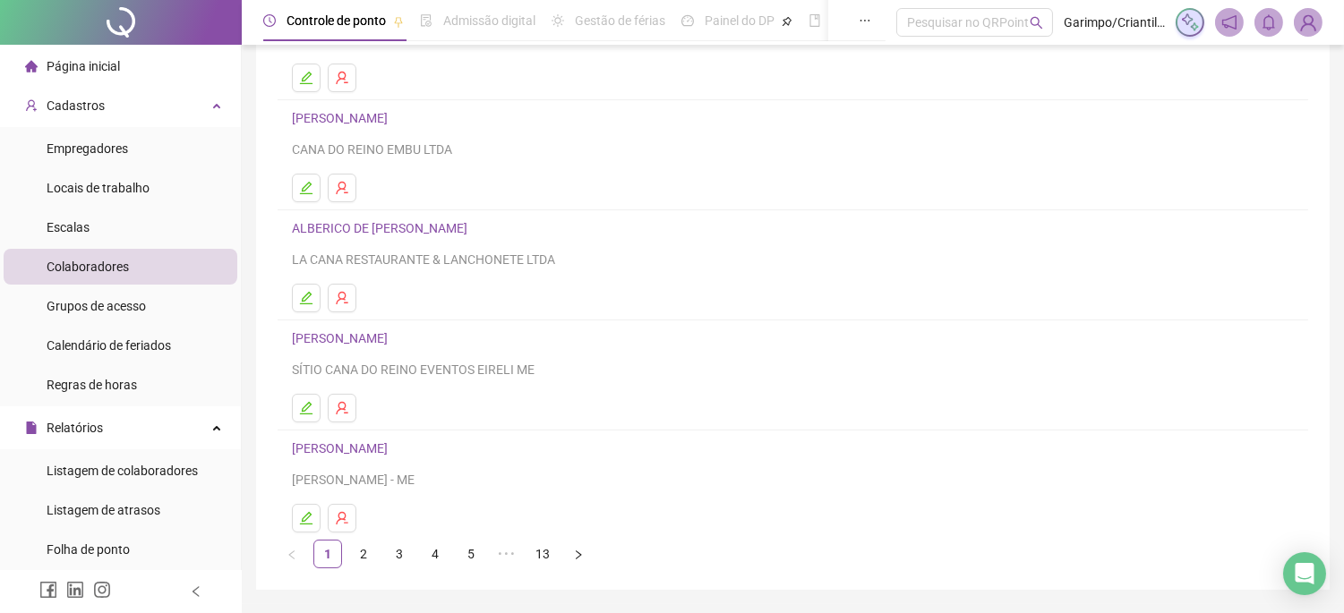
scroll to position [253, 0]
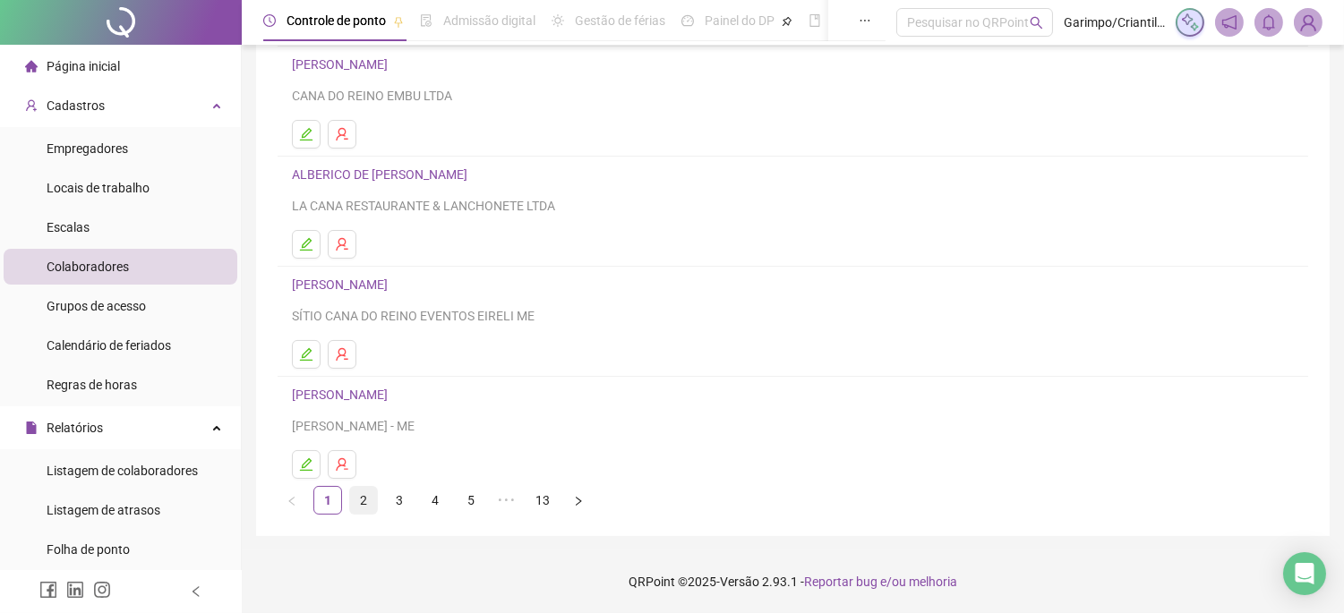
click at [364, 496] on link "2" at bounding box center [363, 500] width 27 height 27
click at [390, 511] on link "3" at bounding box center [399, 500] width 27 height 27
click at [442, 493] on link "4" at bounding box center [435, 500] width 27 height 27
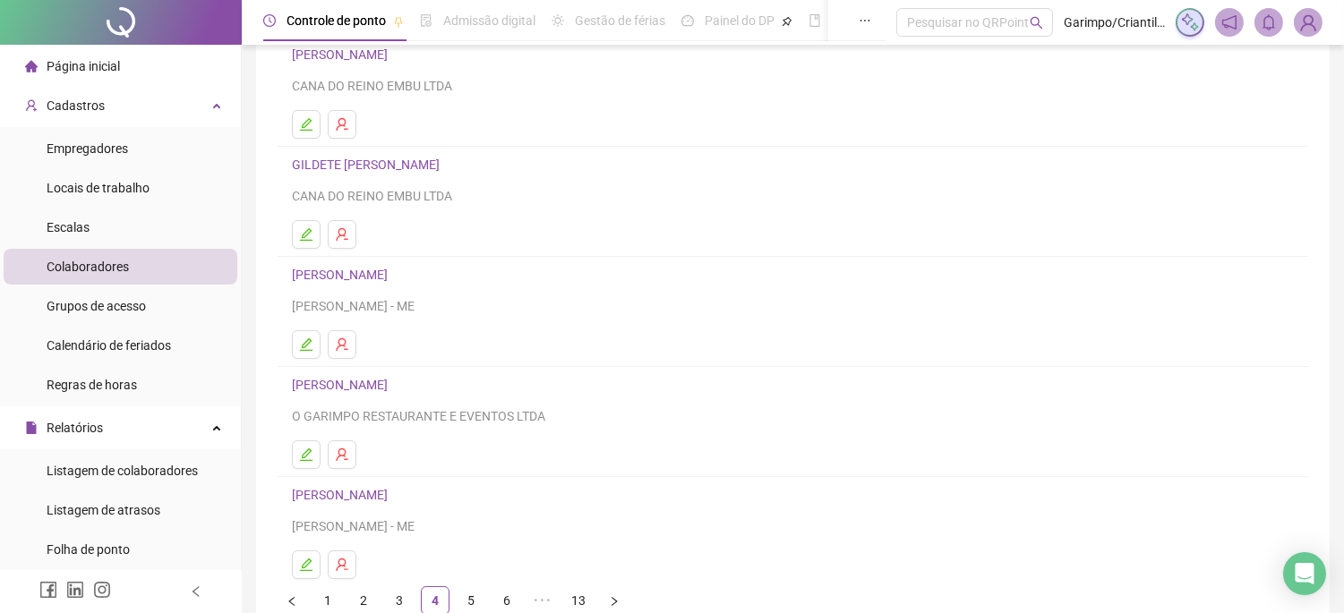
scroll to position [199, 0]
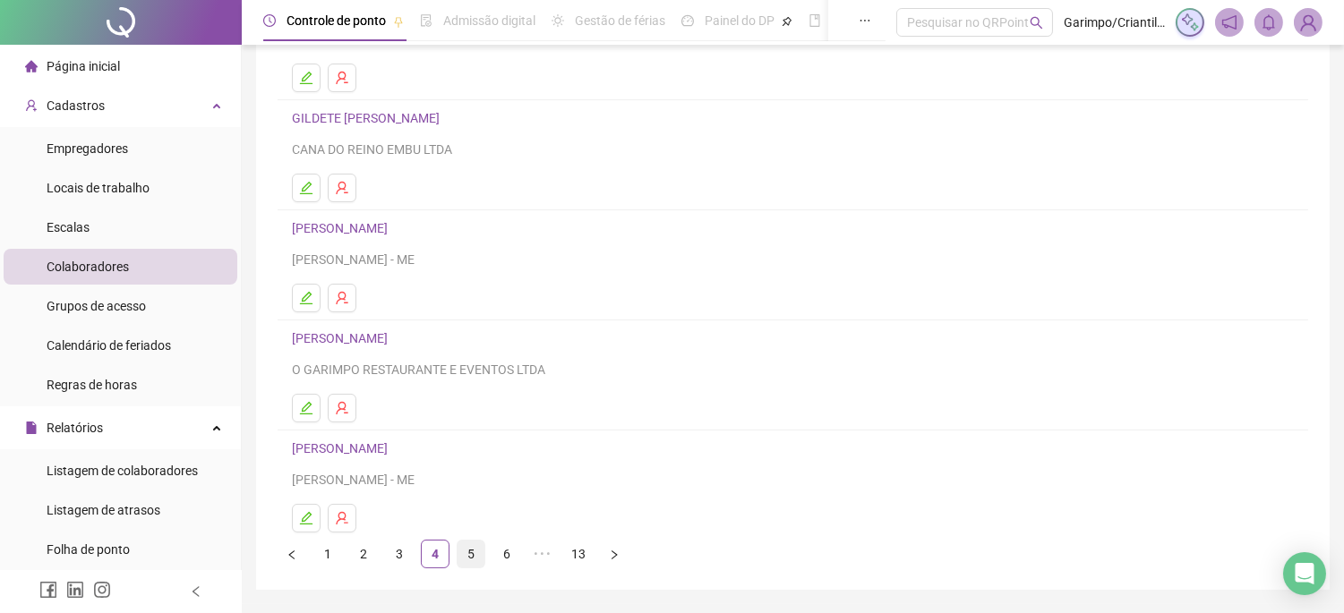
click at [473, 562] on link "5" at bounding box center [471, 554] width 27 height 27
click at [506, 558] on link "6" at bounding box center [506, 554] width 27 height 27
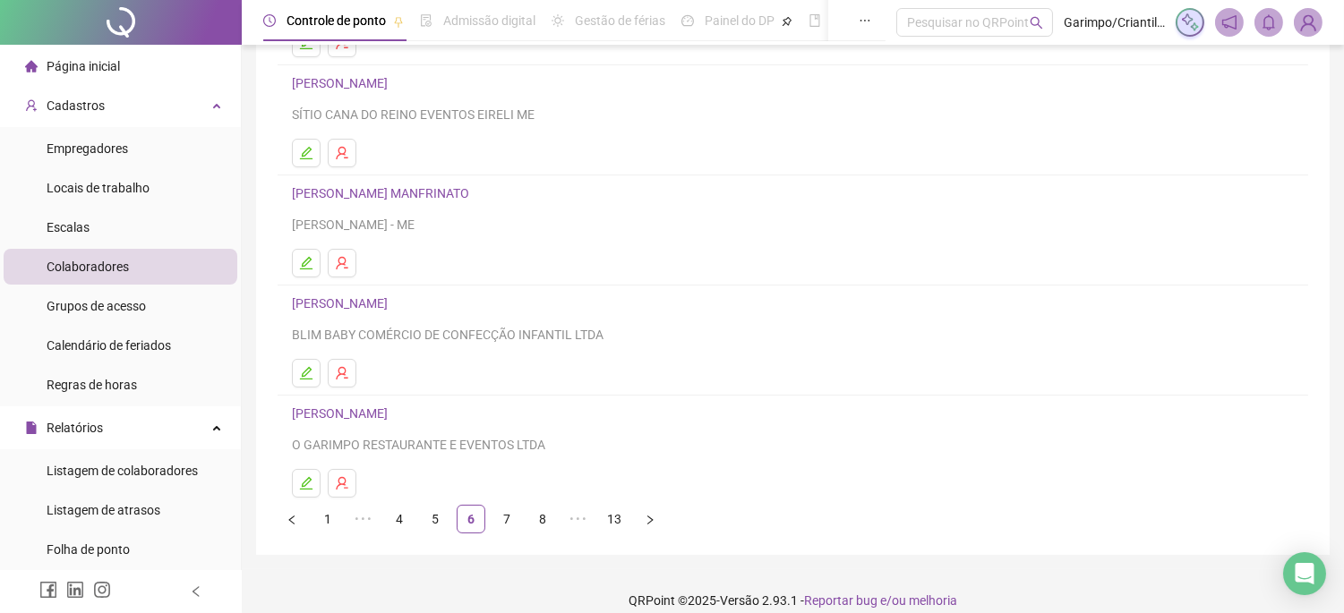
scroll to position [253, 0]
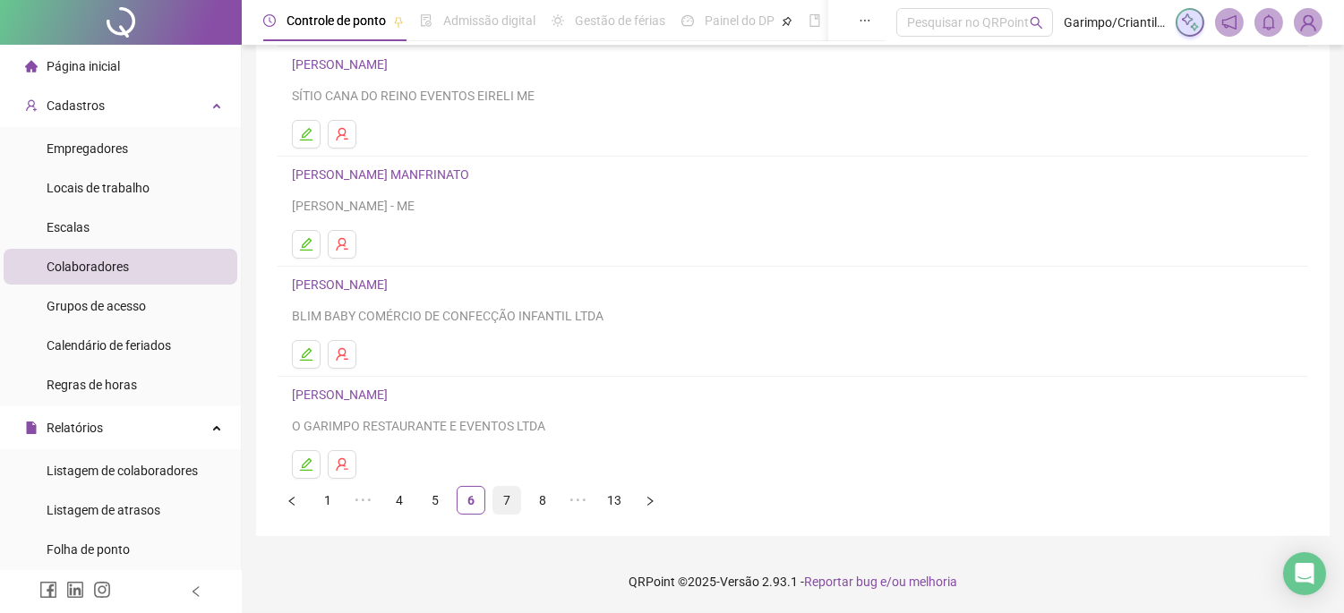
click at [496, 506] on link "7" at bounding box center [506, 500] width 27 height 27
click at [509, 506] on link "8" at bounding box center [506, 500] width 27 height 27
click at [515, 503] on link "9" at bounding box center [506, 500] width 27 height 27
click at [513, 508] on link "10" at bounding box center [506, 500] width 27 height 27
click at [508, 508] on link "11" at bounding box center [506, 500] width 27 height 27
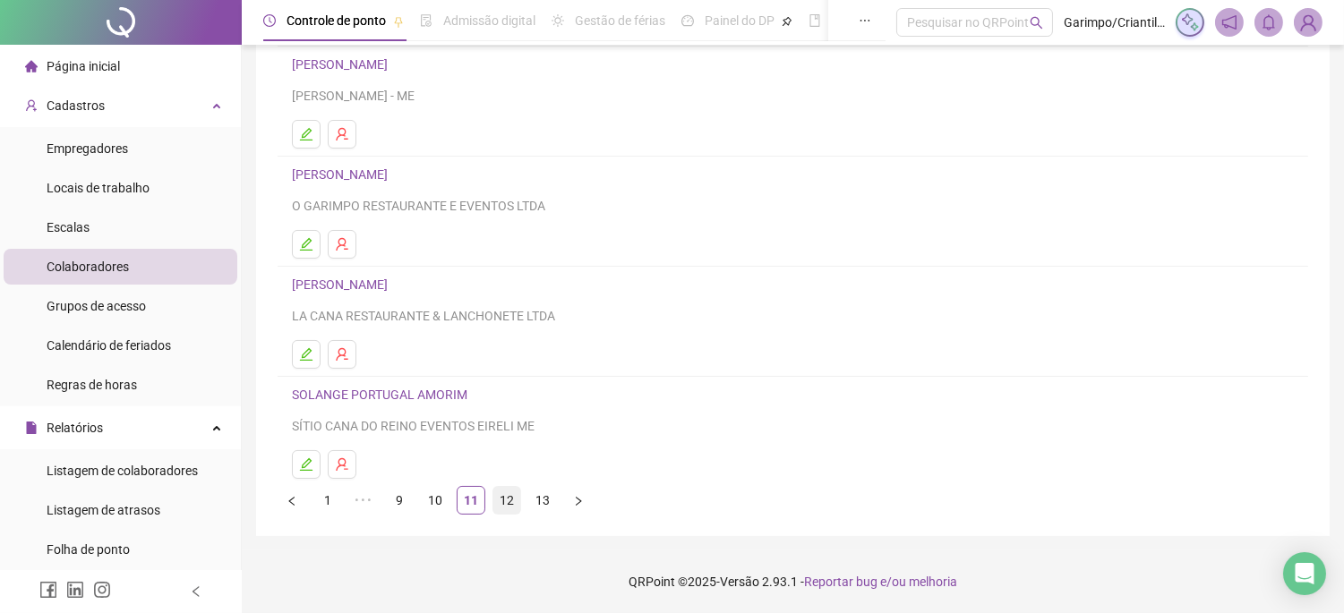
click at [509, 507] on link "12" at bounding box center [506, 500] width 27 height 27
click at [538, 510] on link "13" at bounding box center [542, 500] width 27 height 27
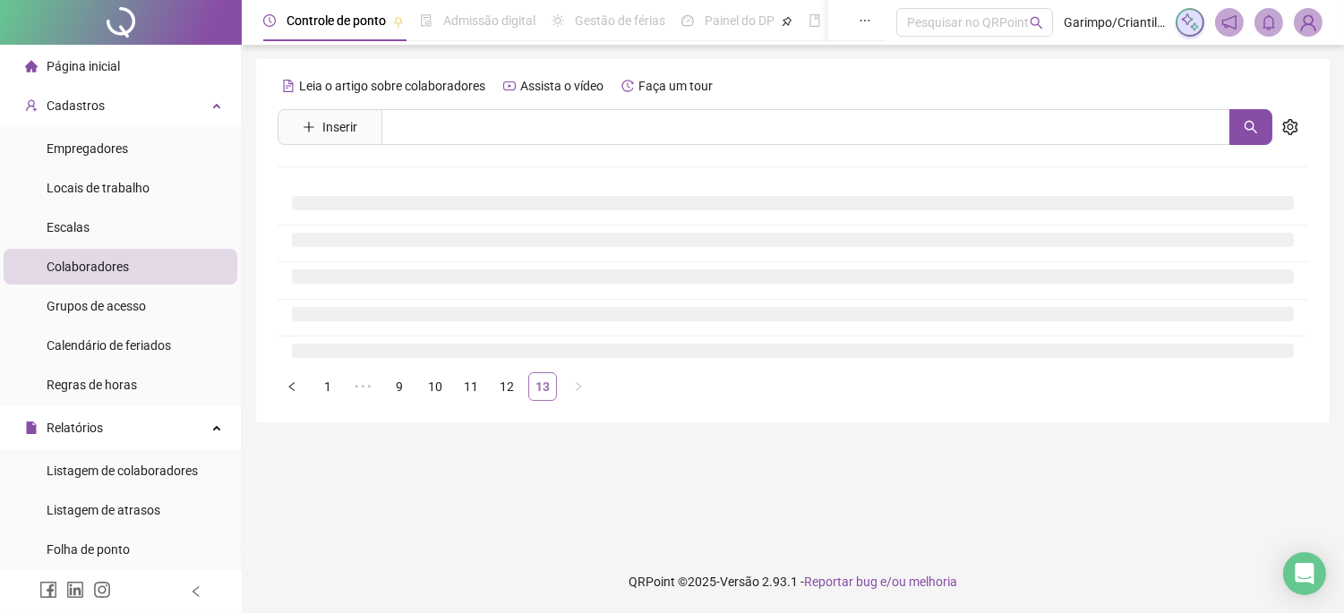
scroll to position [0, 0]
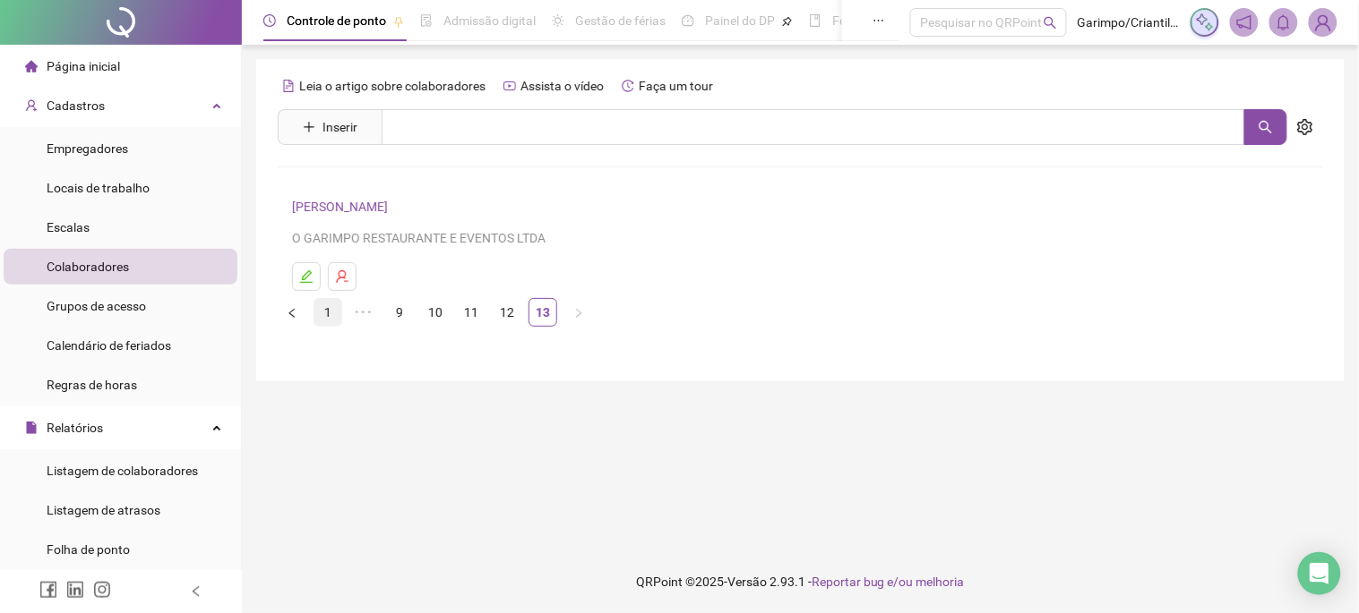
click at [332, 310] on link "1" at bounding box center [327, 312] width 27 height 27
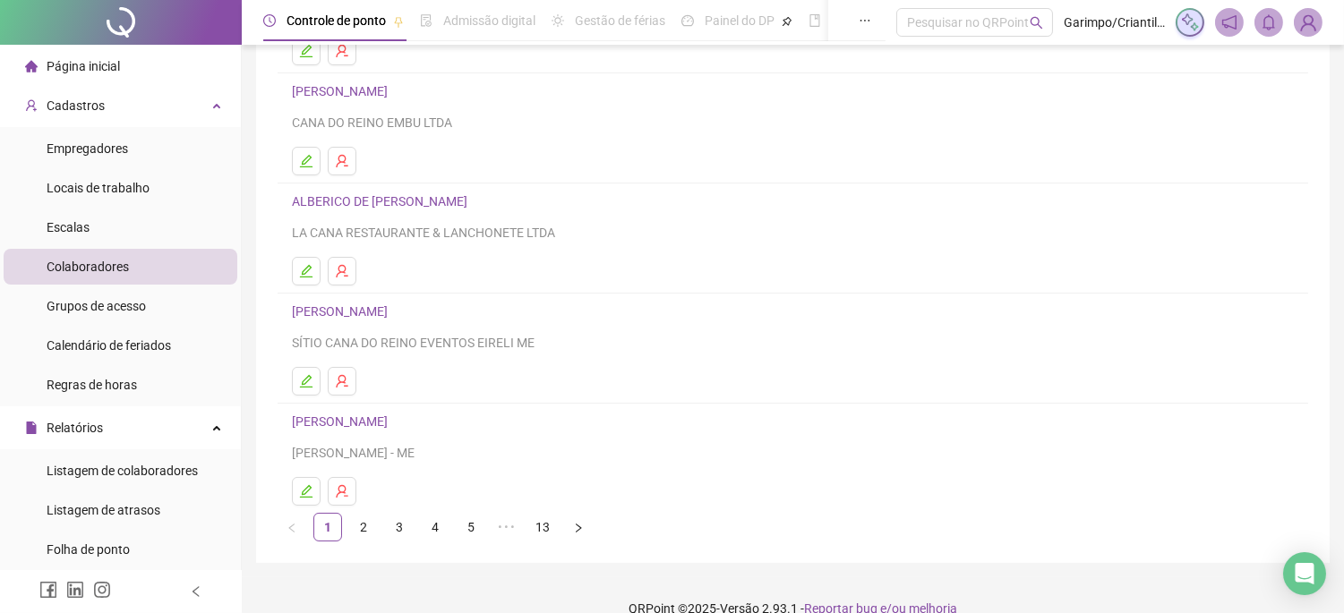
scroll to position [253, 0]
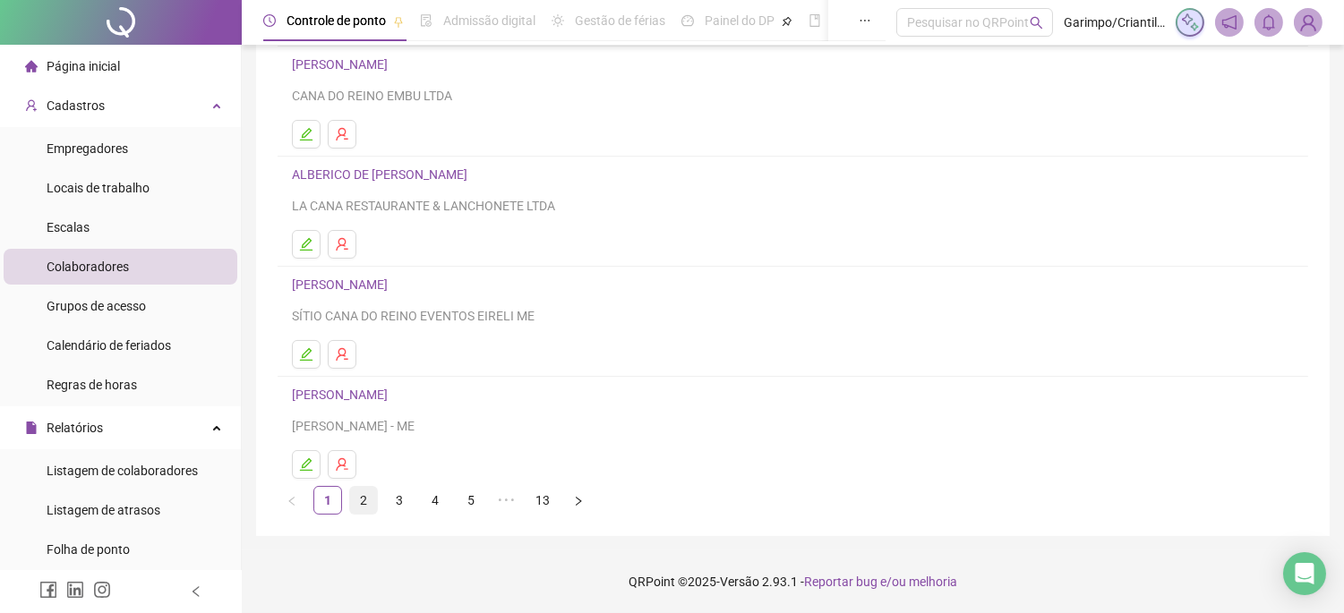
click at [367, 493] on link "2" at bounding box center [363, 500] width 27 height 27
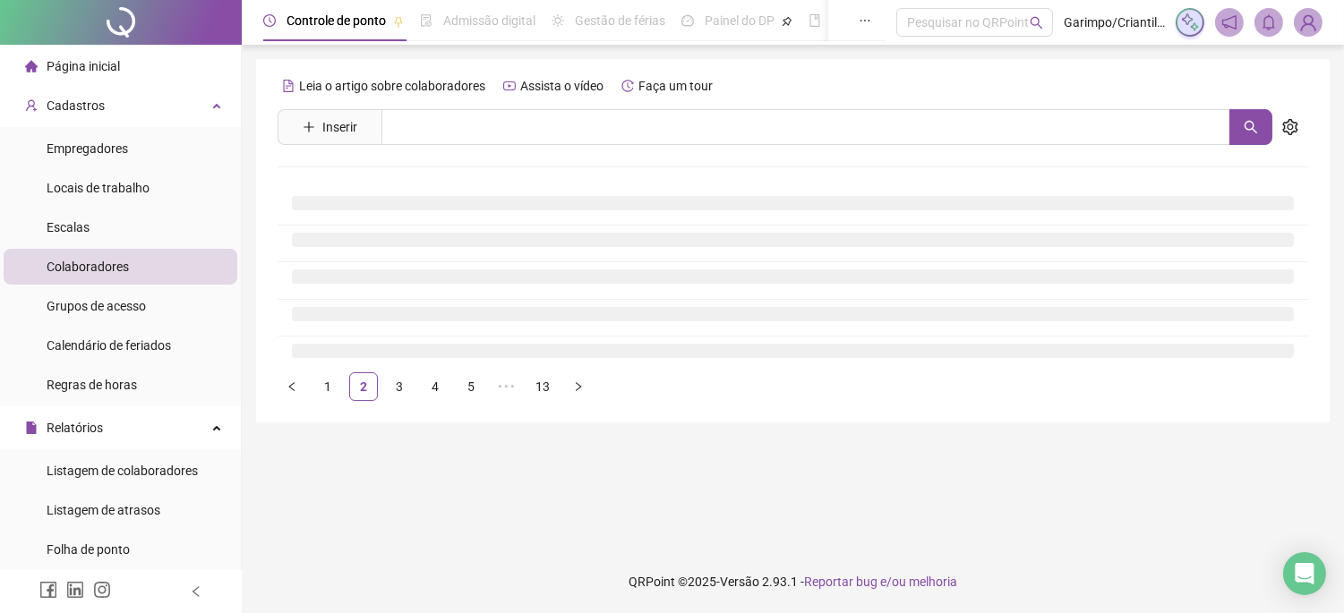
scroll to position [0, 0]
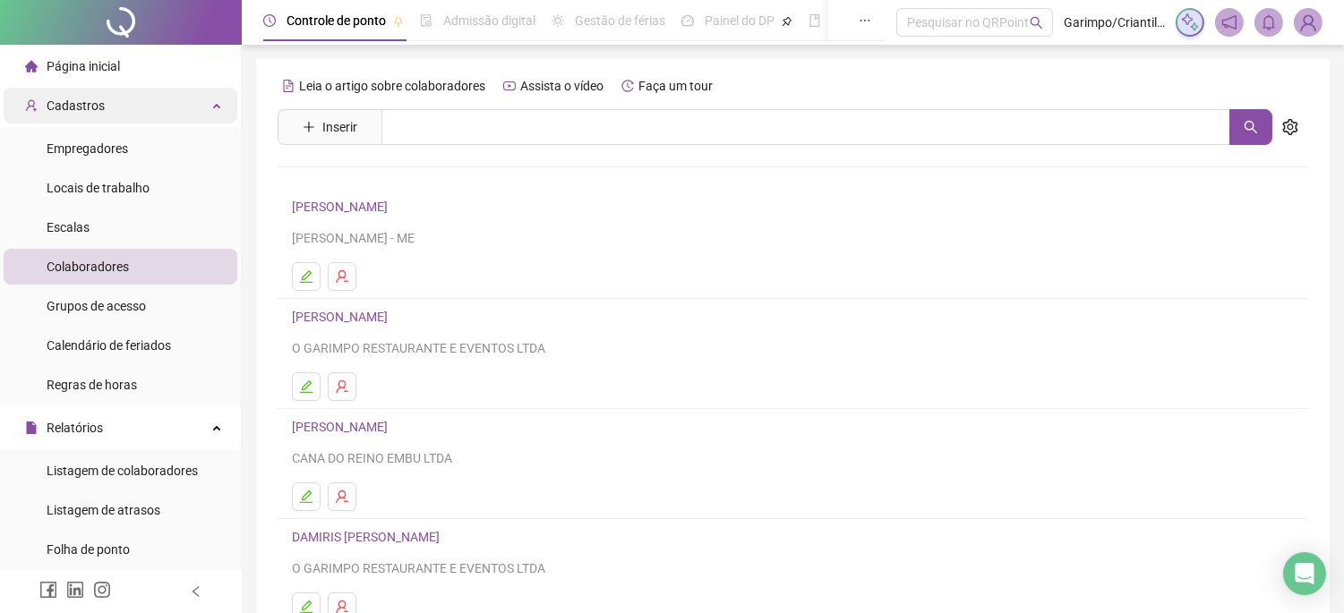
click at [184, 101] on div "Cadastros" at bounding box center [121, 106] width 234 height 36
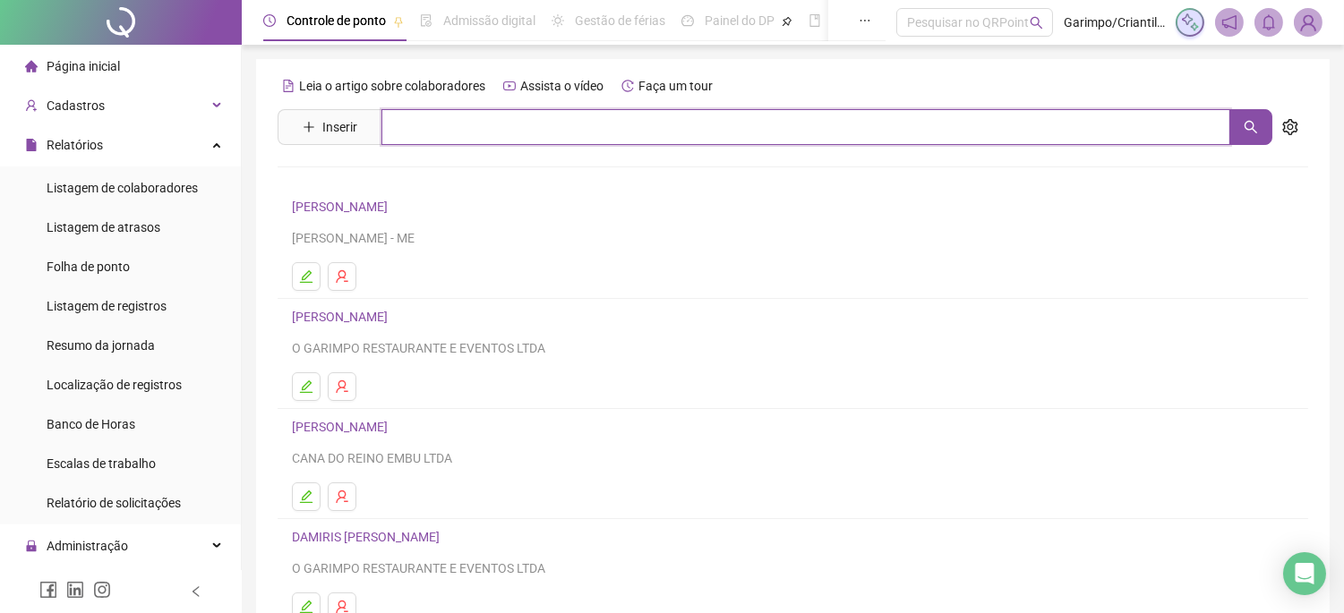
click at [440, 118] on input "text" at bounding box center [806, 127] width 849 height 36
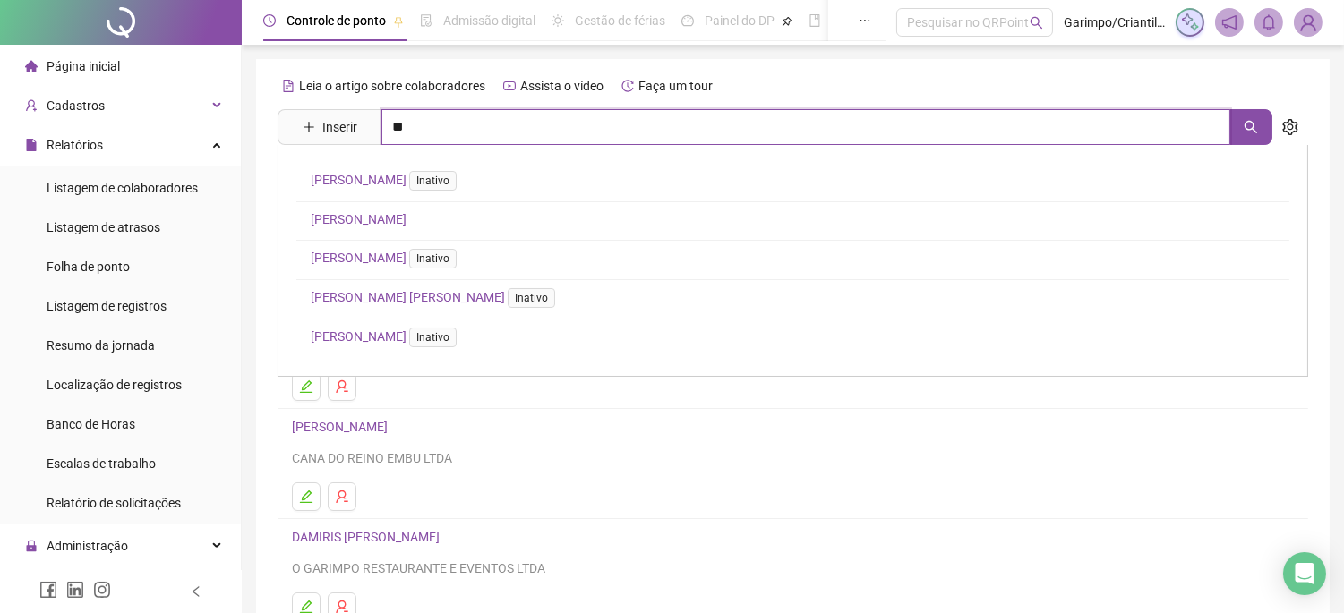
type input "*"
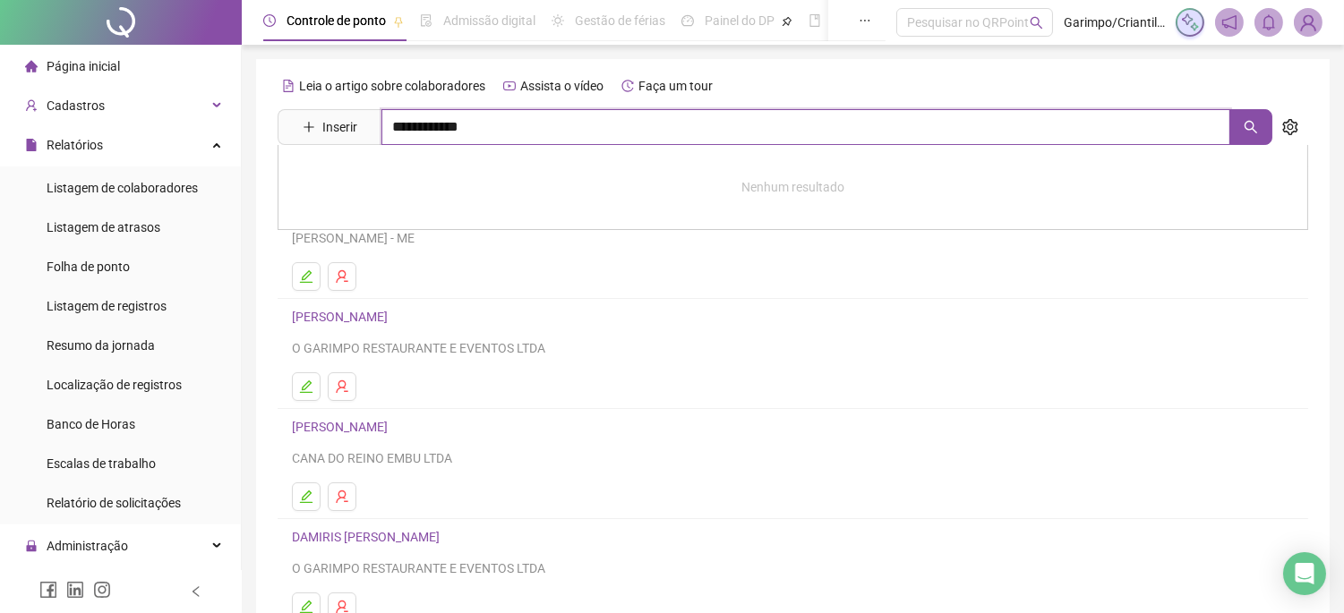
click at [544, 111] on input "**********" at bounding box center [806, 127] width 849 height 36
type input "****"
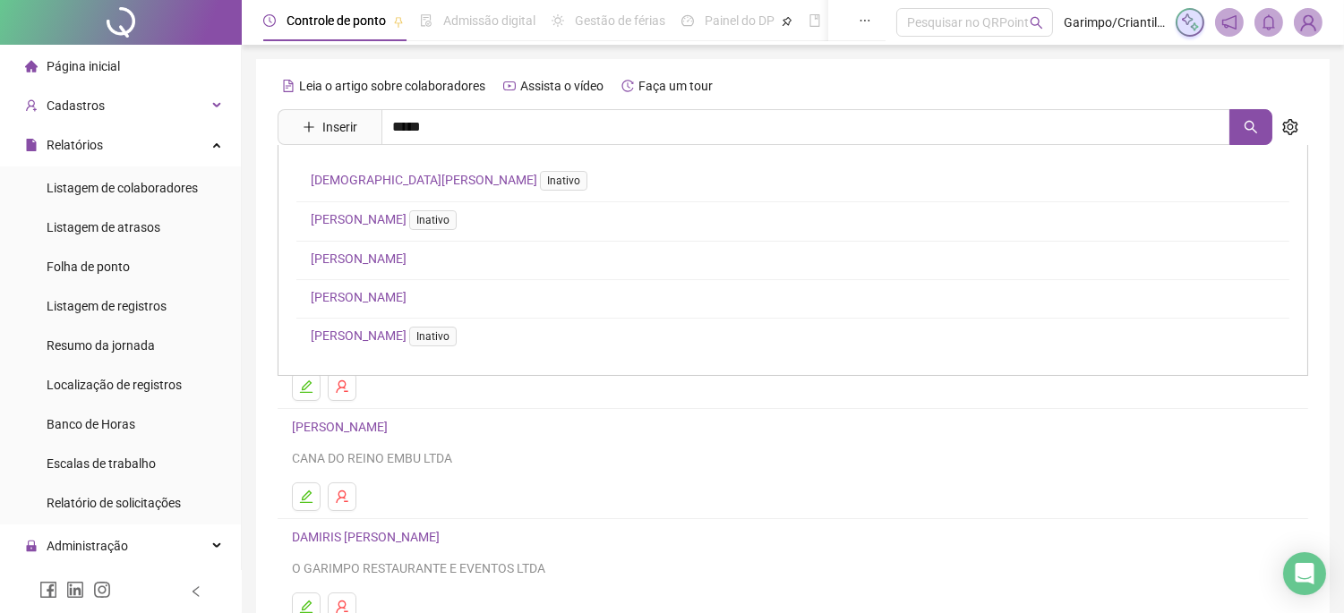
click at [407, 298] on link "[PERSON_NAME]" at bounding box center [359, 297] width 96 height 14
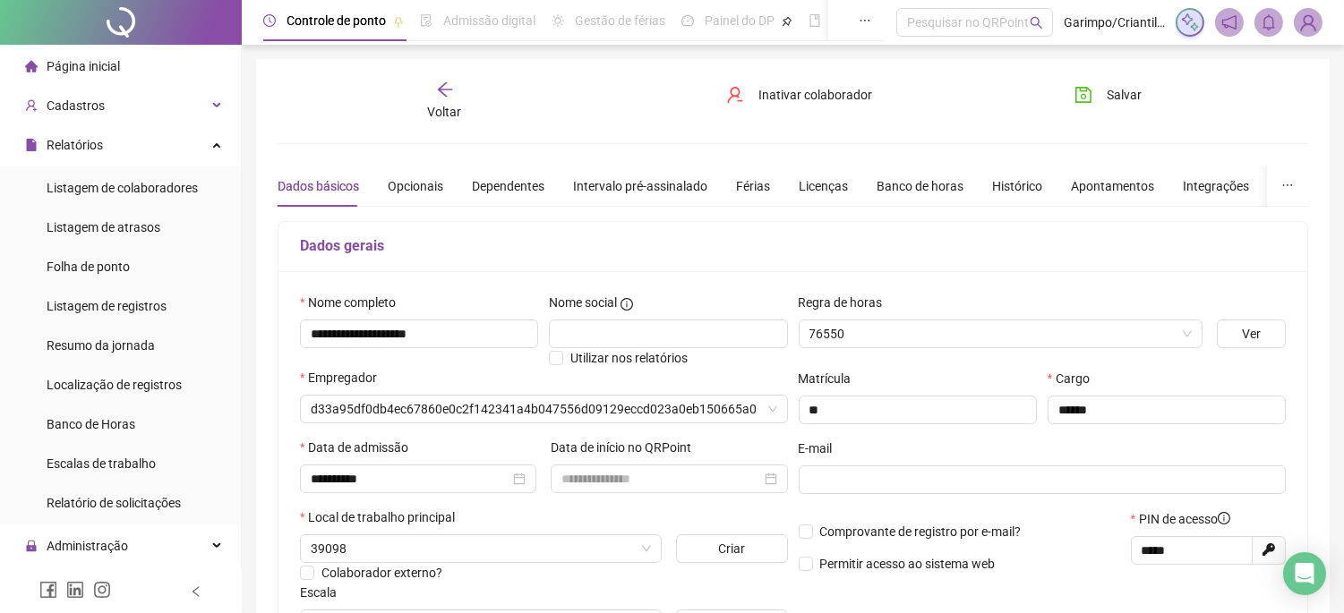
type input "**********"
click at [826, 176] on div "Licenças" at bounding box center [823, 186] width 49 height 20
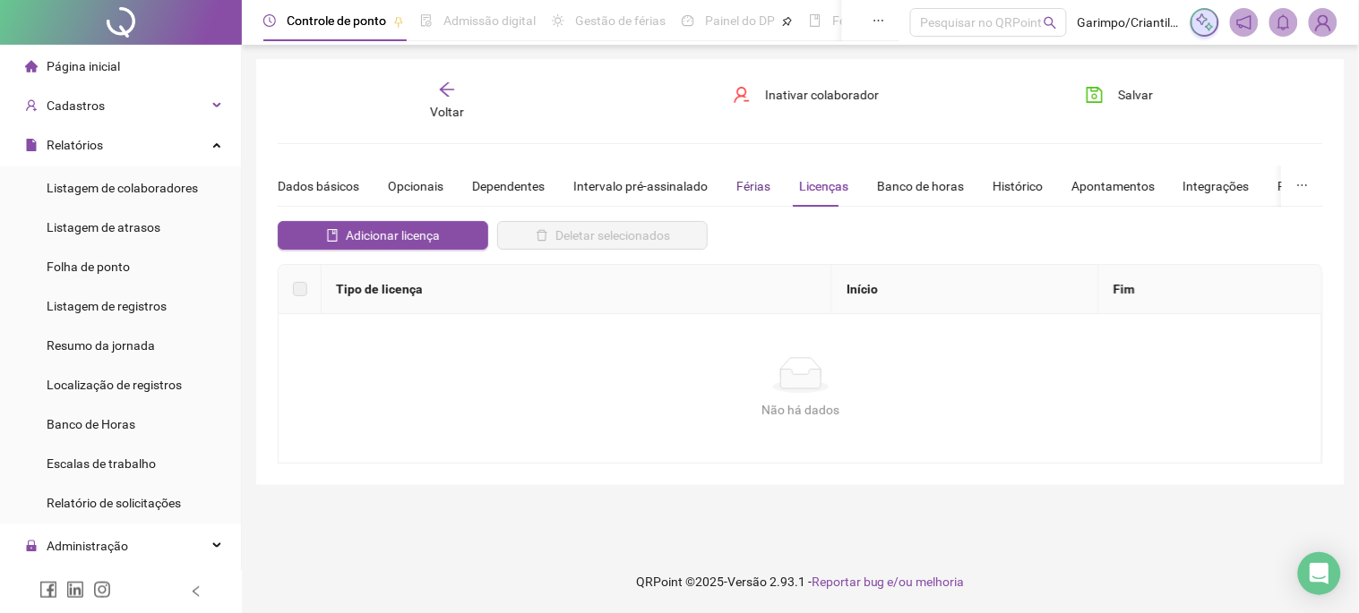
click at [748, 190] on div "Férias" at bounding box center [753, 186] width 34 height 20
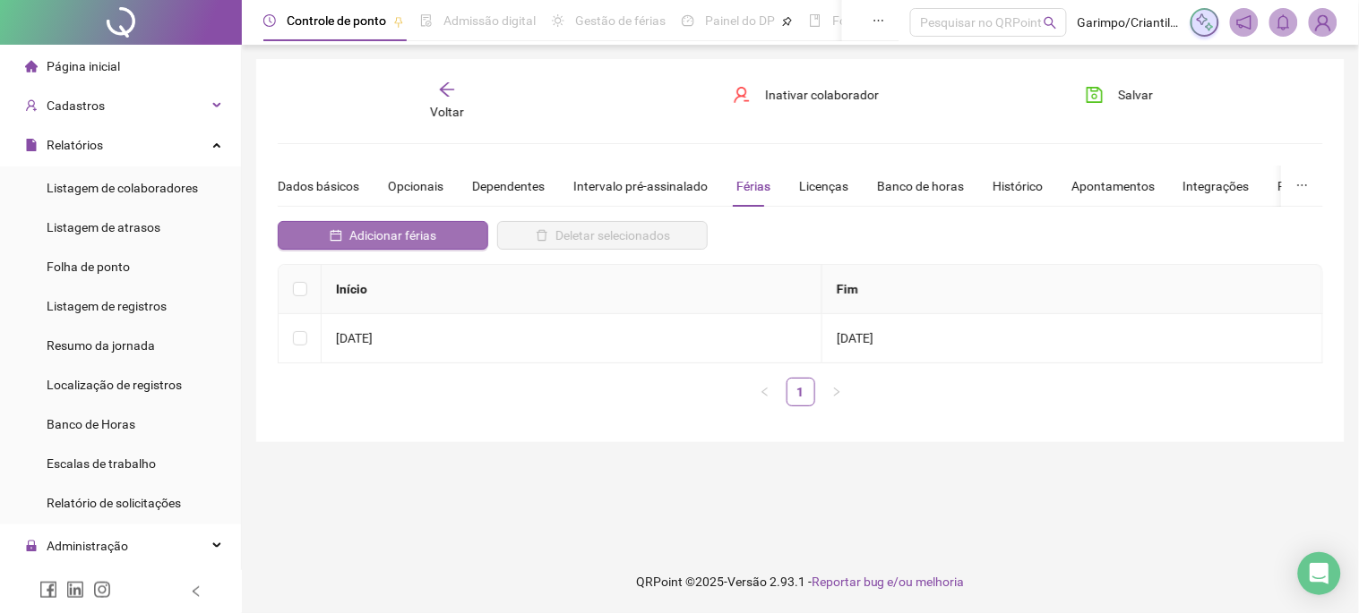
click at [372, 243] on span "Adicionar férias" at bounding box center [392, 236] width 87 height 20
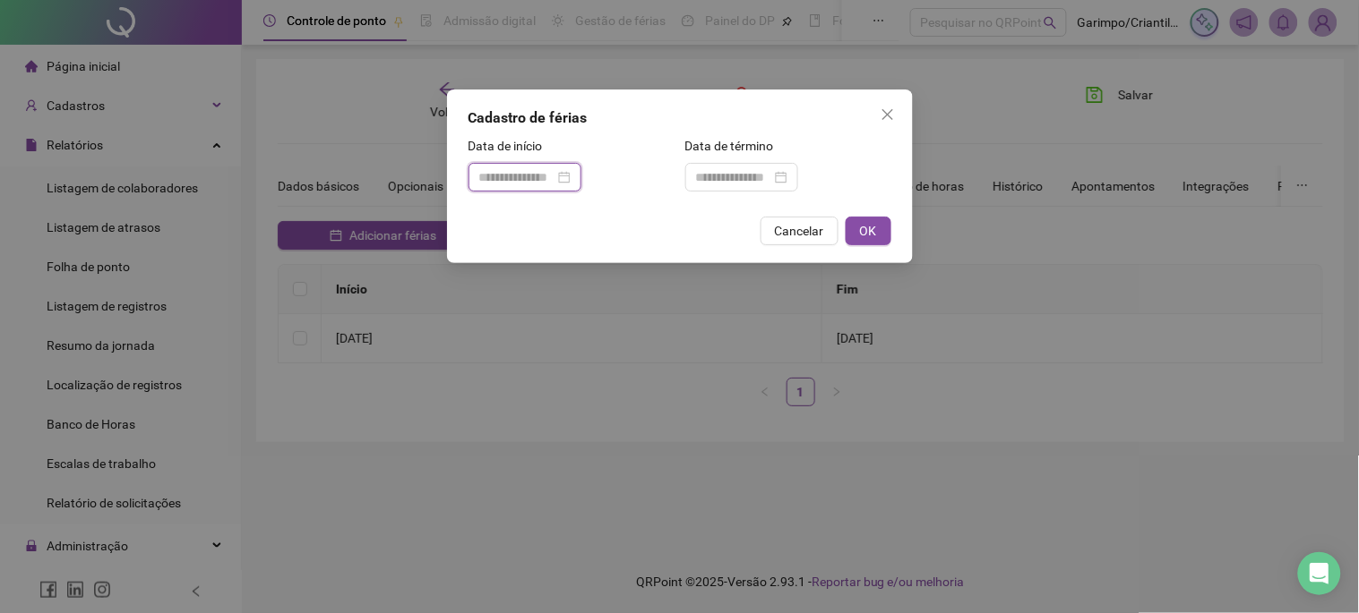
click at [554, 172] on input at bounding box center [516, 177] width 75 height 20
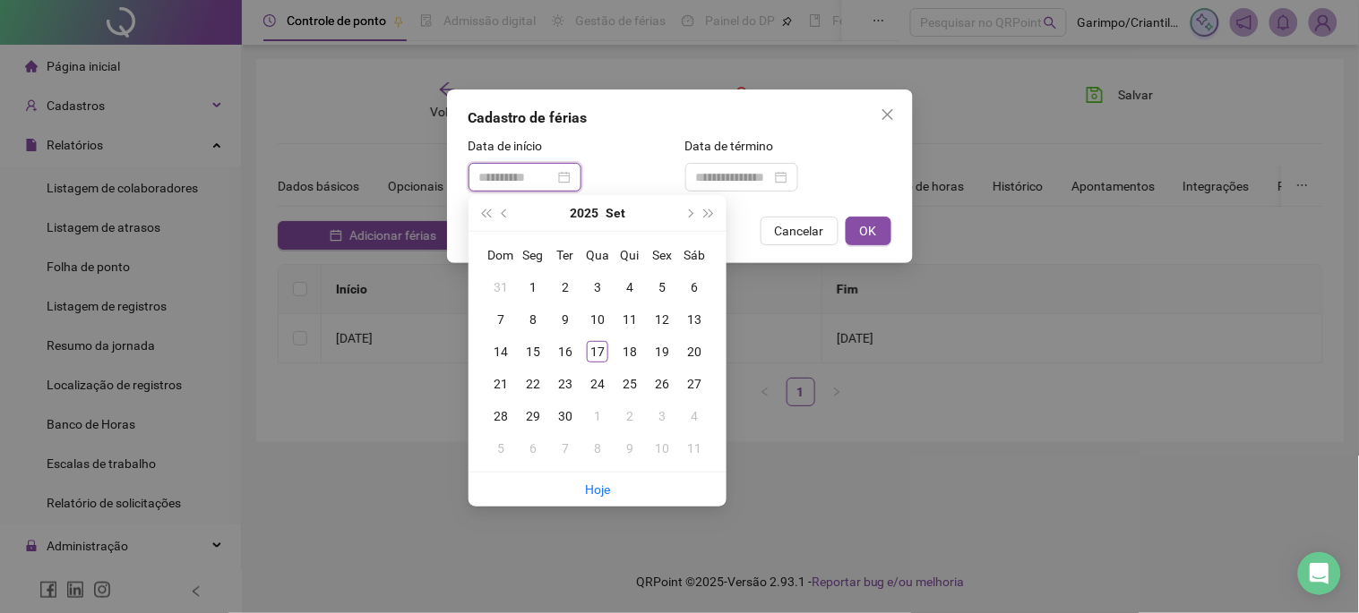
type input "**********"
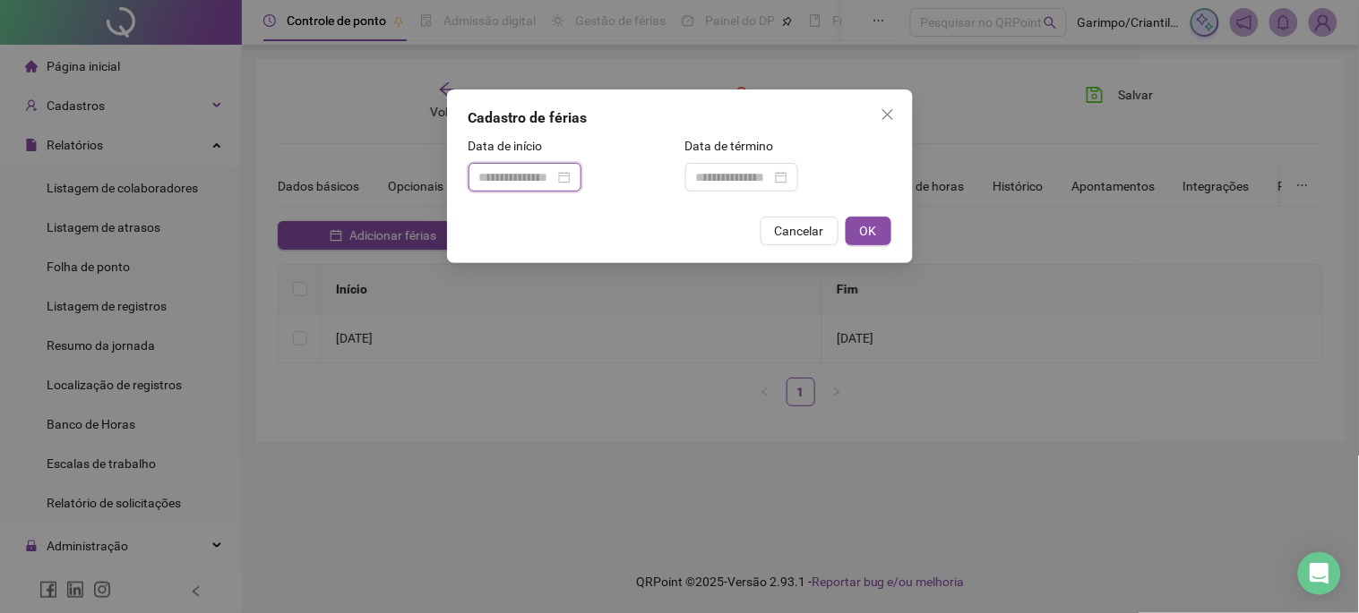
click at [550, 177] on input at bounding box center [516, 177] width 75 height 20
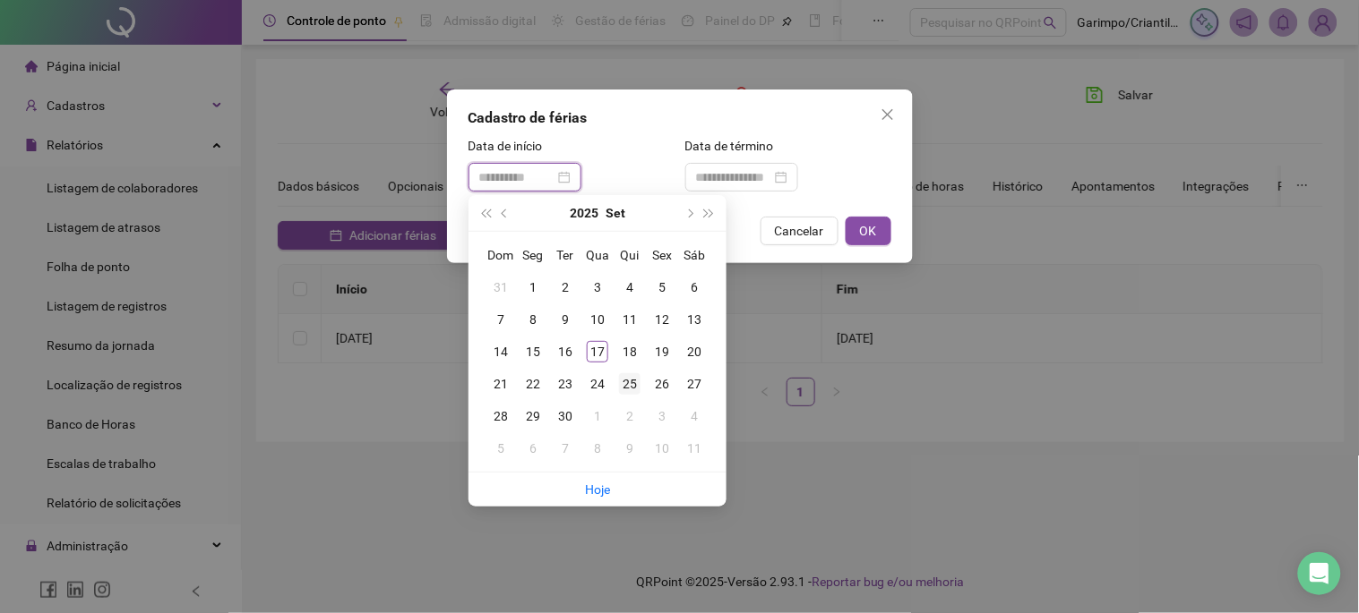
type input "**********"
click at [630, 385] on div "25" at bounding box center [629, 383] width 21 height 21
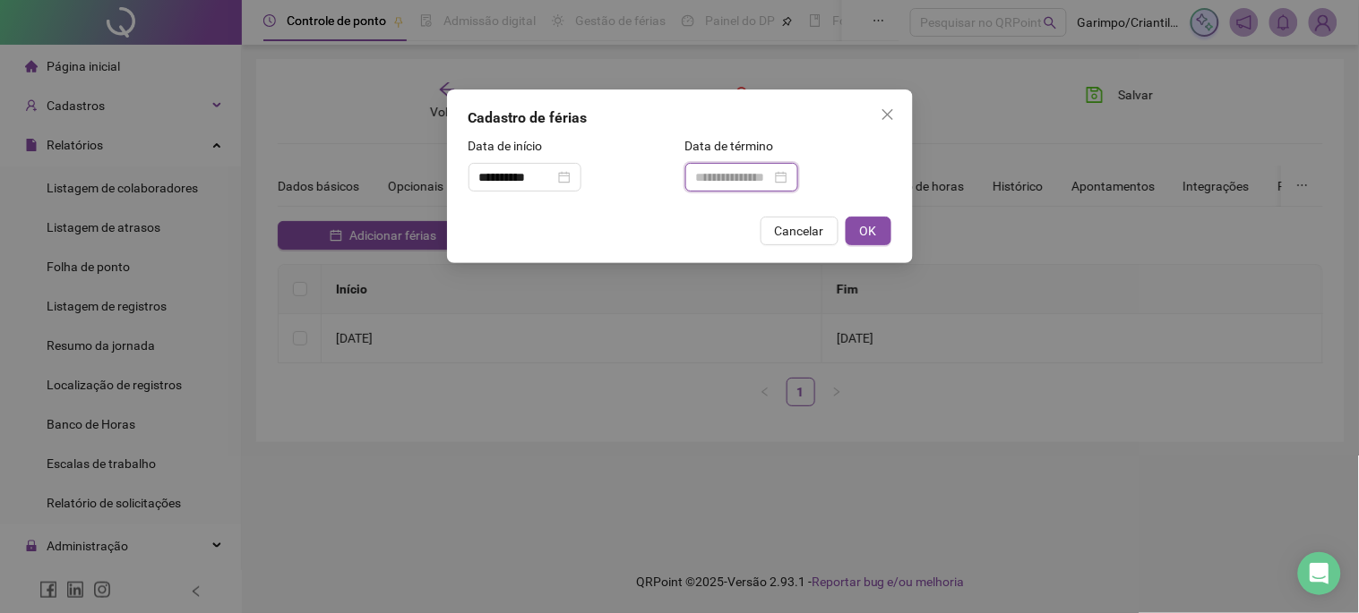
click at [771, 173] on input at bounding box center [733, 177] width 75 height 20
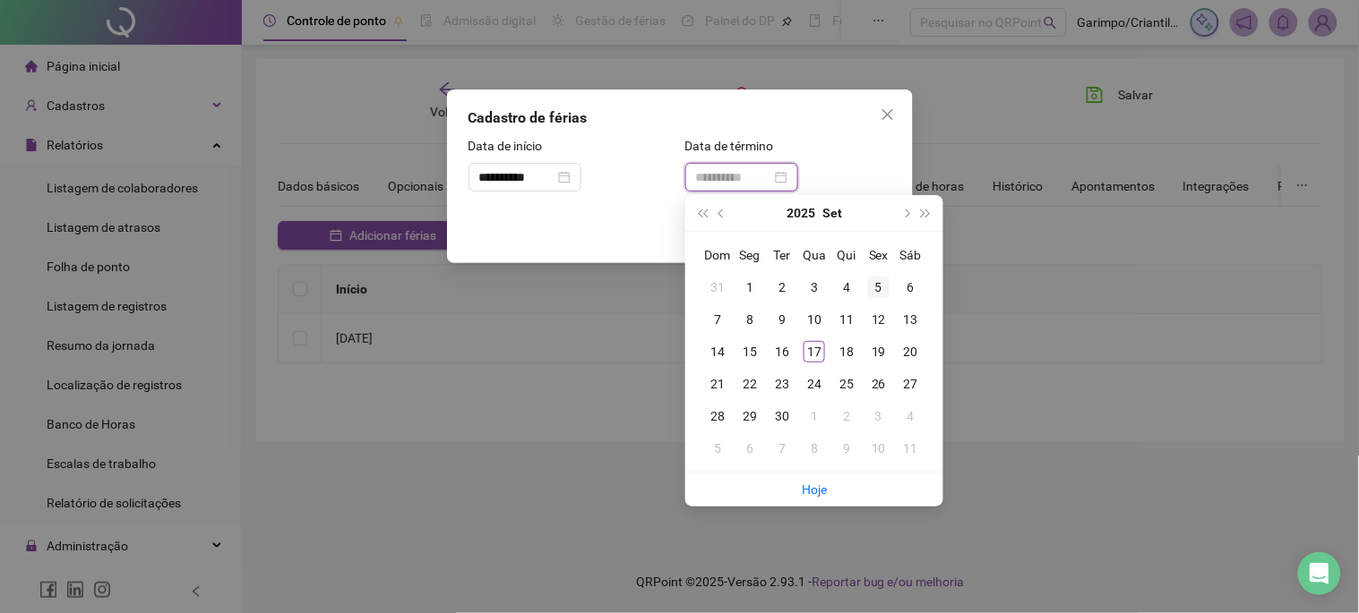
type input "**********"
click at [908, 210] on button "next-year" at bounding box center [906, 213] width 20 height 36
type input "**********"
click at [872, 383] on div "24" at bounding box center [878, 383] width 21 height 21
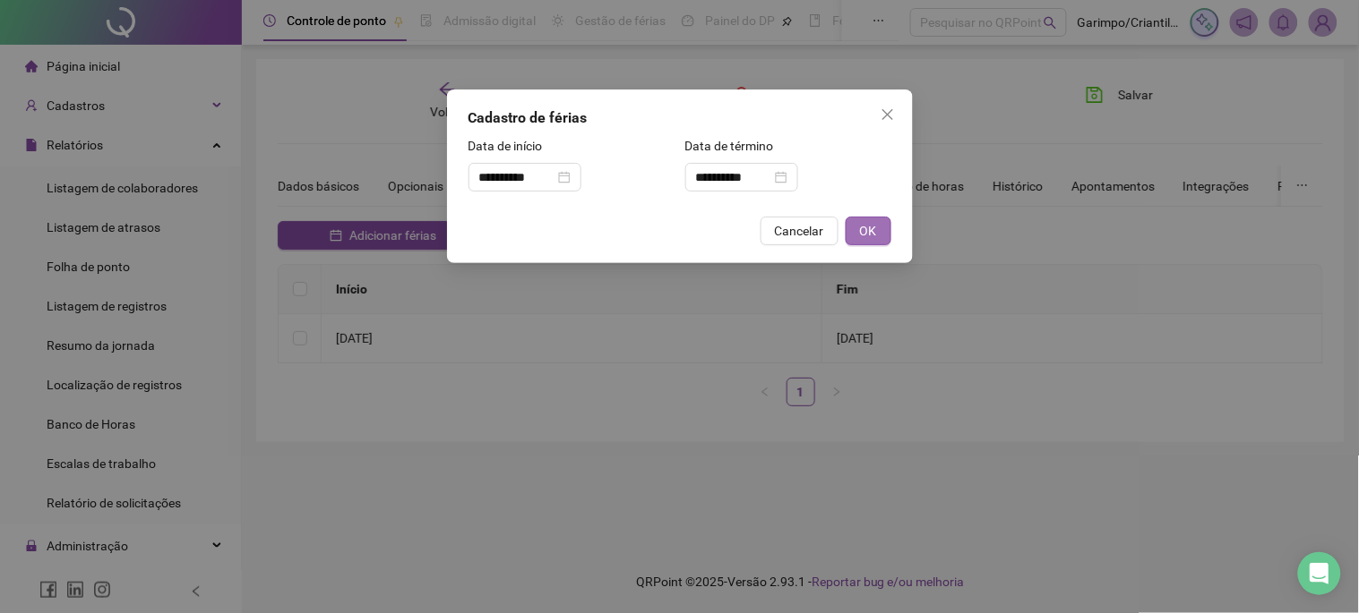
click at [862, 228] on span "OK" at bounding box center [868, 231] width 17 height 20
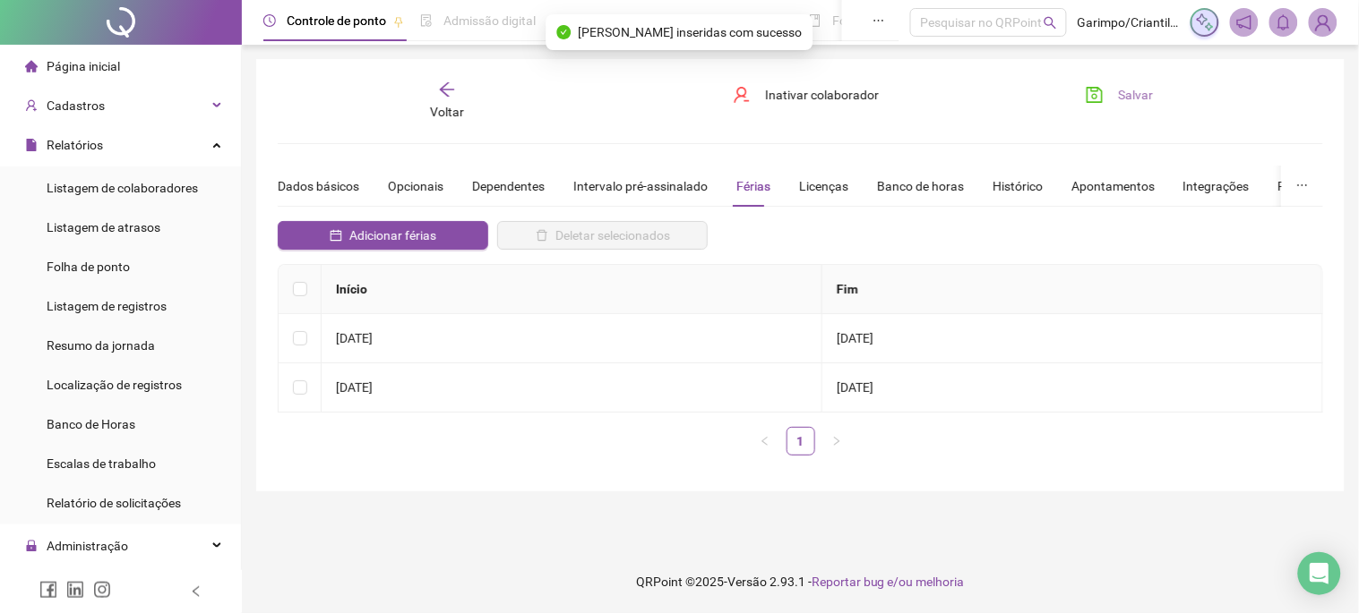
click at [1103, 90] on icon "save" at bounding box center [1094, 95] width 18 height 18
click at [457, 91] on div "Voltar" at bounding box center [447, 101] width 162 height 41
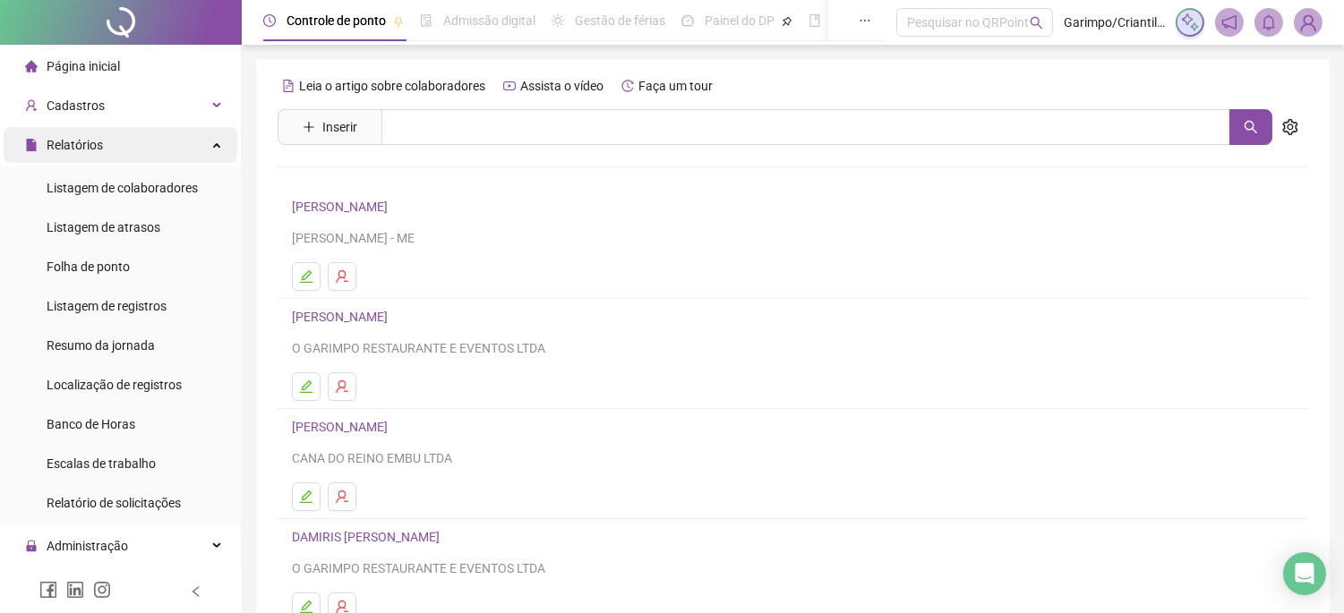
click at [152, 159] on div "Relatórios" at bounding box center [121, 145] width 234 height 36
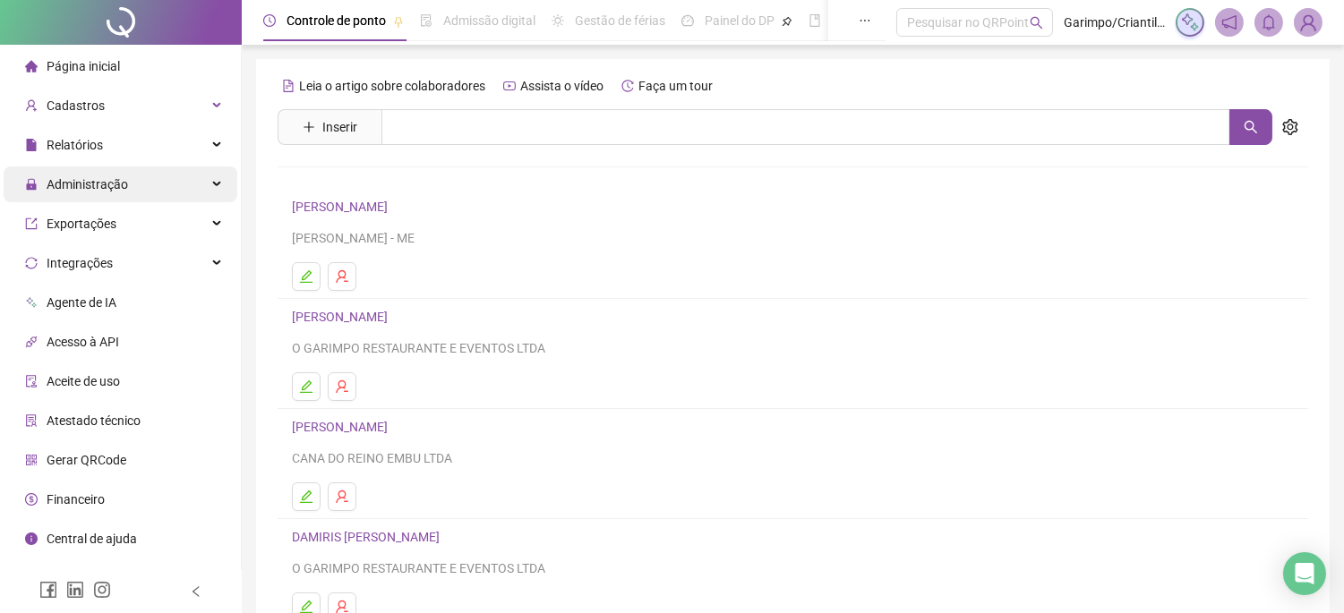
click at [79, 180] on span "Administração" at bounding box center [87, 184] width 81 height 14
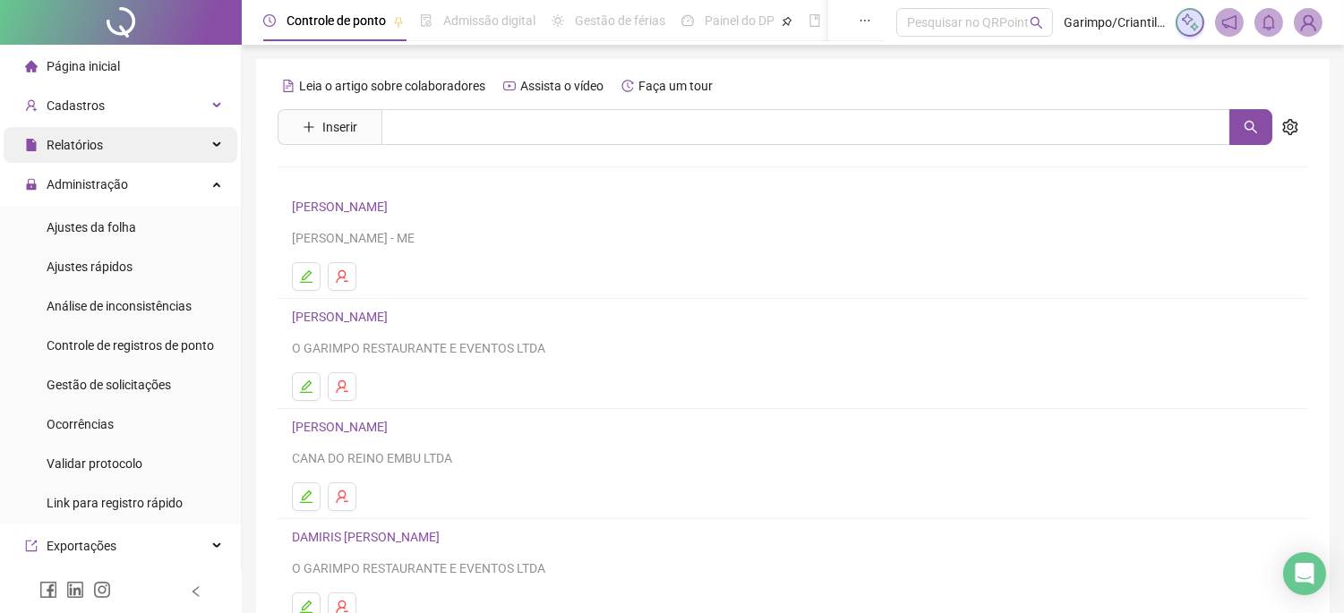
click at [83, 154] on span "Relatórios" at bounding box center [64, 145] width 78 height 36
click at [90, 157] on span "Relatórios" at bounding box center [64, 145] width 78 height 36
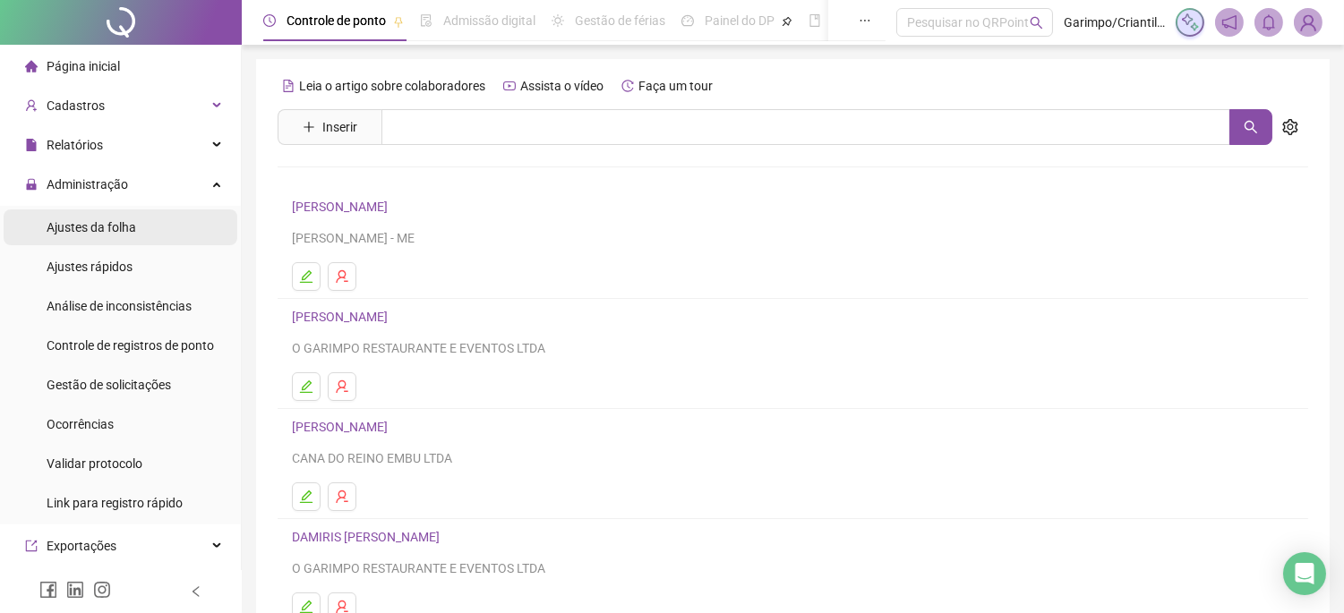
click at [91, 220] on span "Ajustes da folha" at bounding box center [92, 227] width 90 height 14
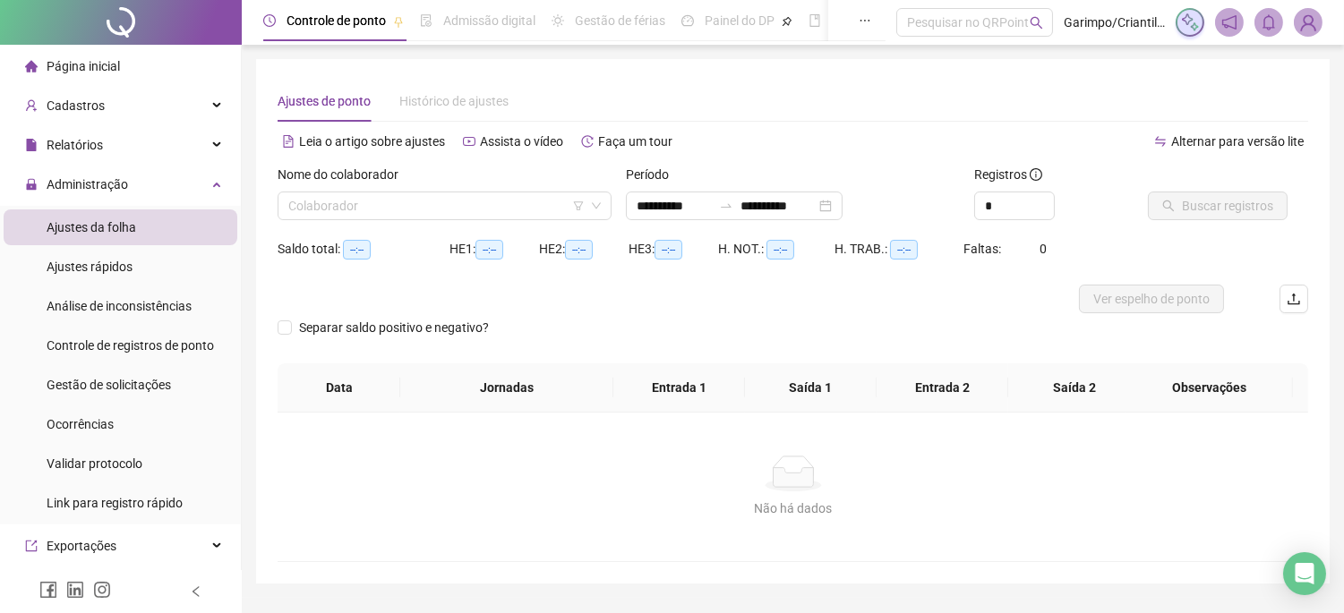
type input "**********"
click at [462, 210] on input "search" at bounding box center [436, 206] width 296 height 27
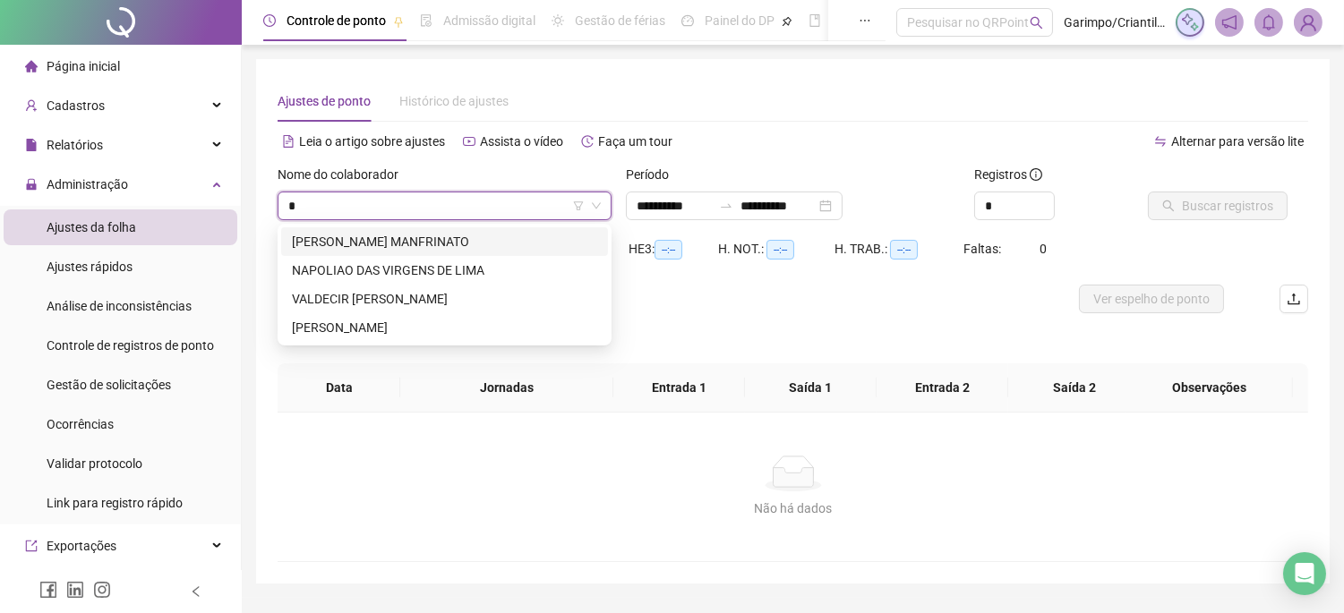
type input "**"
click at [386, 324] on div "[PERSON_NAME]" at bounding box center [444, 328] width 305 height 20
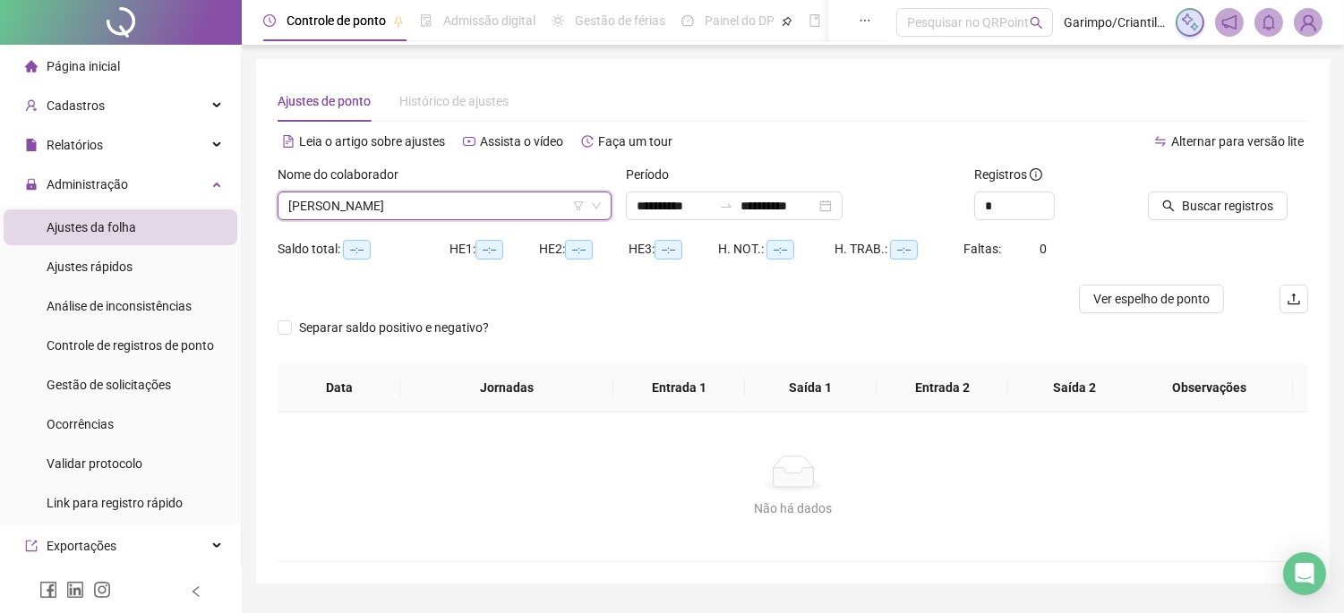
click at [1238, 188] on div at bounding box center [1206, 178] width 116 height 27
click at [1236, 196] on span "Buscar registros" at bounding box center [1227, 206] width 91 height 20
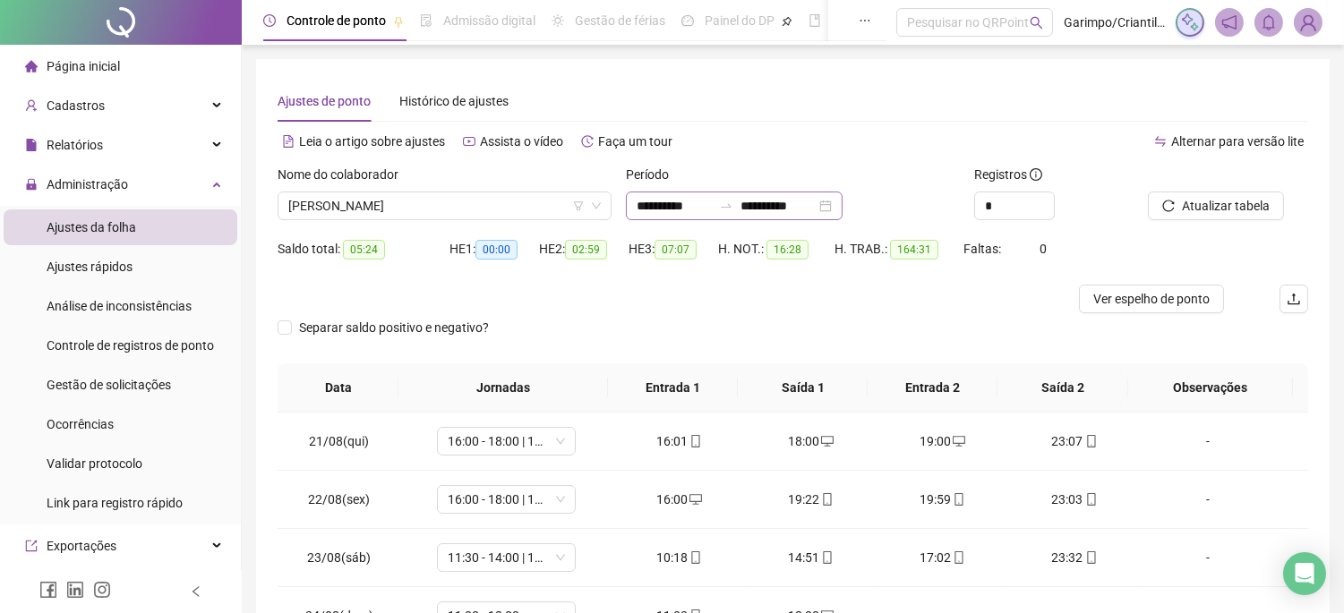
click at [843, 211] on div "**********" at bounding box center [734, 206] width 217 height 29
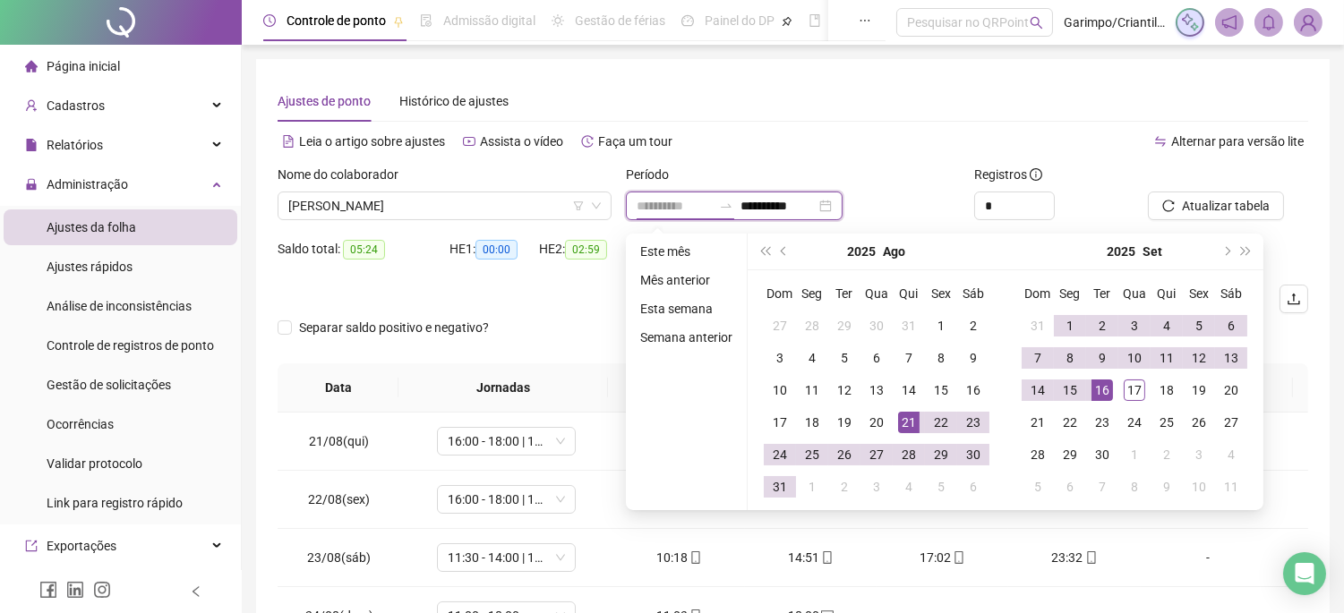
type input "**********"
click at [905, 417] on div "21" at bounding box center [908, 422] width 21 height 21
click at [1138, 396] on div "17" at bounding box center [1134, 390] width 21 height 21
type input "**********"
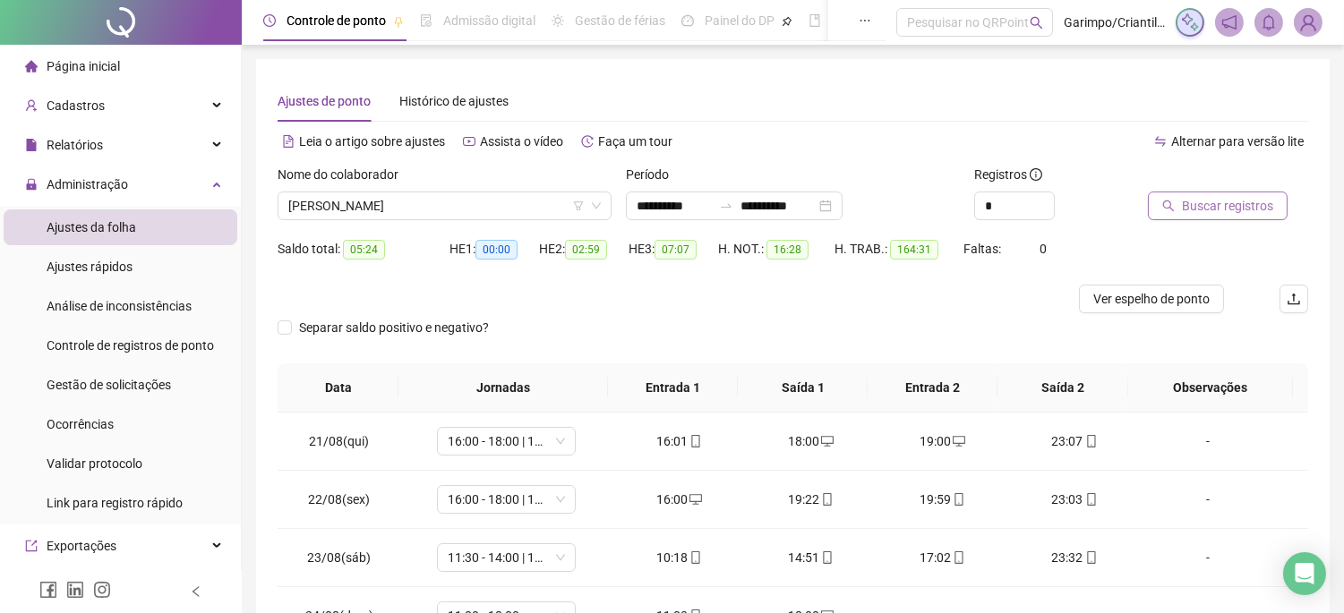
click at [1232, 200] on span "Buscar registros" at bounding box center [1227, 206] width 91 height 20
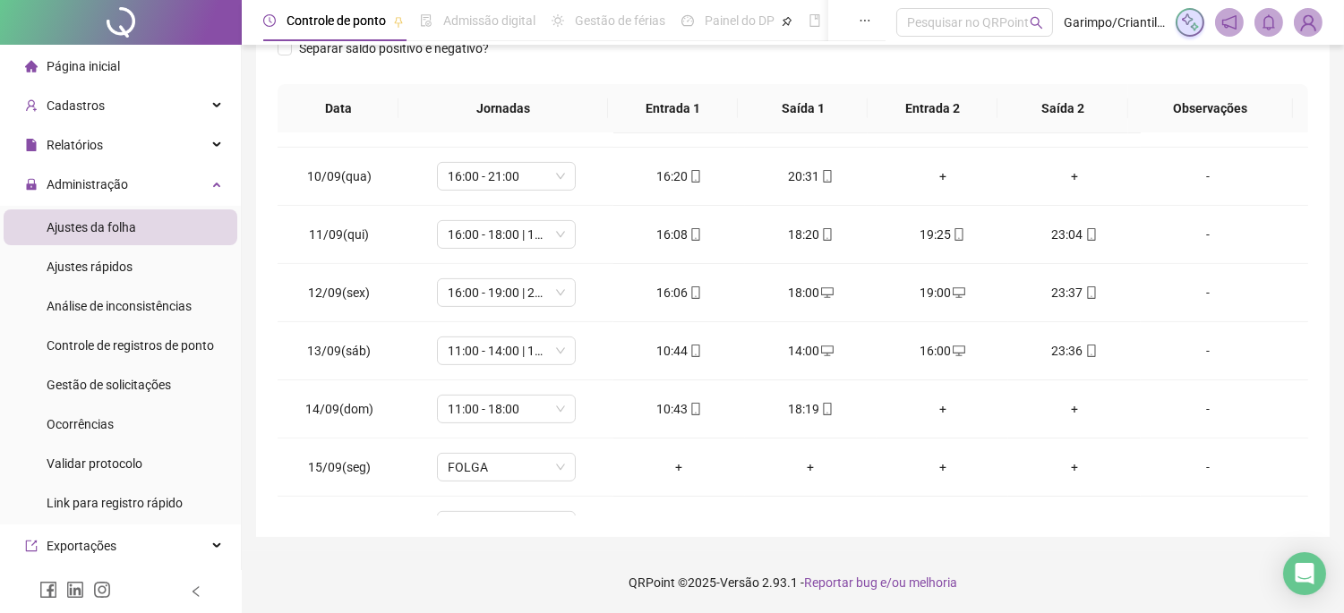
scroll to position [1249, 0]
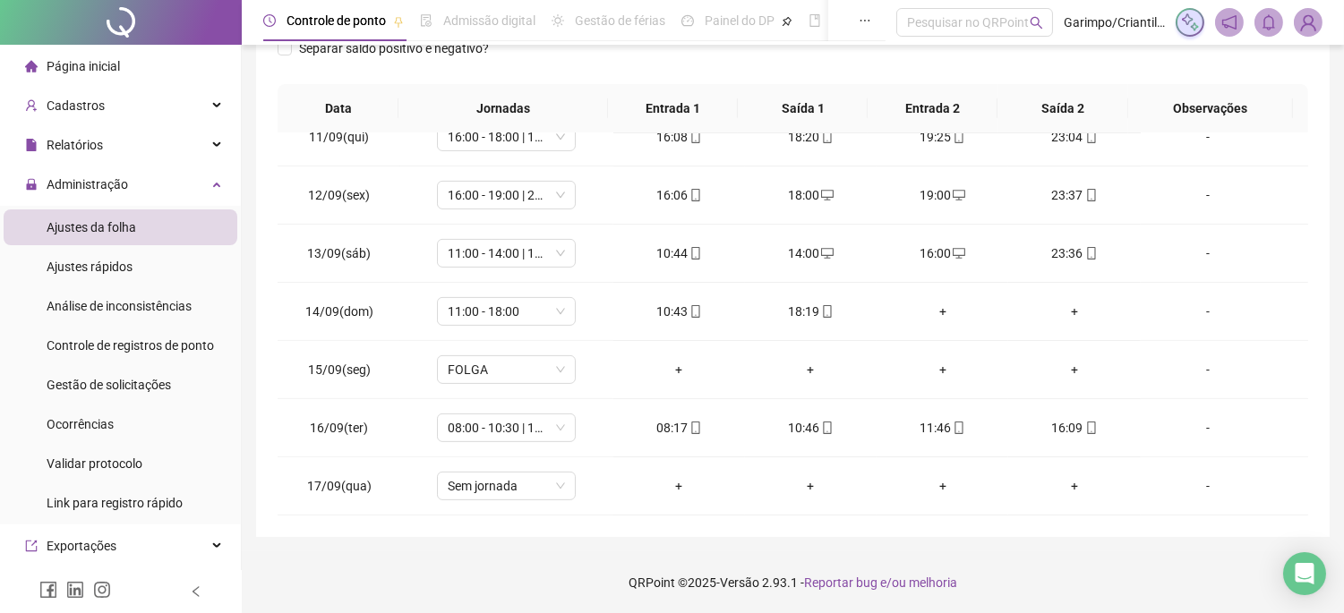
click at [86, 3] on div at bounding box center [121, 22] width 242 height 45
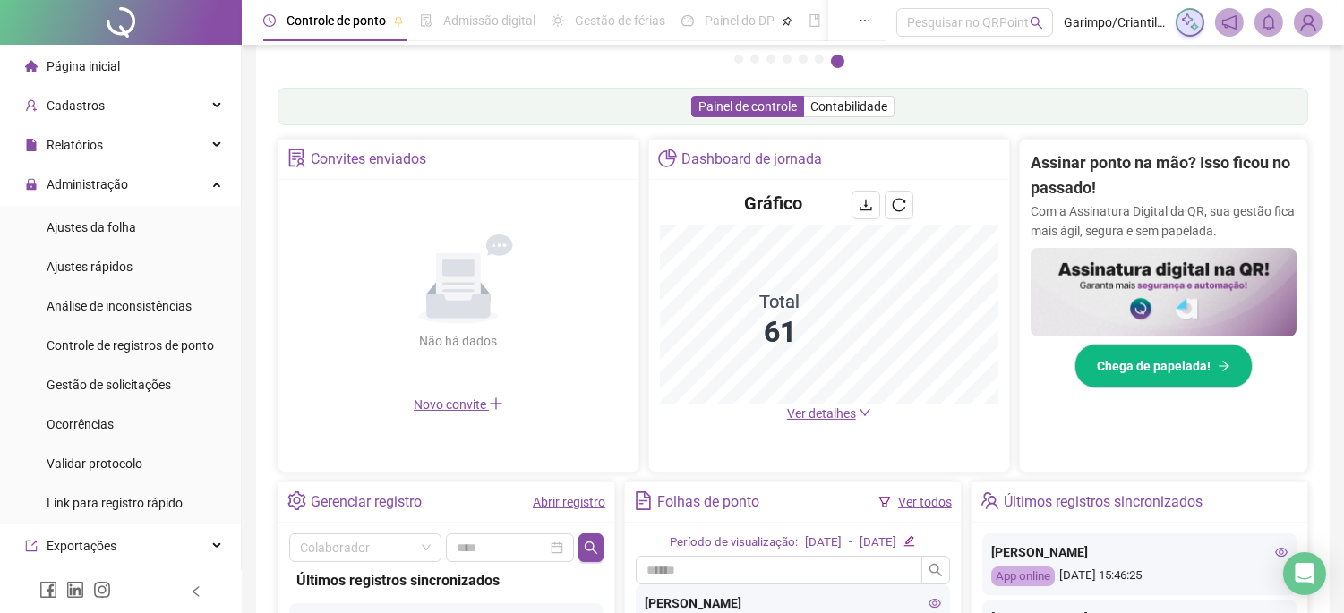
scroll to position [253, 0]
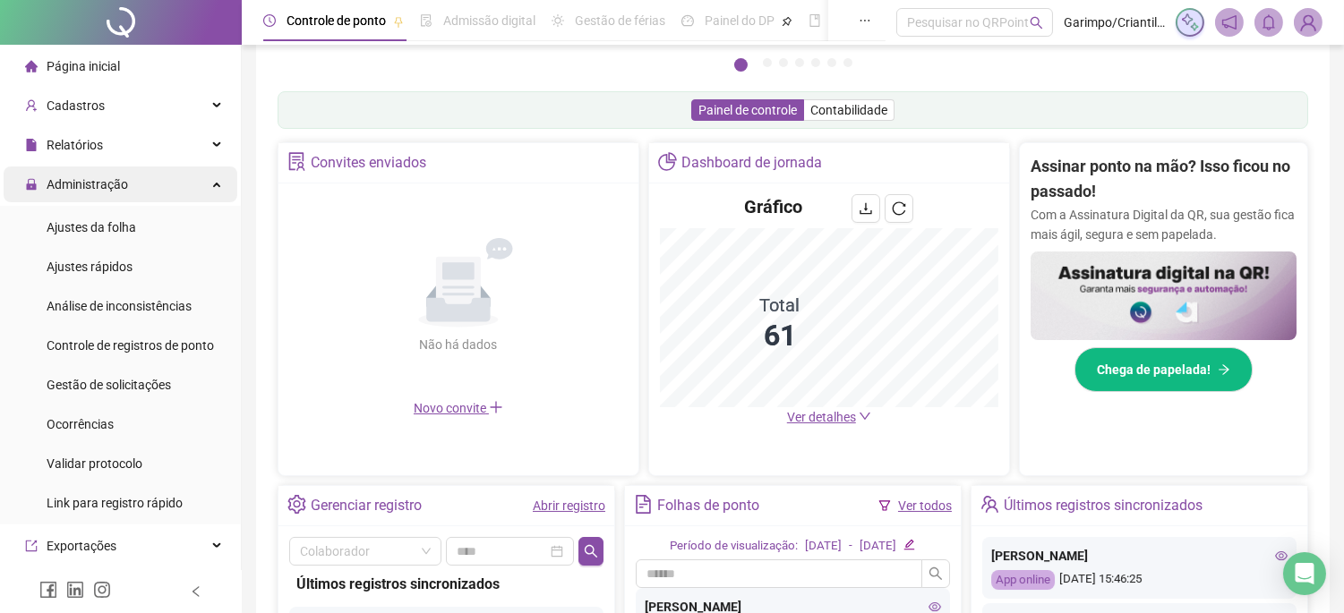
click at [164, 170] on div "Administração" at bounding box center [121, 185] width 234 height 36
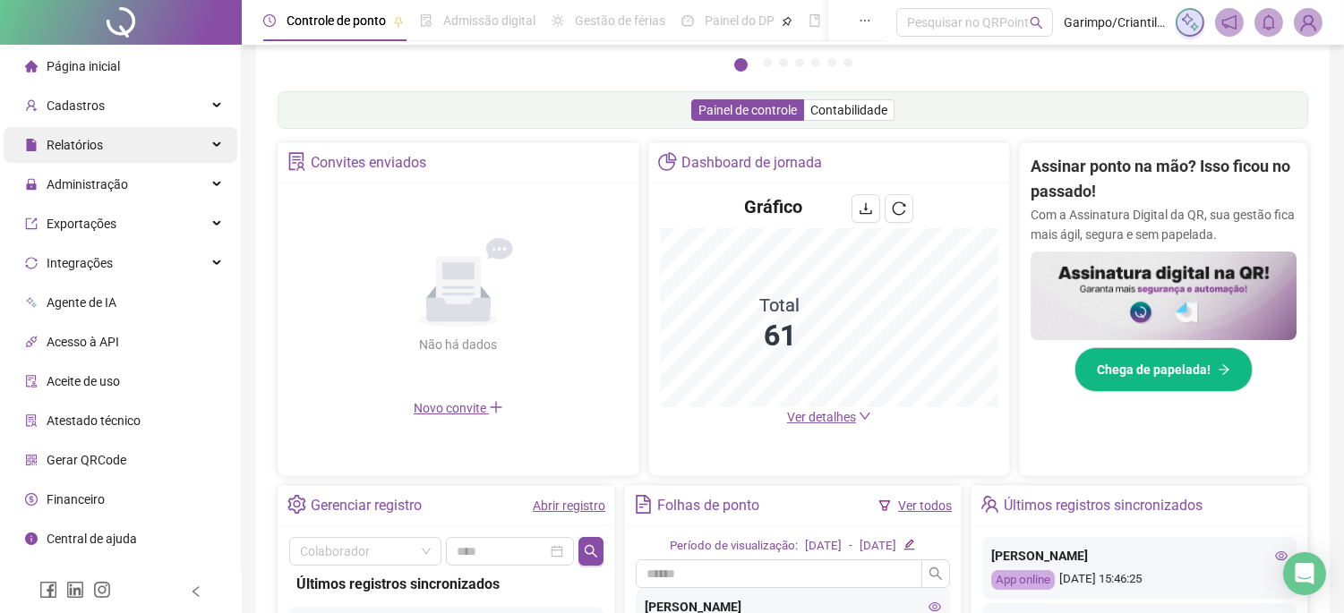
click at [197, 141] on div "Relatórios" at bounding box center [121, 145] width 234 height 36
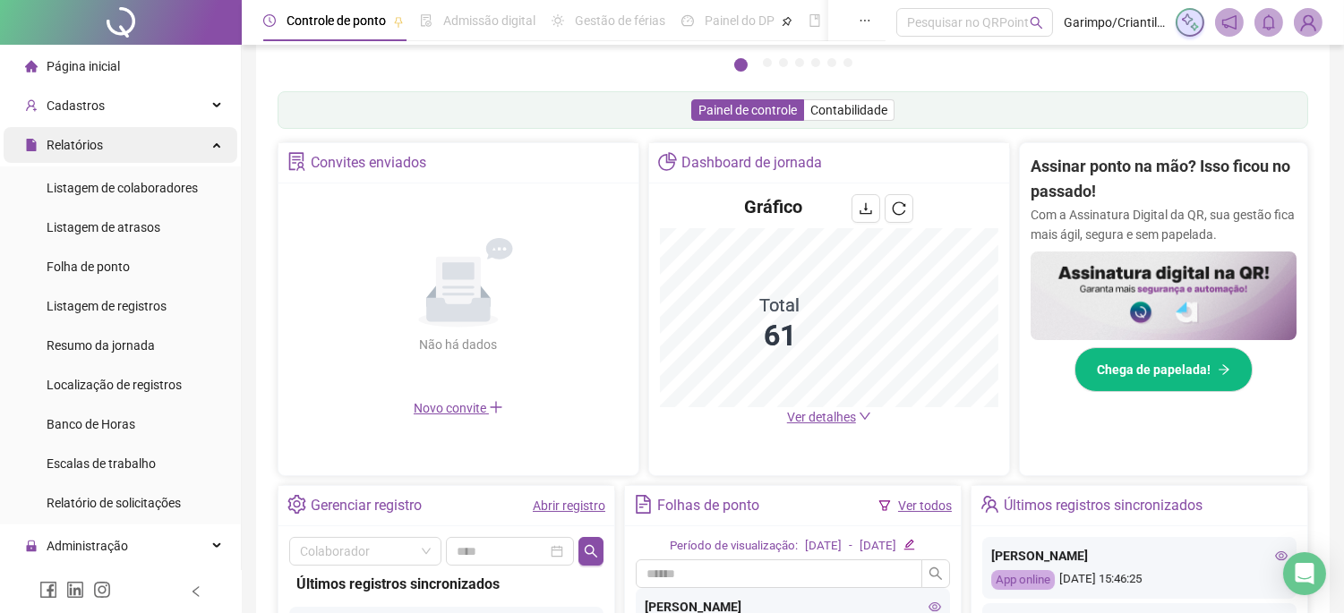
click at [183, 154] on div "Relatórios" at bounding box center [121, 145] width 234 height 36
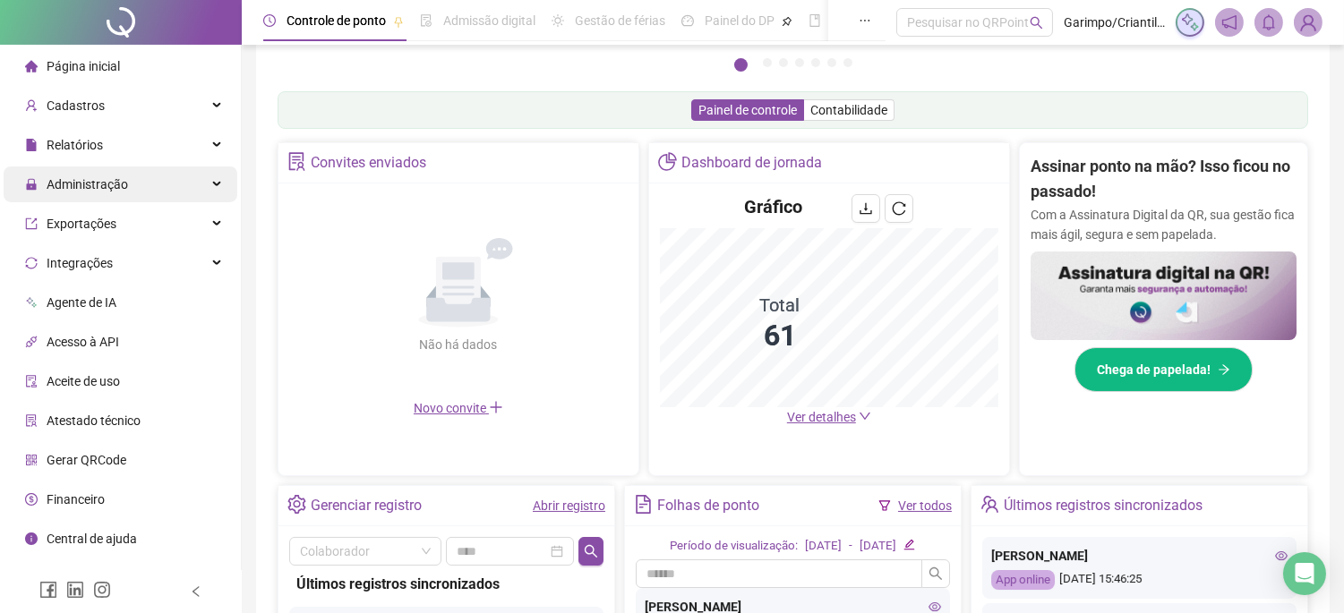
click at [133, 193] on div "Administração" at bounding box center [121, 185] width 234 height 36
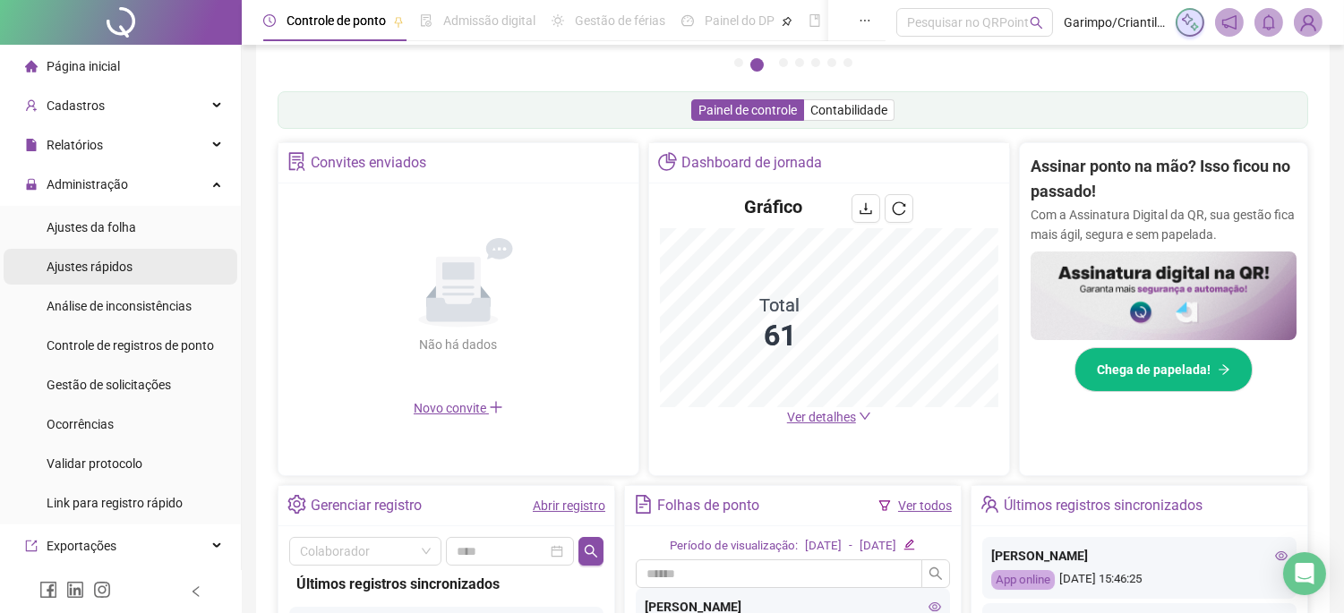
click at [113, 276] on div "Ajustes rápidos" at bounding box center [90, 267] width 86 height 36
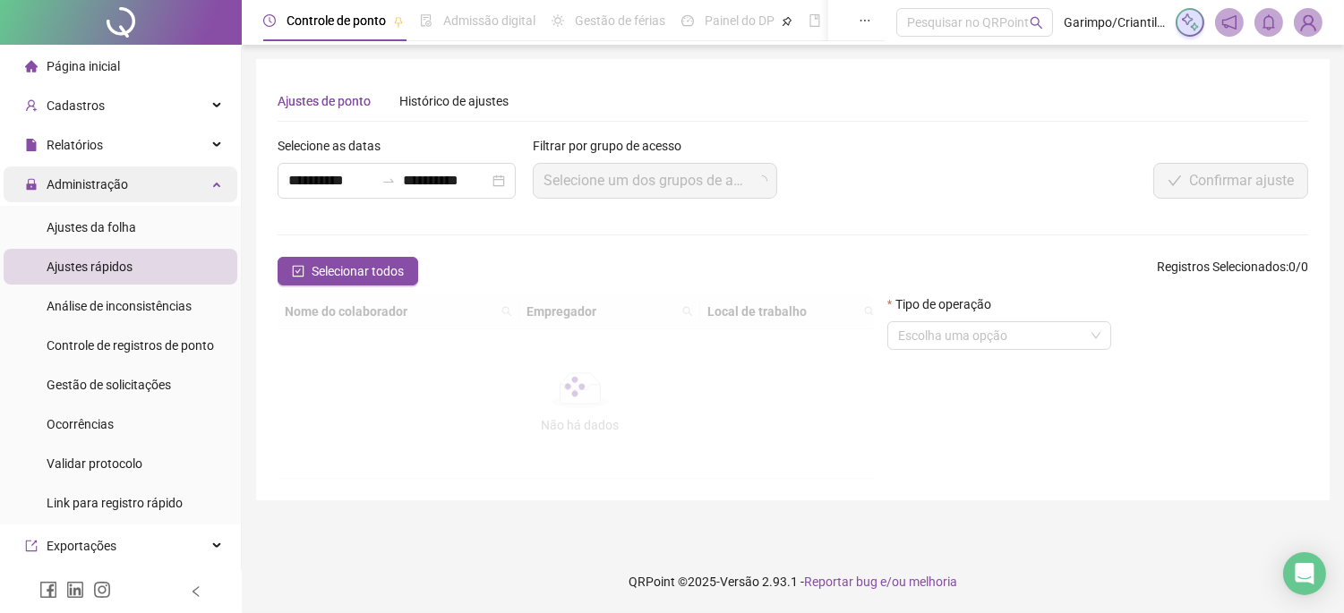
click at [141, 179] on div "Administração" at bounding box center [121, 185] width 234 height 36
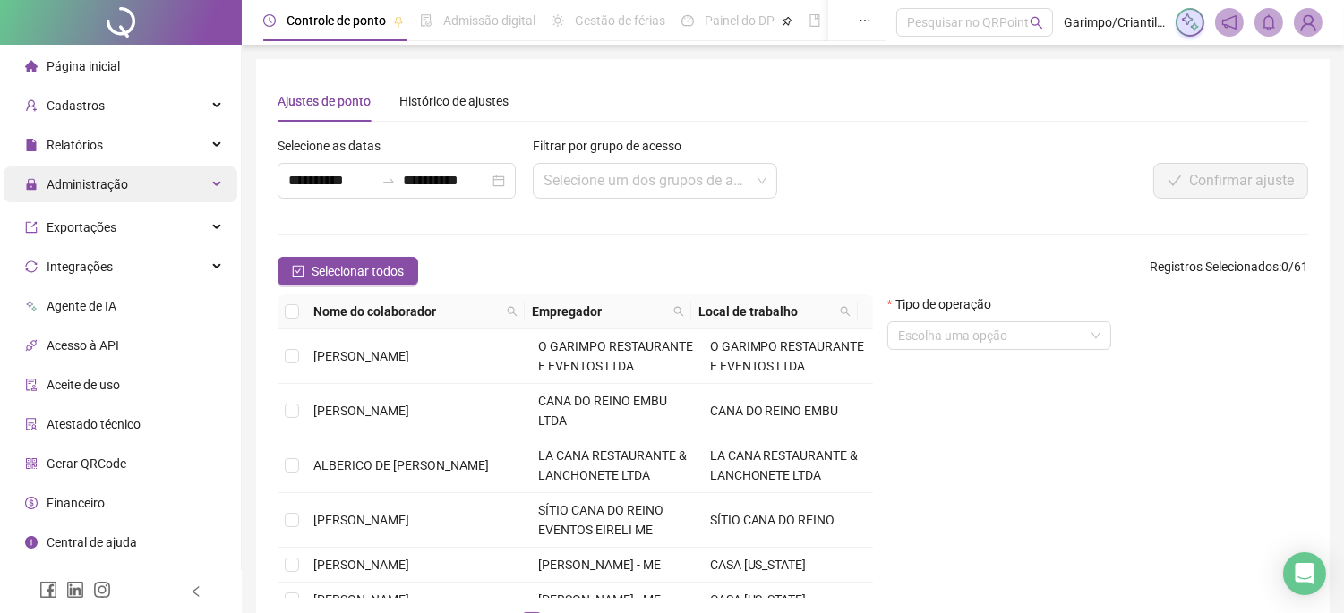
click at [141, 179] on div "Administração" at bounding box center [121, 185] width 234 height 36
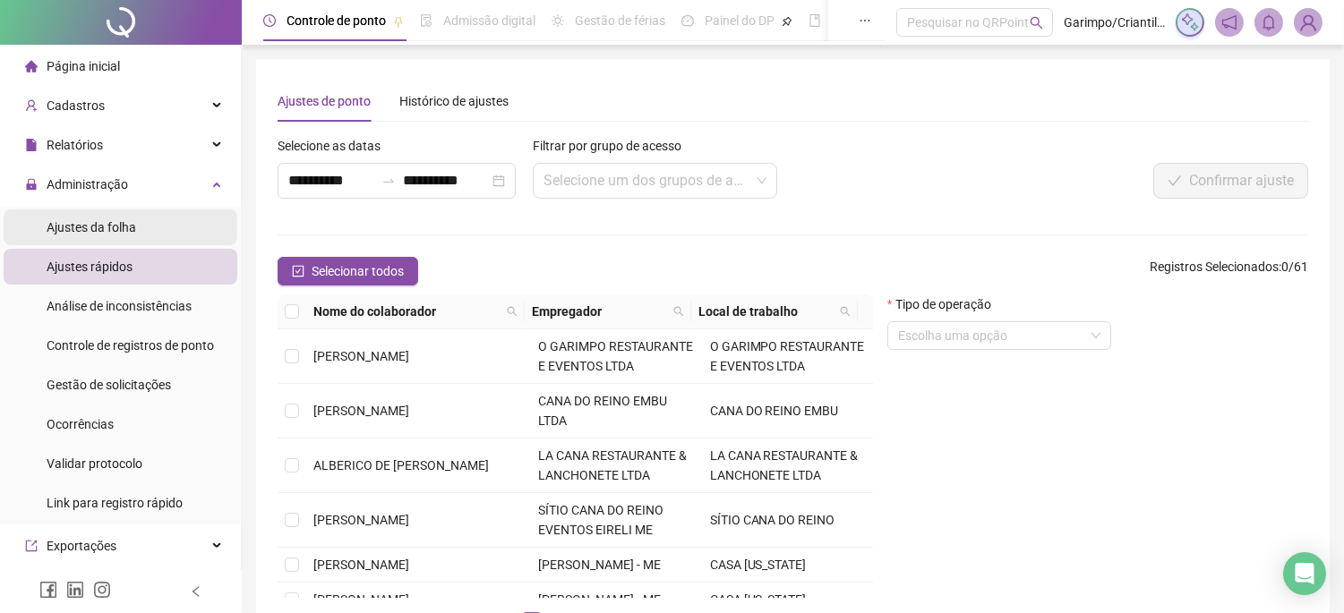
click at [140, 212] on li "Ajustes da folha" at bounding box center [121, 228] width 234 height 36
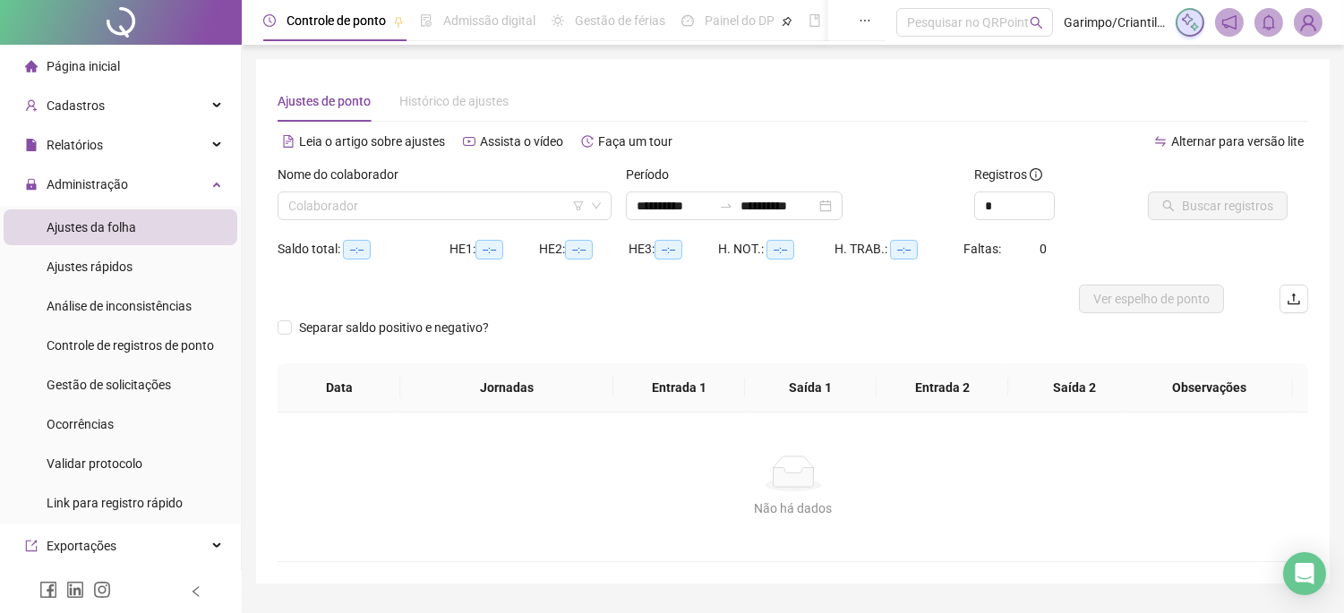
type input "**********"
click at [363, 207] on input "search" at bounding box center [436, 206] width 296 height 27
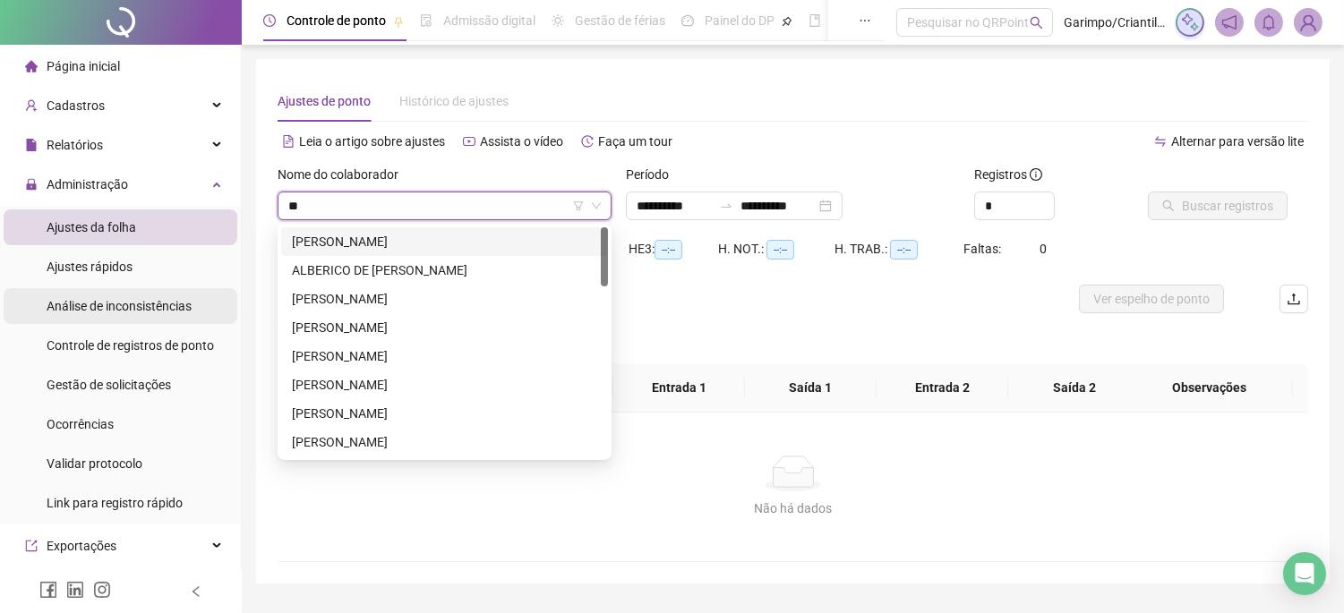
type input "***"
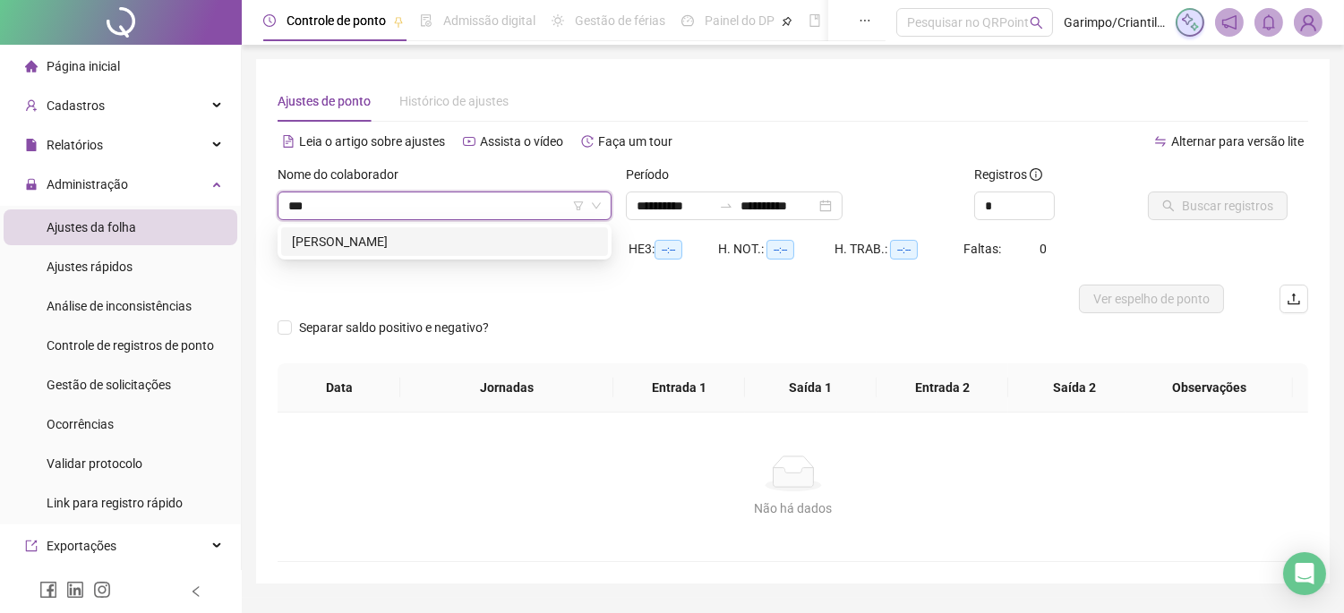
click at [496, 230] on div "[PERSON_NAME]" at bounding box center [444, 241] width 327 height 29
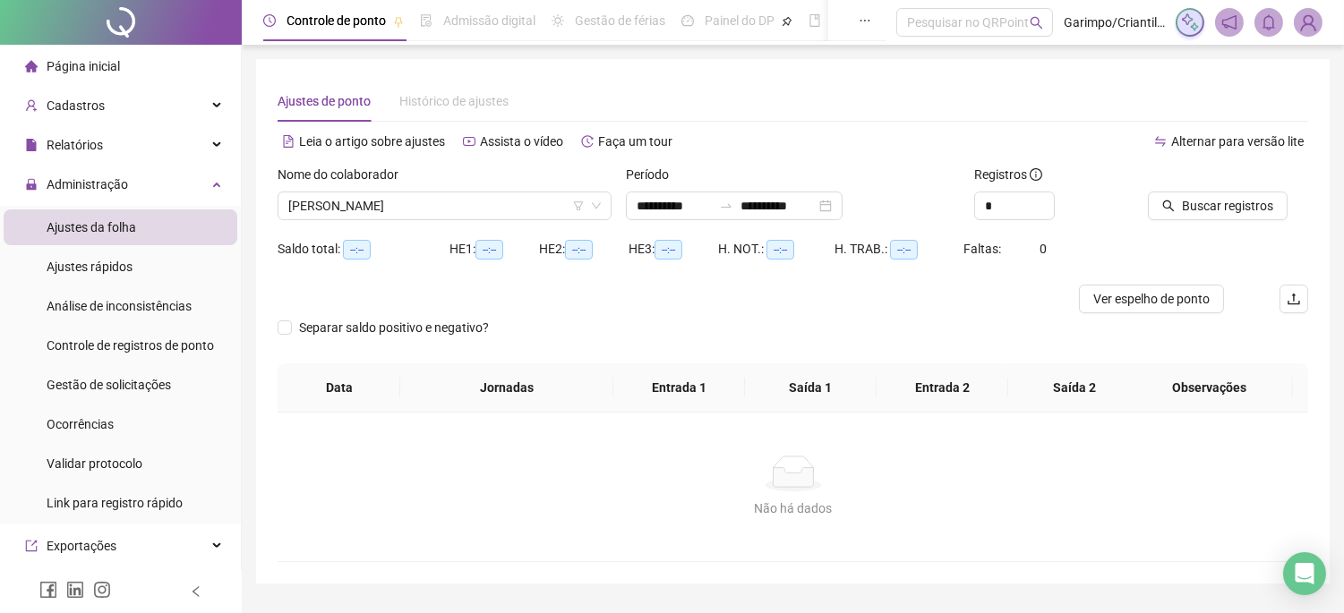
click at [1282, 186] on div "Buscar registros" at bounding box center [1228, 193] width 160 height 56
click at [1260, 212] on span "Buscar registros" at bounding box center [1227, 206] width 91 height 20
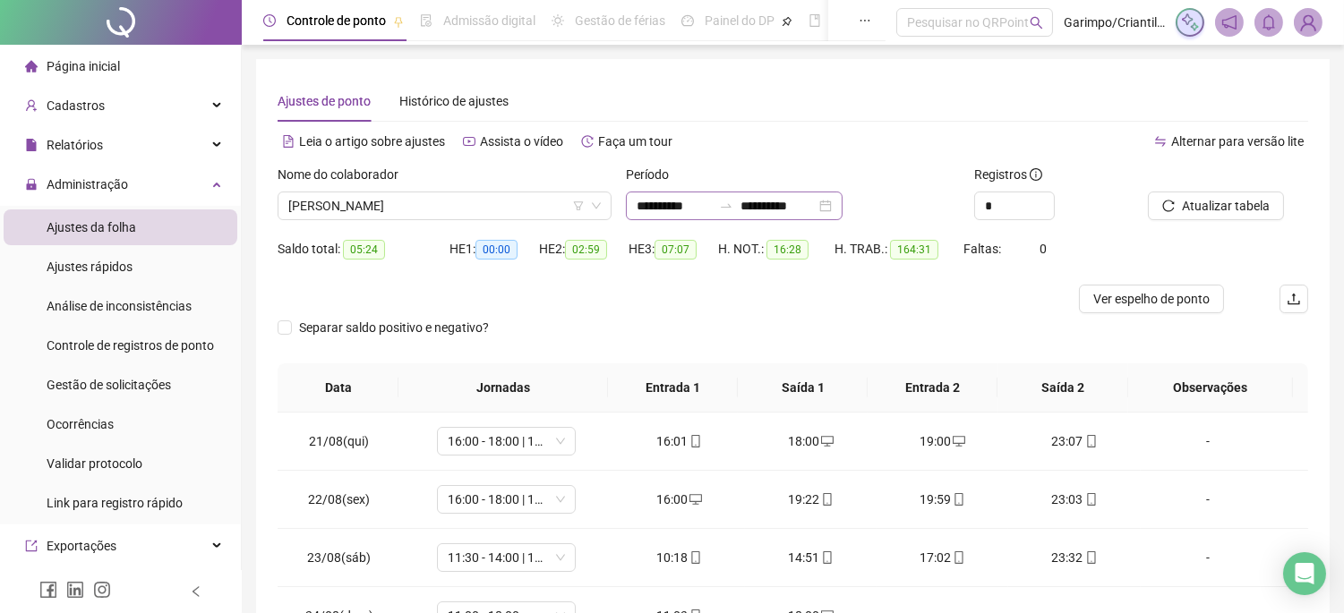
click at [843, 208] on div "**********" at bounding box center [734, 206] width 217 height 29
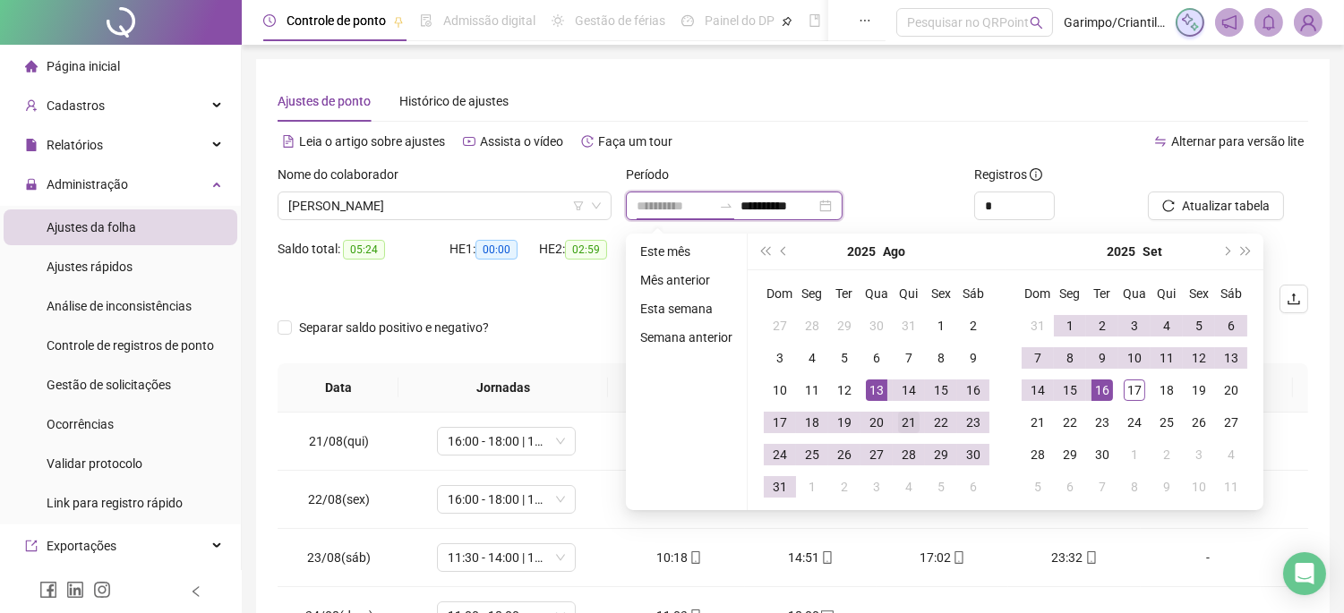
type input "**********"
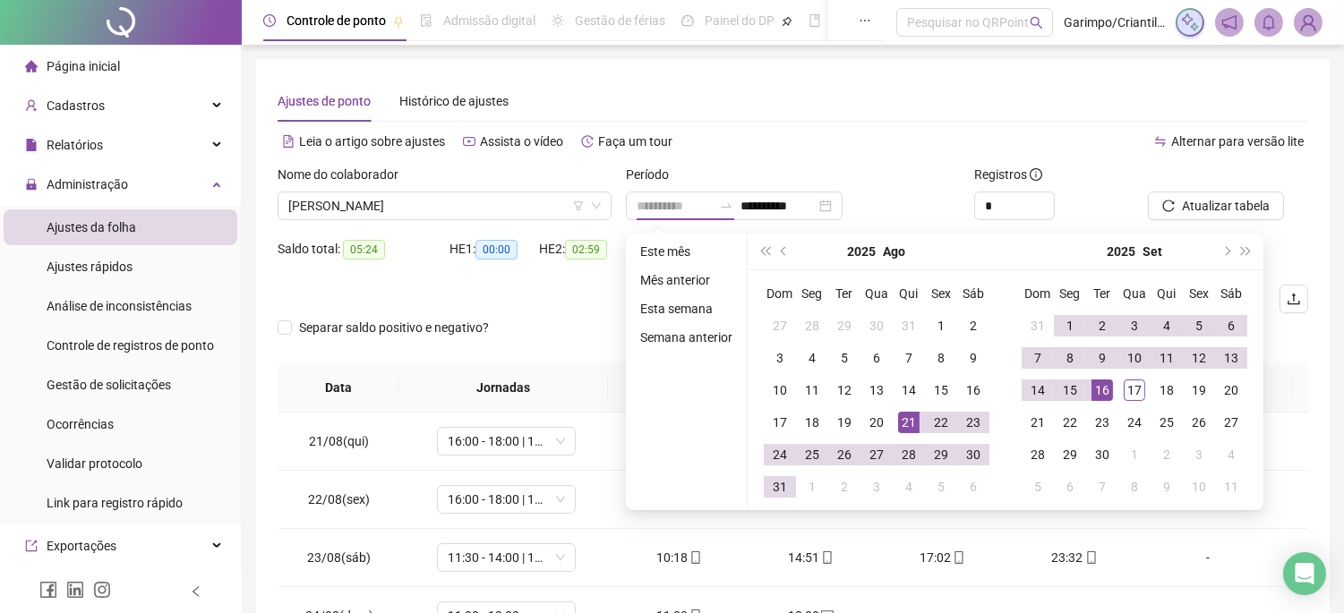
click at [899, 422] on div "21" at bounding box center [908, 422] width 21 height 21
type input "**********"
click at [1124, 386] on div "17" at bounding box center [1134, 390] width 21 height 21
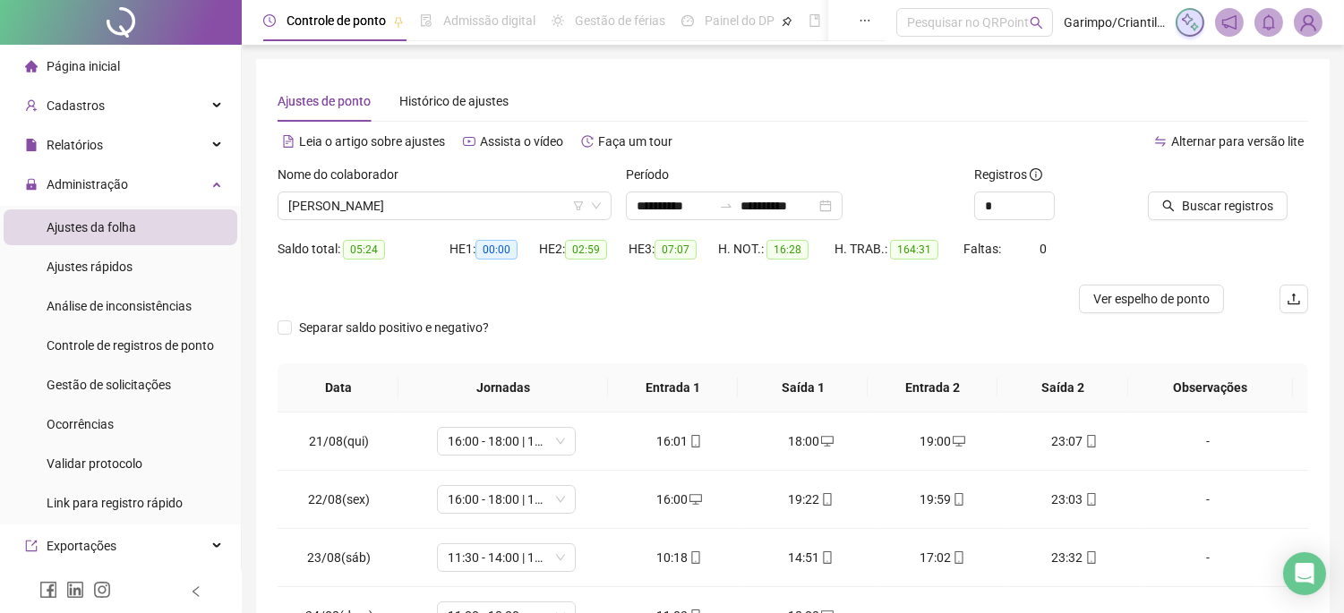
click at [1222, 190] on div at bounding box center [1206, 178] width 116 height 27
click at [1223, 193] on button "Buscar registros" at bounding box center [1218, 206] width 140 height 29
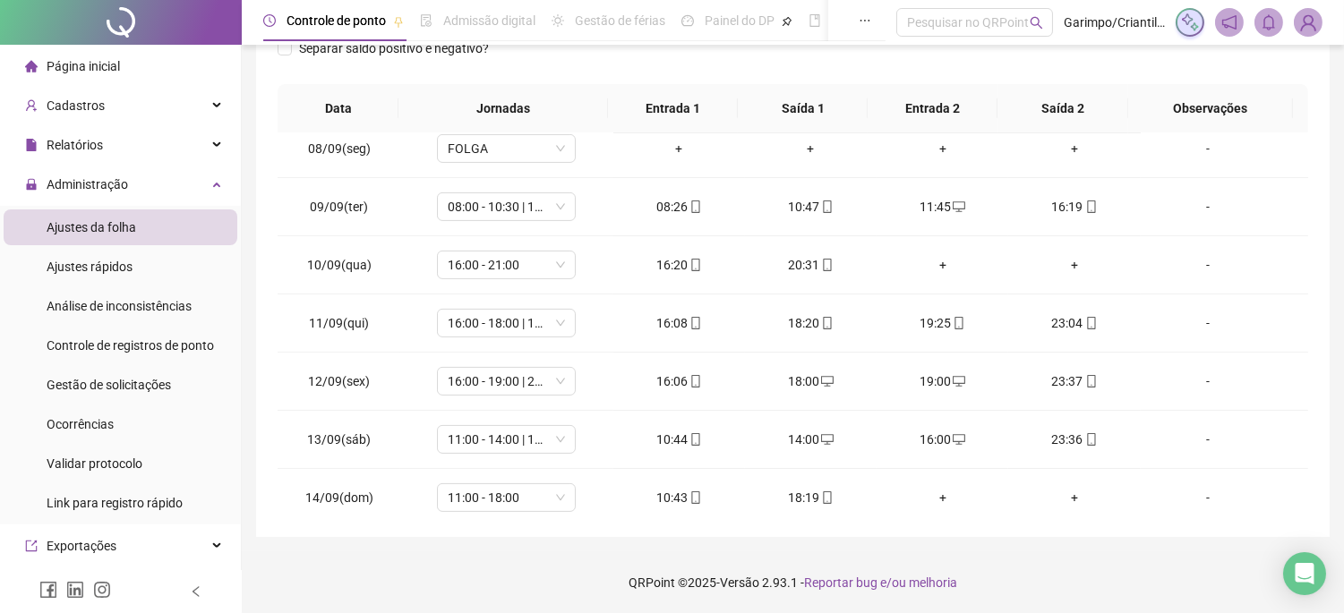
scroll to position [1249, 0]
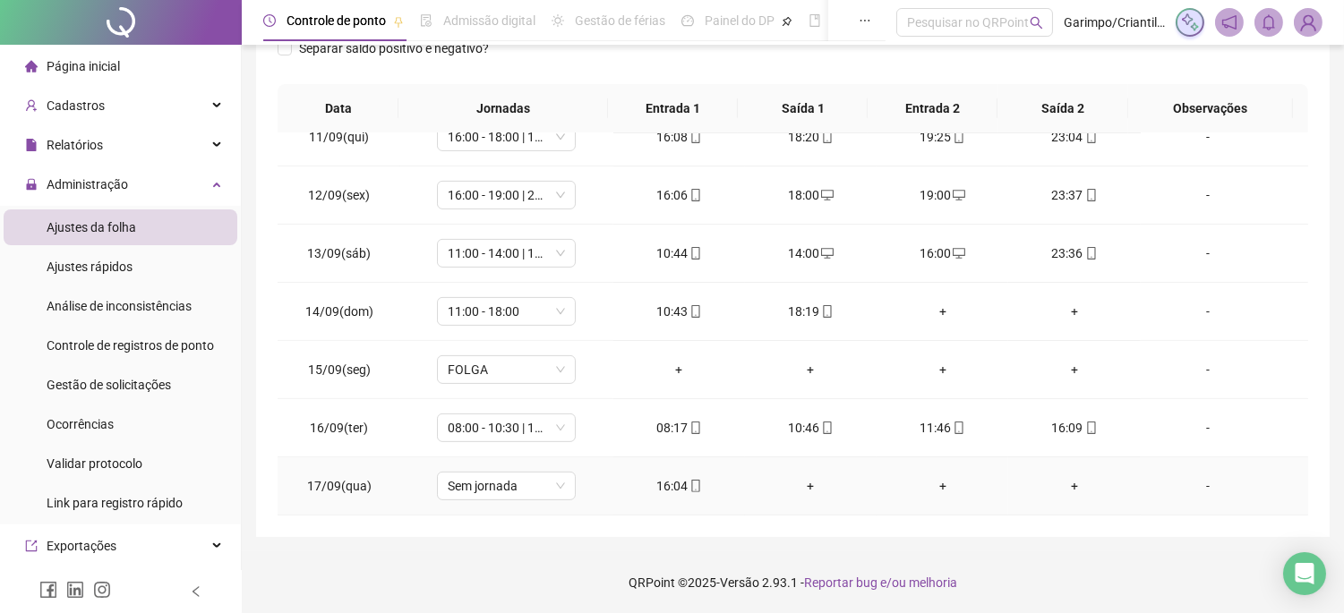
click at [676, 481] on div "16:04" at bounding box center [679, 486] width 103 height 20
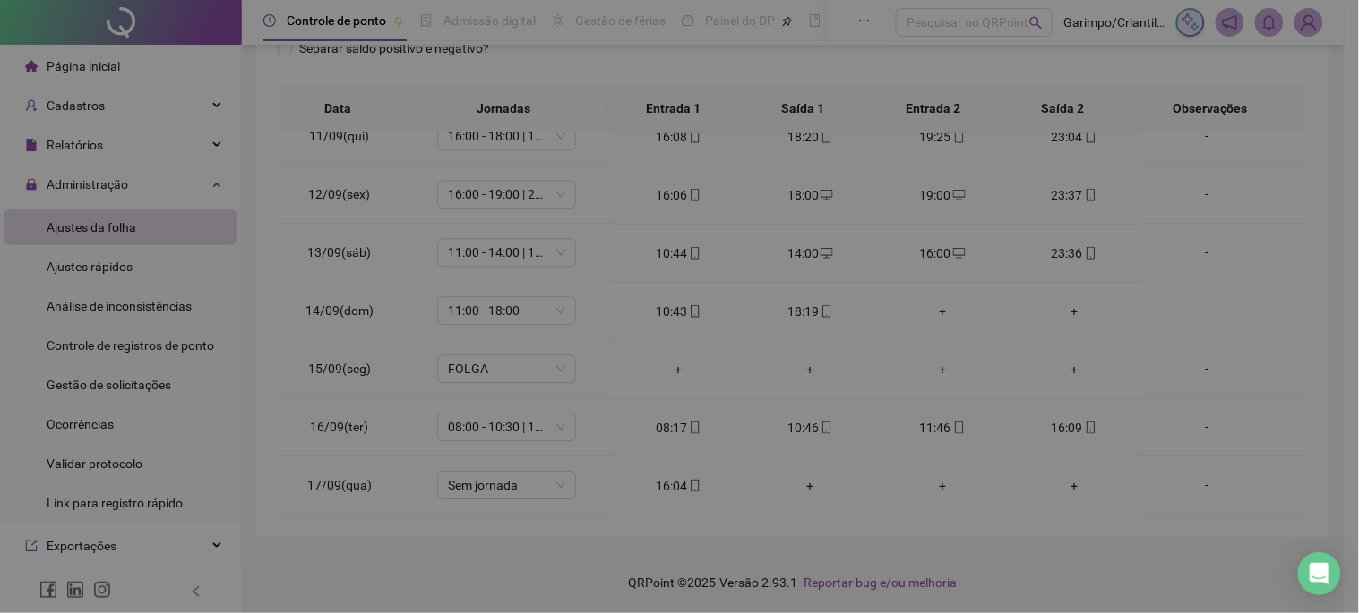
type input "**********"
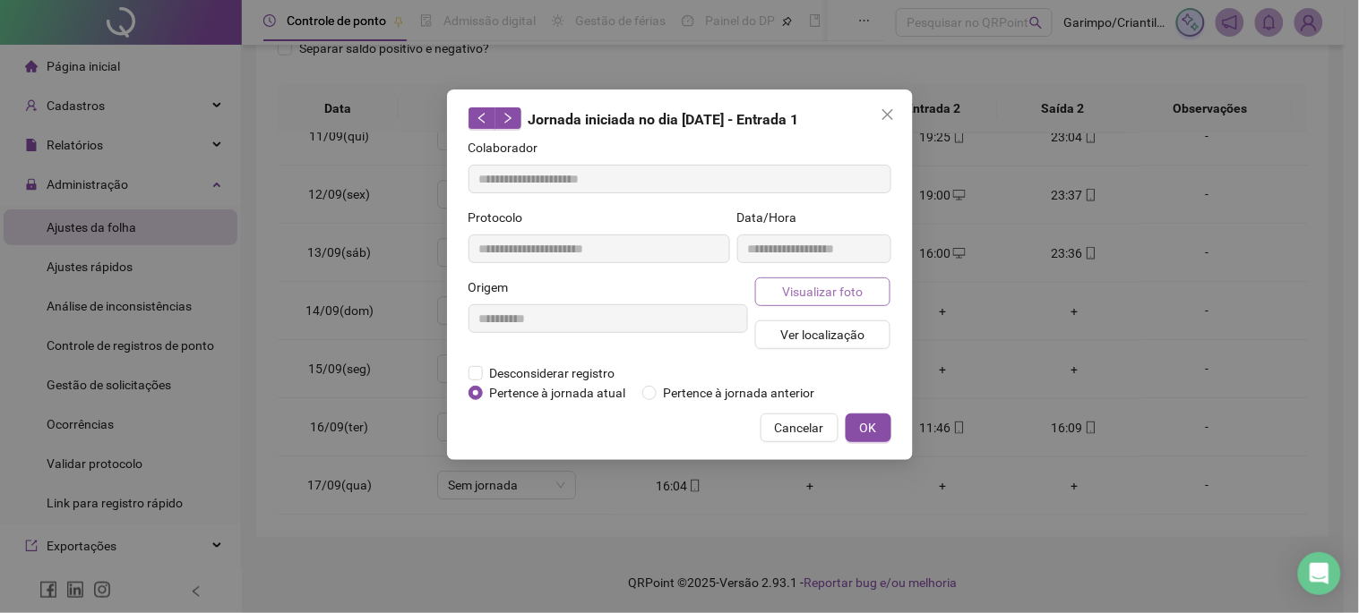
click at [767, 304] on button "Visualizar foto" at bounding box center [823, 292] width 136 height 29
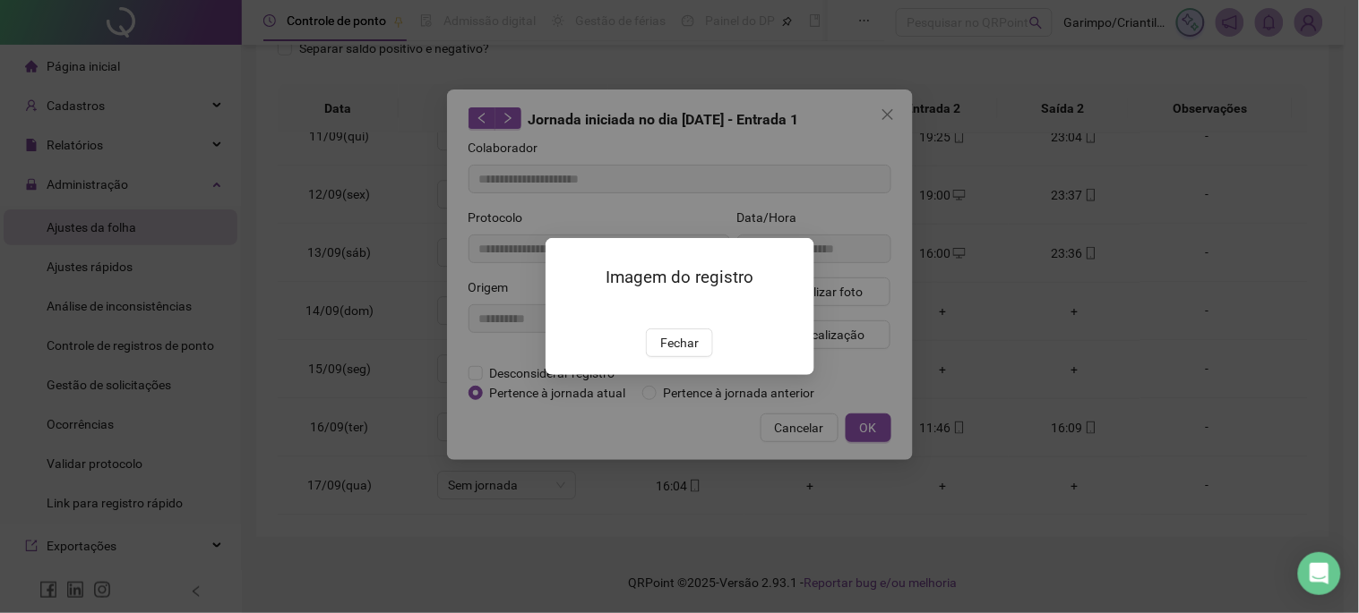
click at [567, 310] on img at bounding box center [567, 310] width 0 height 0
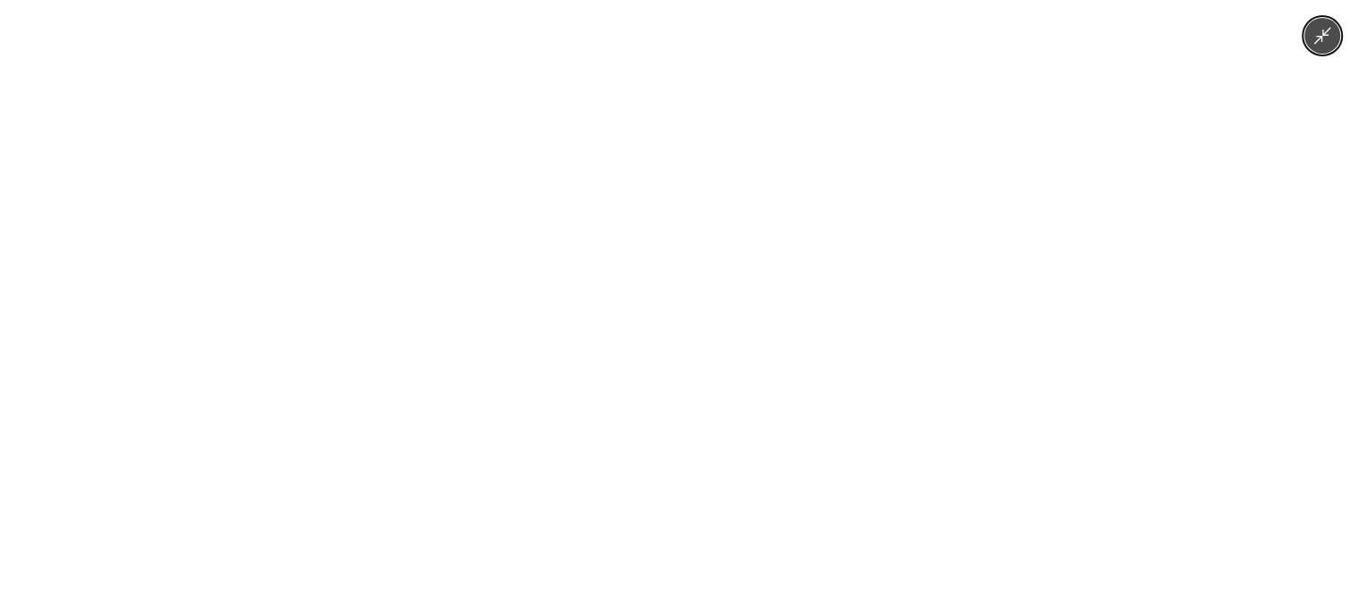
click at [977, 298] on div at bounding box center [679, 306] width 1359 height 613
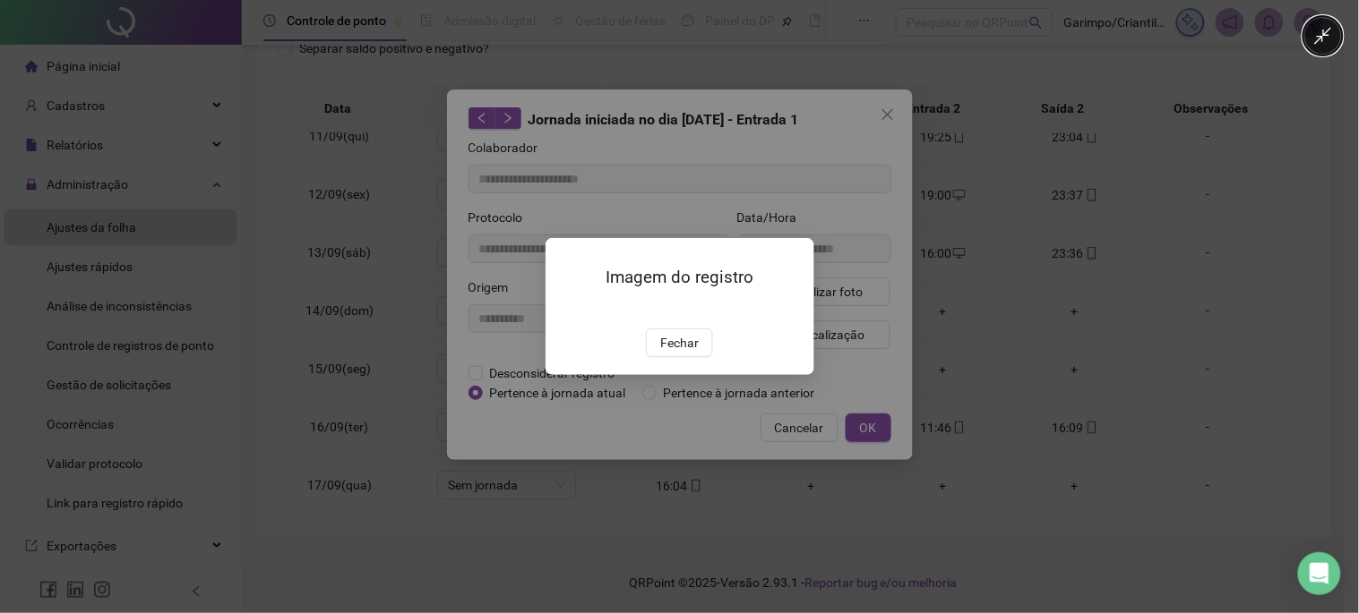
click at [977, 298] on div at bounding box center [679, 306] width 1359 height 613
click at [1030, 134] on div "Imagem do registro Fechar" at bounding box center [679, 306] width 1359 height 613
click at [920, 111] on div "Imagem do registro Fechar" at bounding box center [679, 306] width 1359 height 613
click at [682, 357] on button "Fechar" at bounding box center [679, 343] width 67 height 29
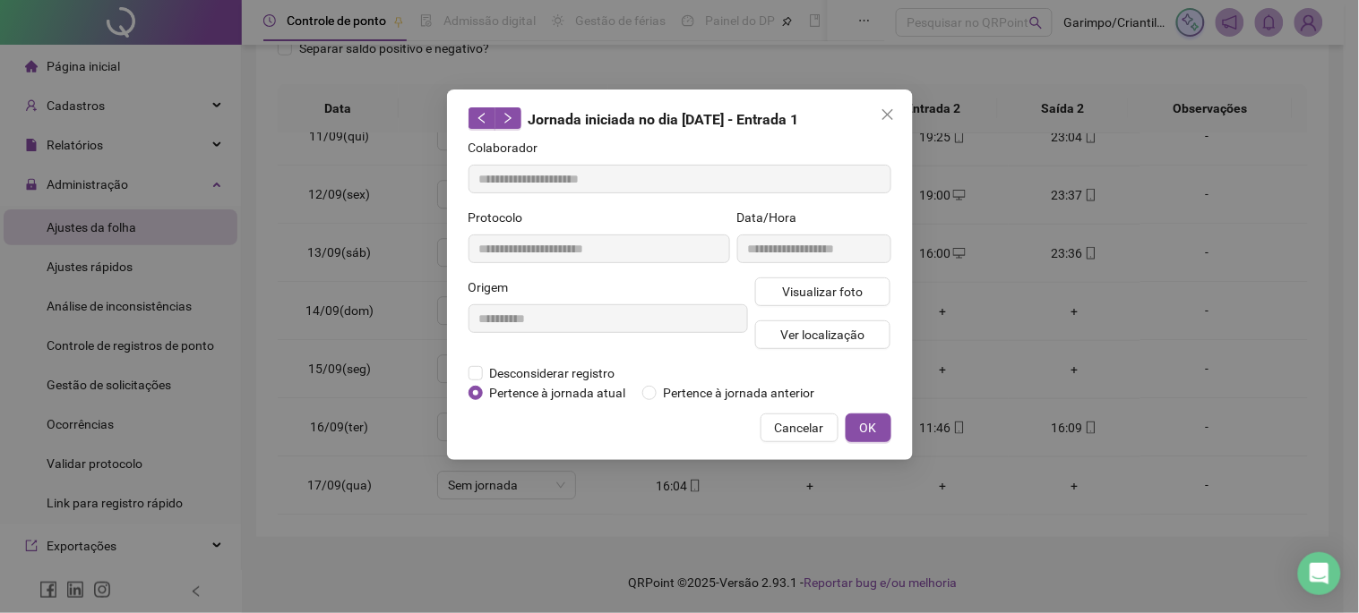
click at [902, 107] on div "**********" at bounding box center [680, 275] width 466 height 371
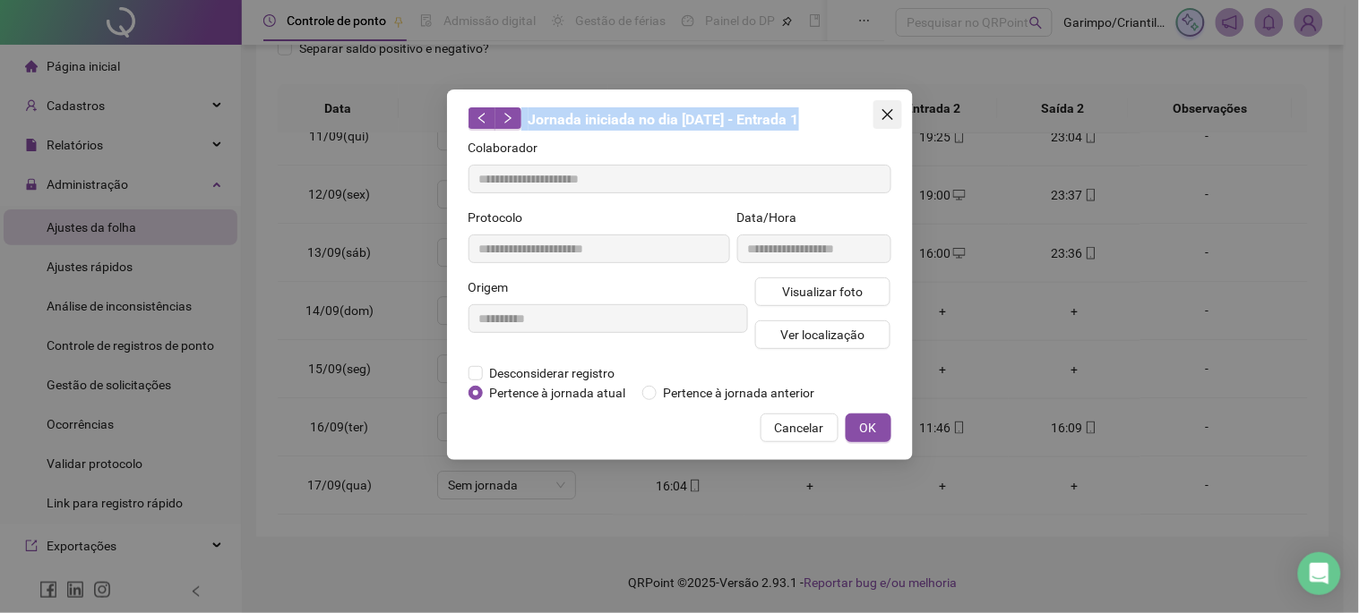
click at [880, 110] on icon "close" at bounding box center [887, 114] width 14 height 14
